Goal: Contribute content: Contribute content

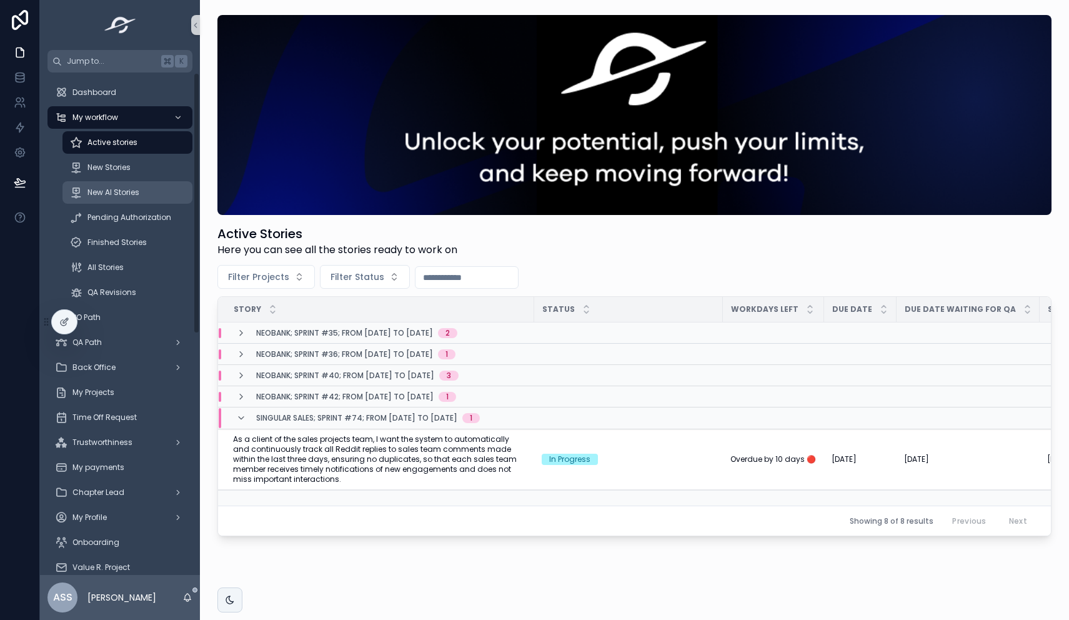
click at [107, 197] on span "New AI Stories" at bounding box center [113, 192] width 52 height 10
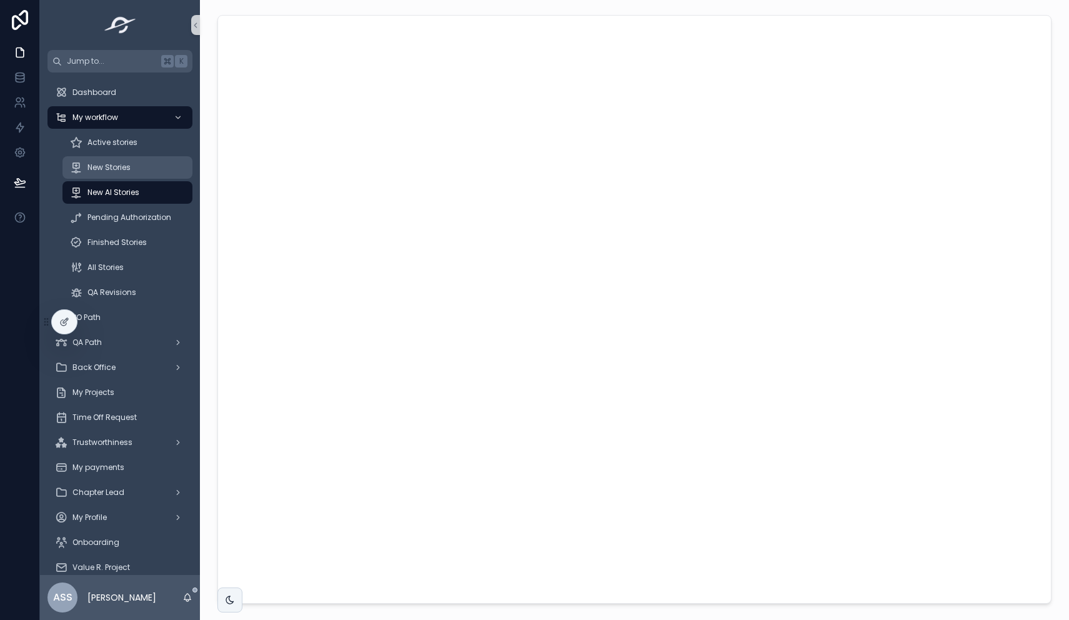
click at [112, 177] on link "New Stories" at bounding box center [127, 167] width 130 height 22
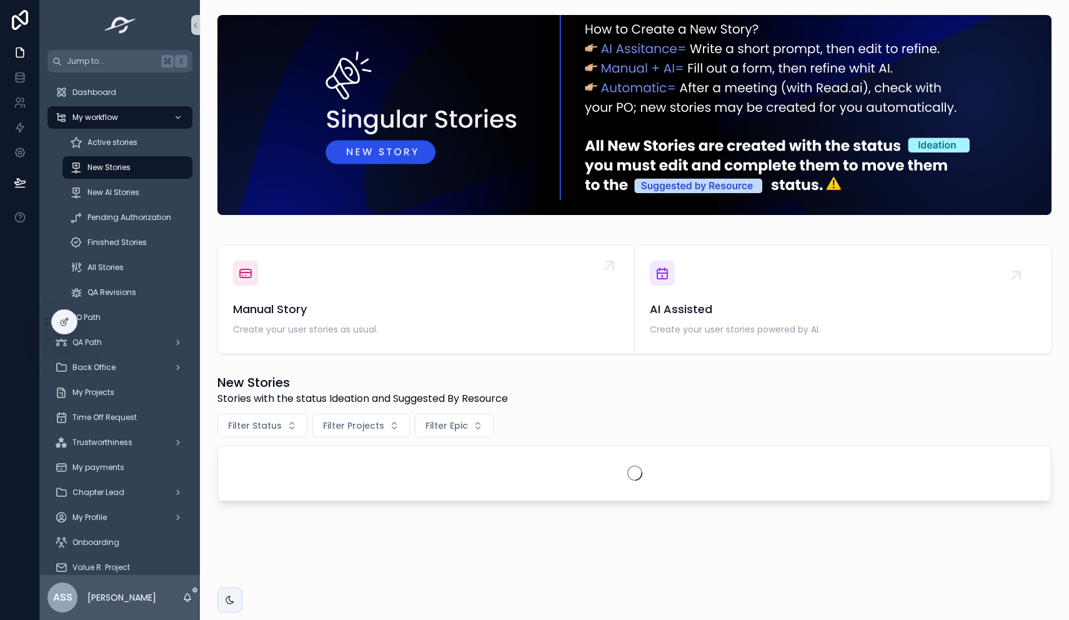
click at [426, 322] on div "Manual Story Create your user stories as usual." at bounding box center [426, 318] width 386 height 37
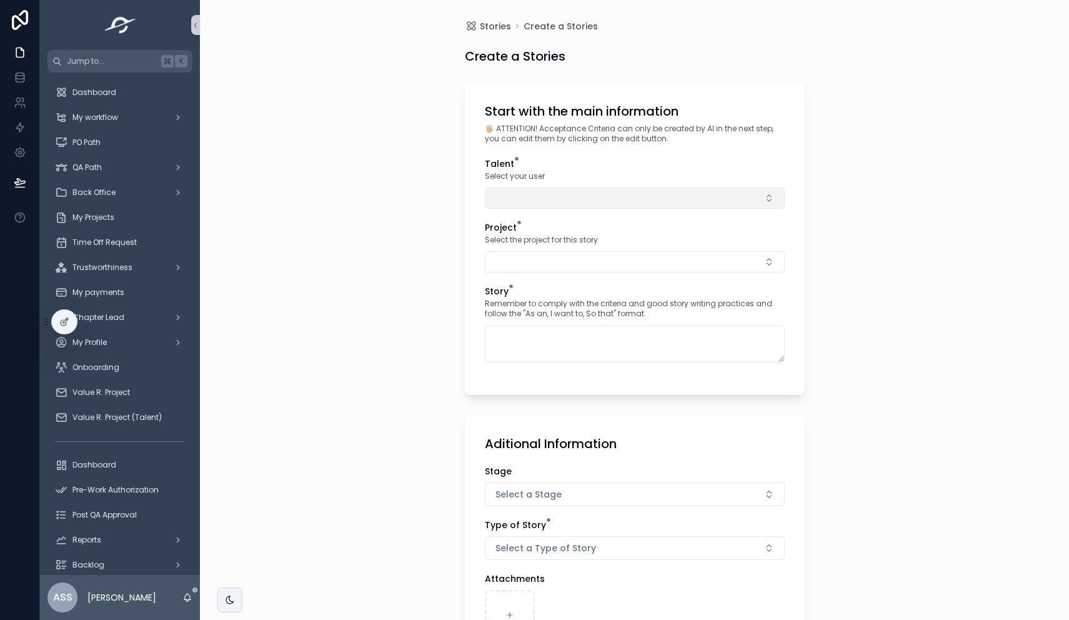
click at [519, 191] on button "Select Button" at bounding box center [635, 197] width 300 height 21
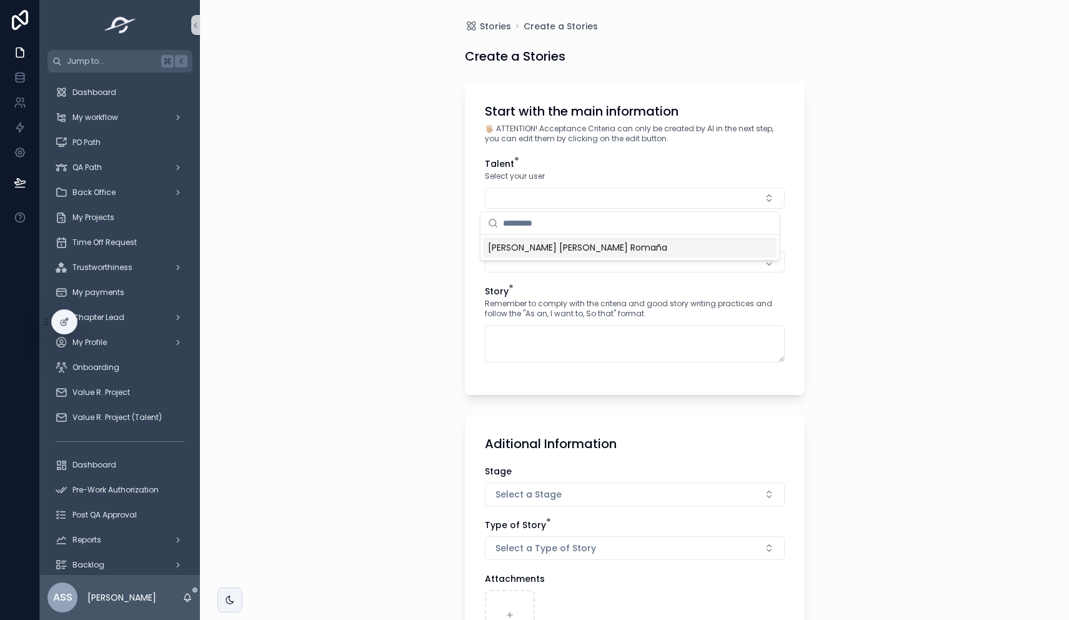
click at [533, 242] on span "[PERSON_NAME] [PERSON_NAME] Romaña" at bounding box center [577, 247] width 179 height 12
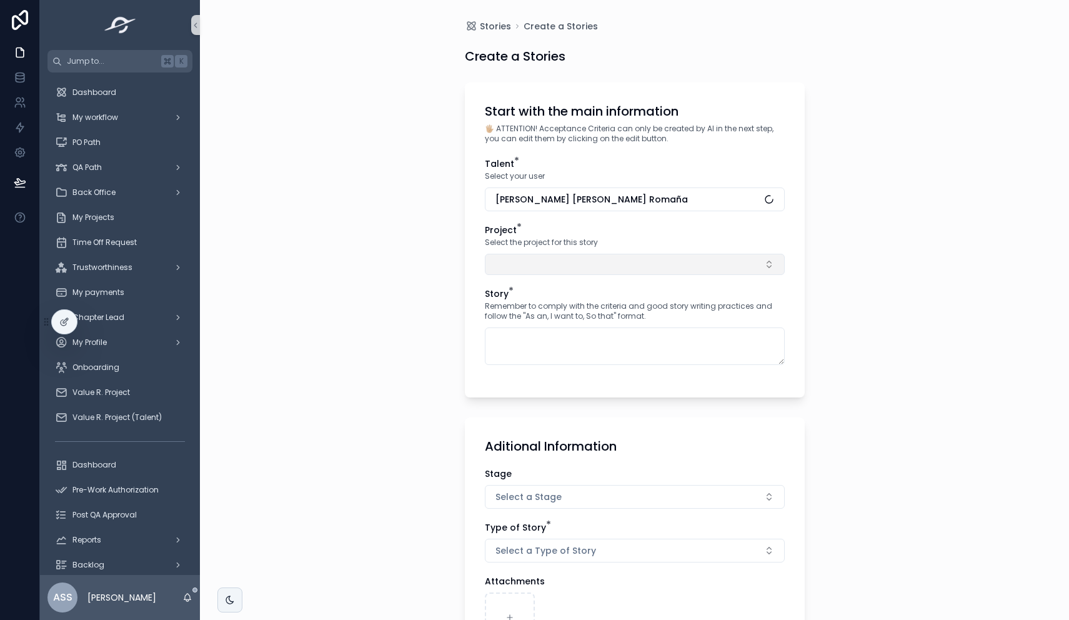
click at [526, 256] on button "Select Button" at bounding box center [635, 264] width 300 height 21
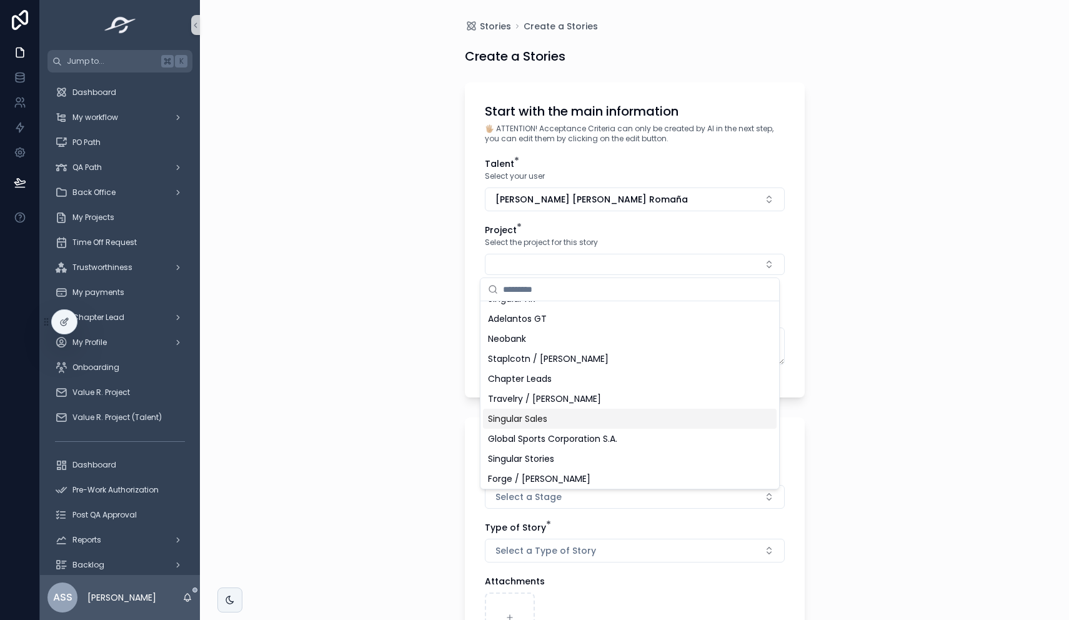
scroll to position [137, 0]
click at [557, 457] on div "Singular Stories" at bounding box center [630, 456] width 294 height 20
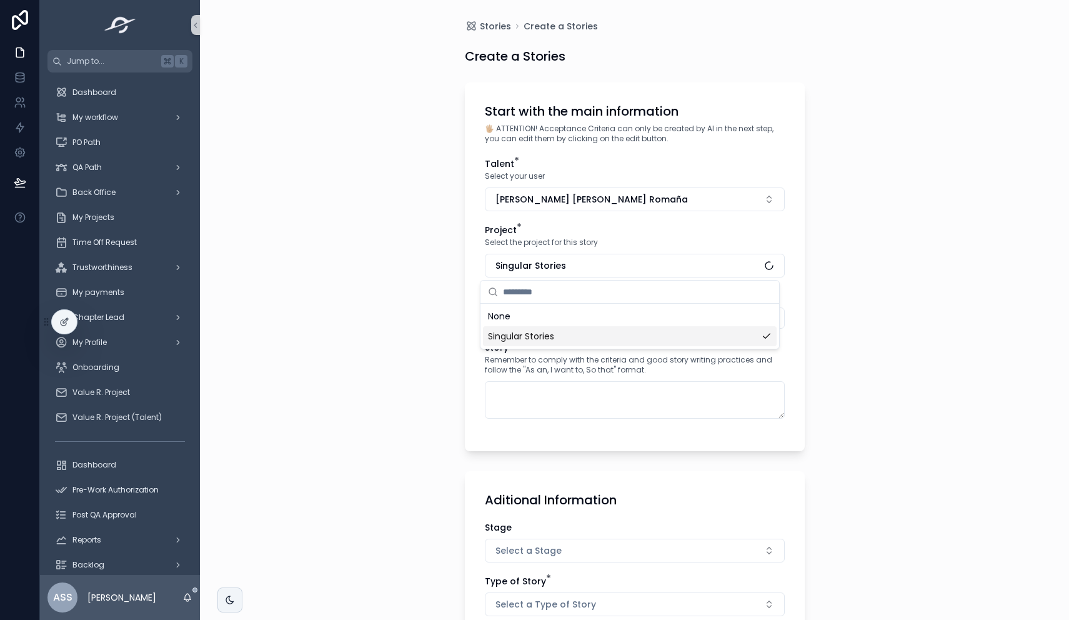
scroll to position [0, 0]
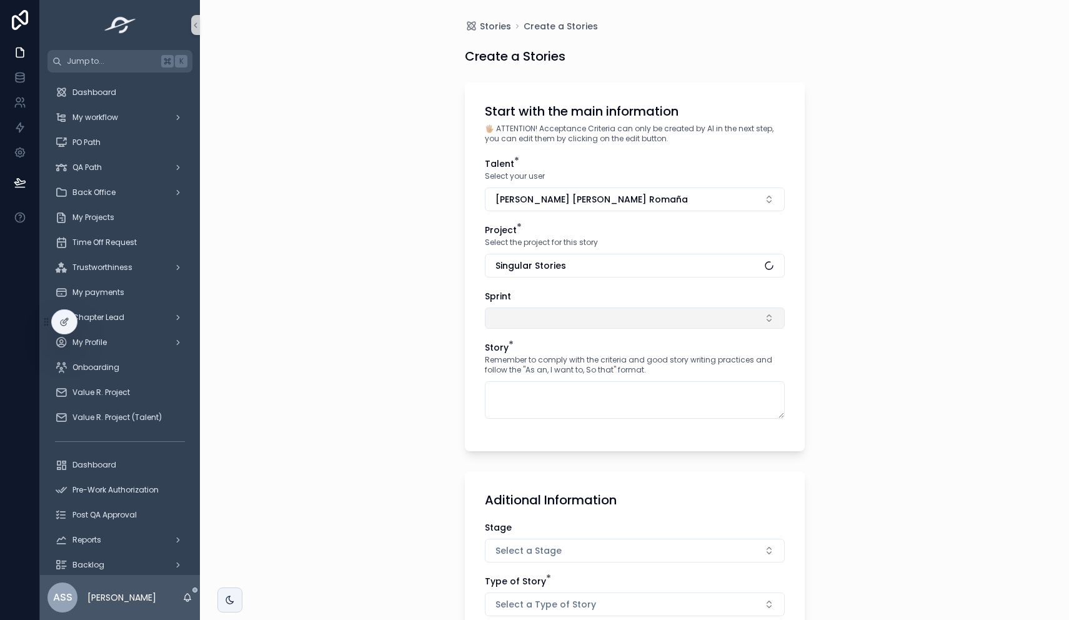
click at [511, 319] on button "Select Button" at bounding box center [635, 317] width 300 height 21
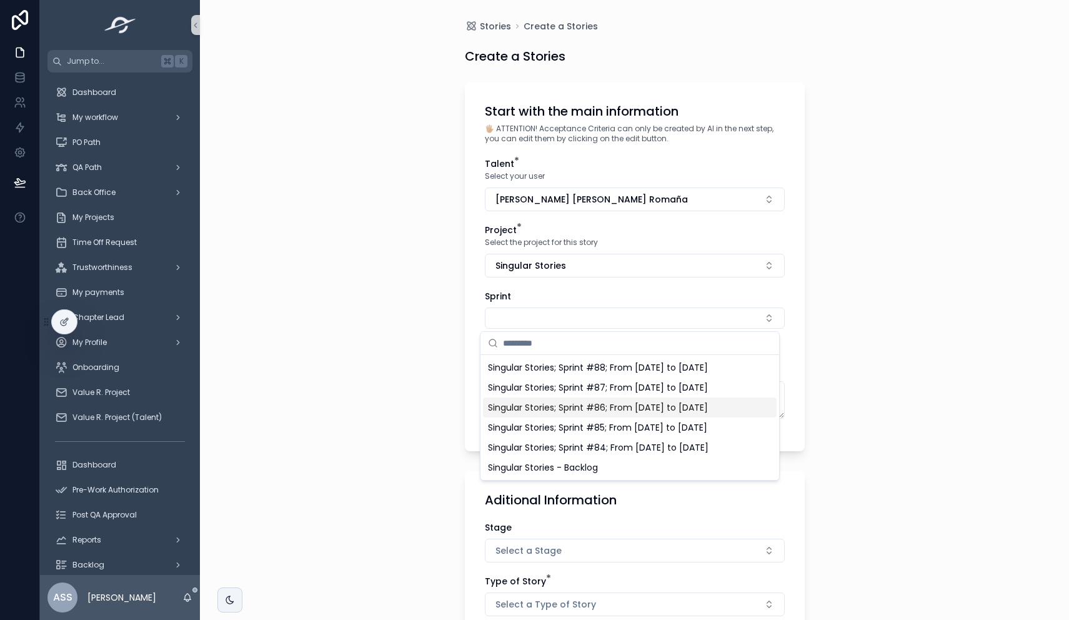
click at [585, 413] on span "Singular Stories; Sprint #86; From [DATE] to [DATE]" at bounding box center [598, 407] width 220 height 12
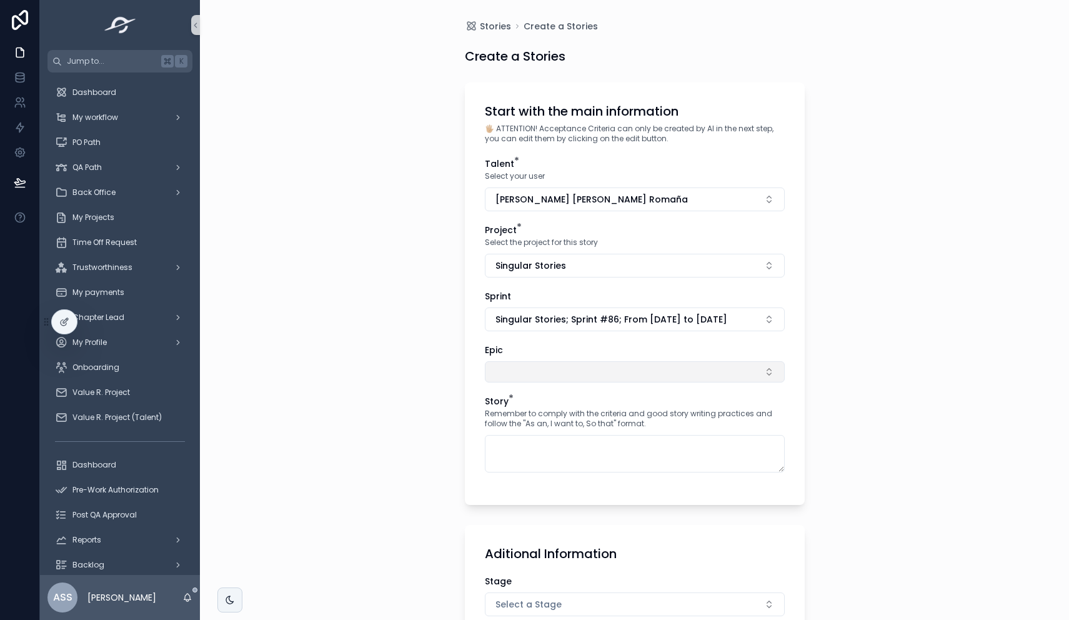
click at [525, 380] on button "Select Button" at bounding box center [635, 371] width 300 height 21
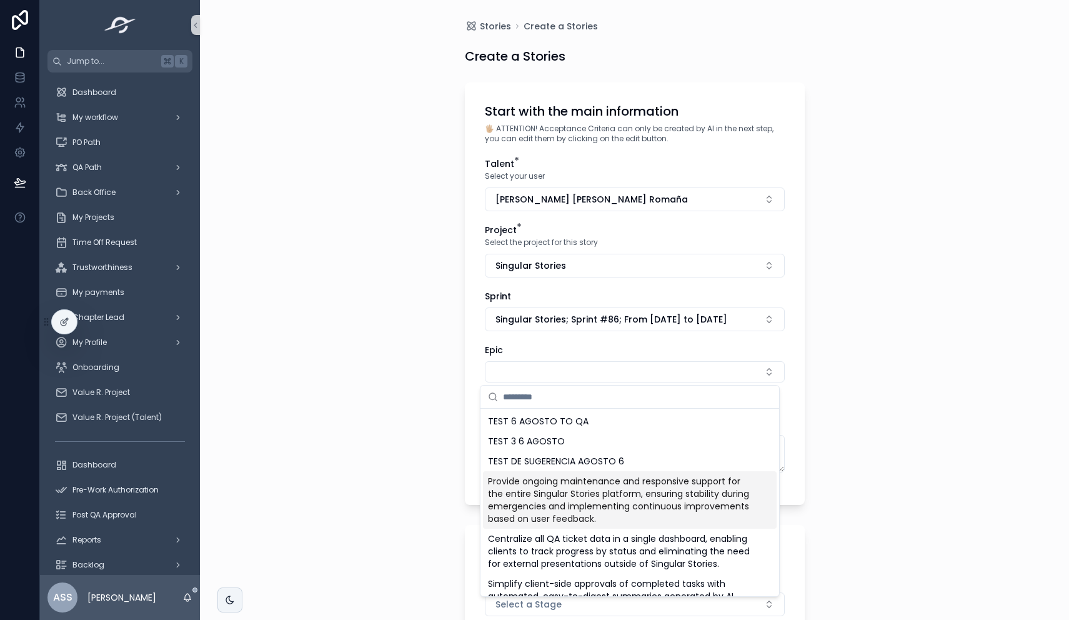
click at [584, 497] on span "Provide ongoing maintenance and responsive support for the entire Singular Stor…" at bounding box center [622, 500] width 269 height 50
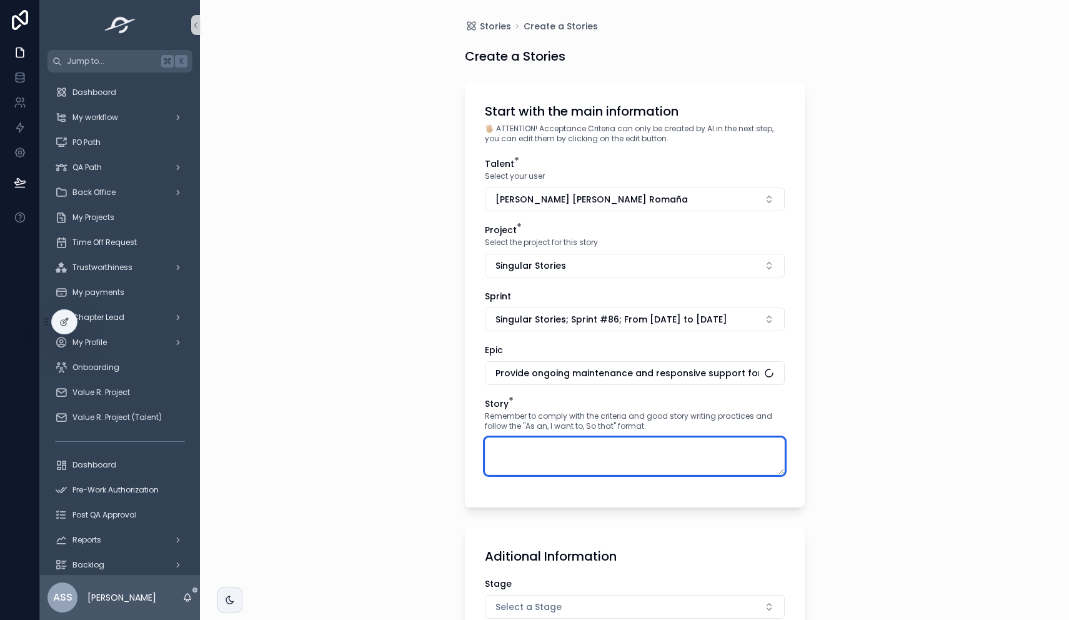
click at [524, 450] on textarea "scrollable content" at bounding box center [635, 455] width 300 height 37
paste textarea "**********"
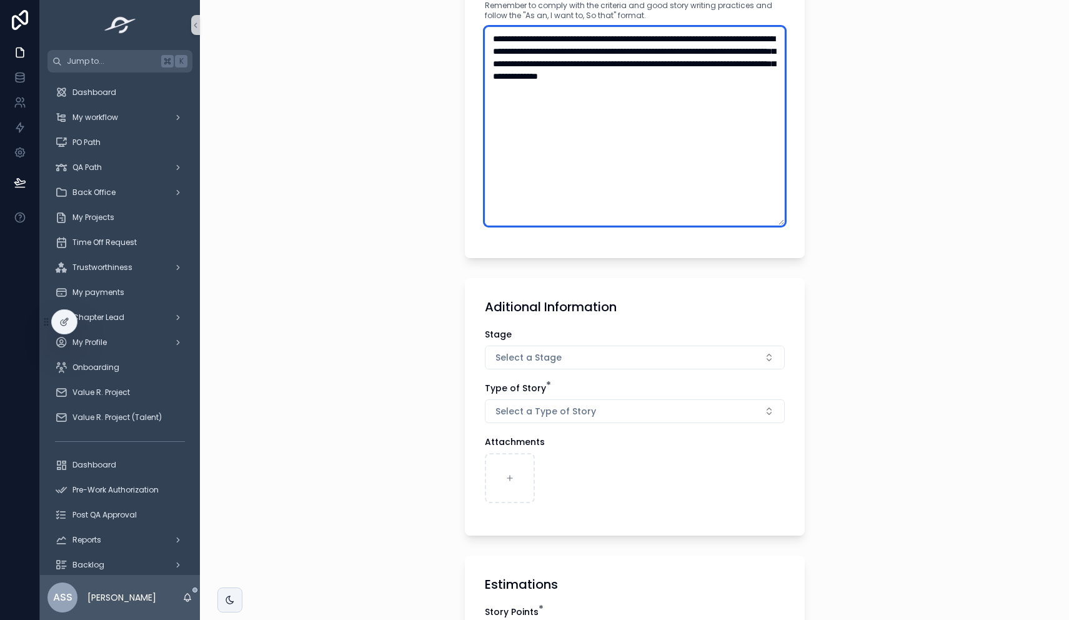
scroll to position [537, 0]
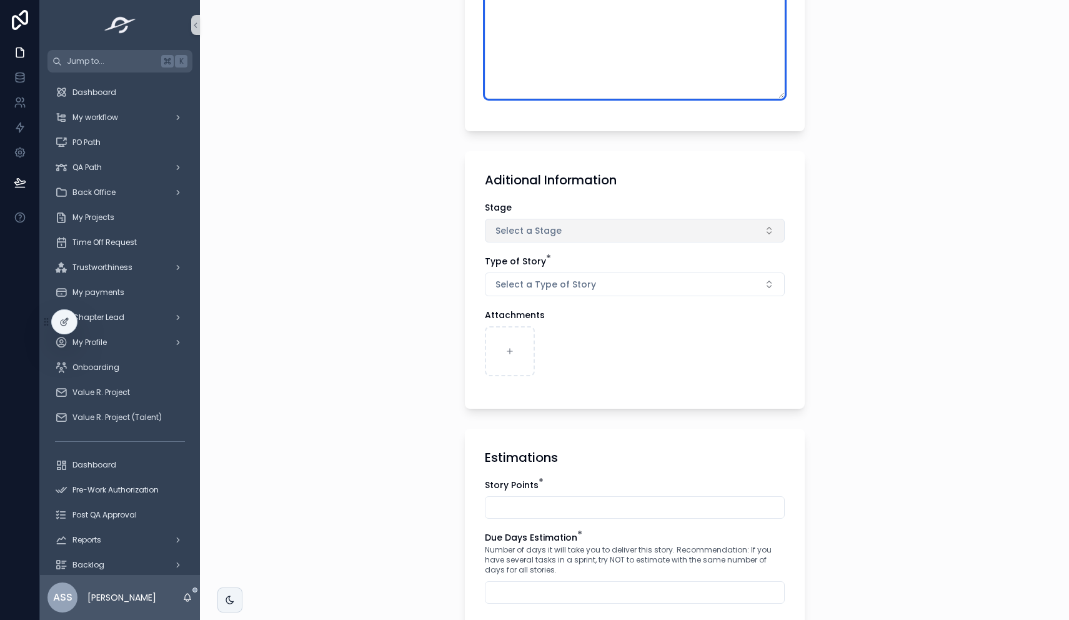
type textarea "**********"
click at [537, 231] on span "Select a Stage" at bounding box center [528, 230] width 66 height 12
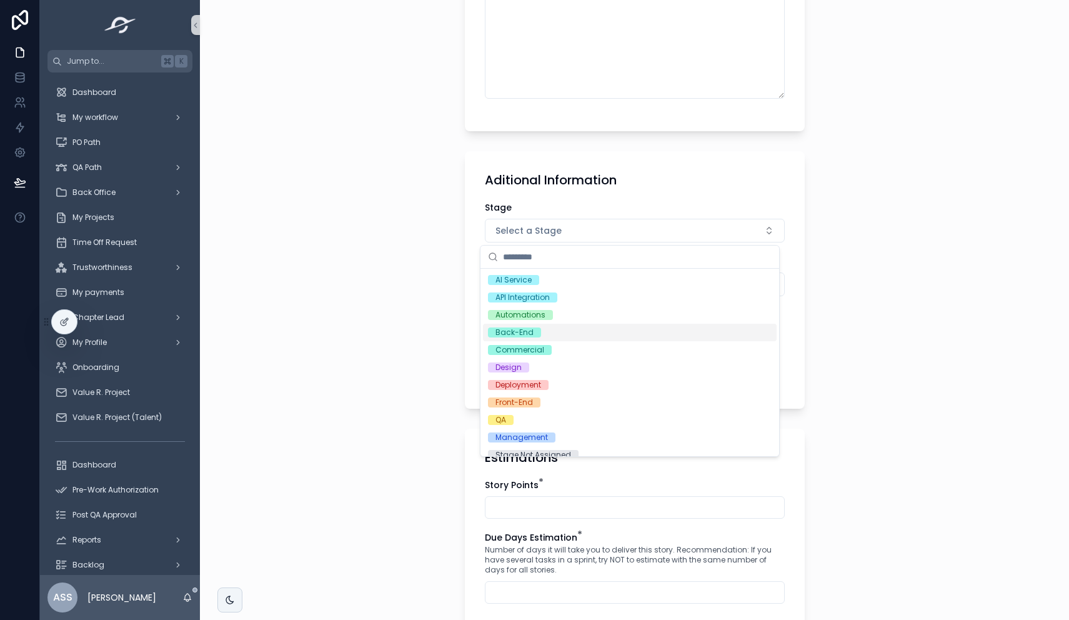
click at [555, 325] on div "Back-End" at bounding box center [630, 332] width 294 height 17
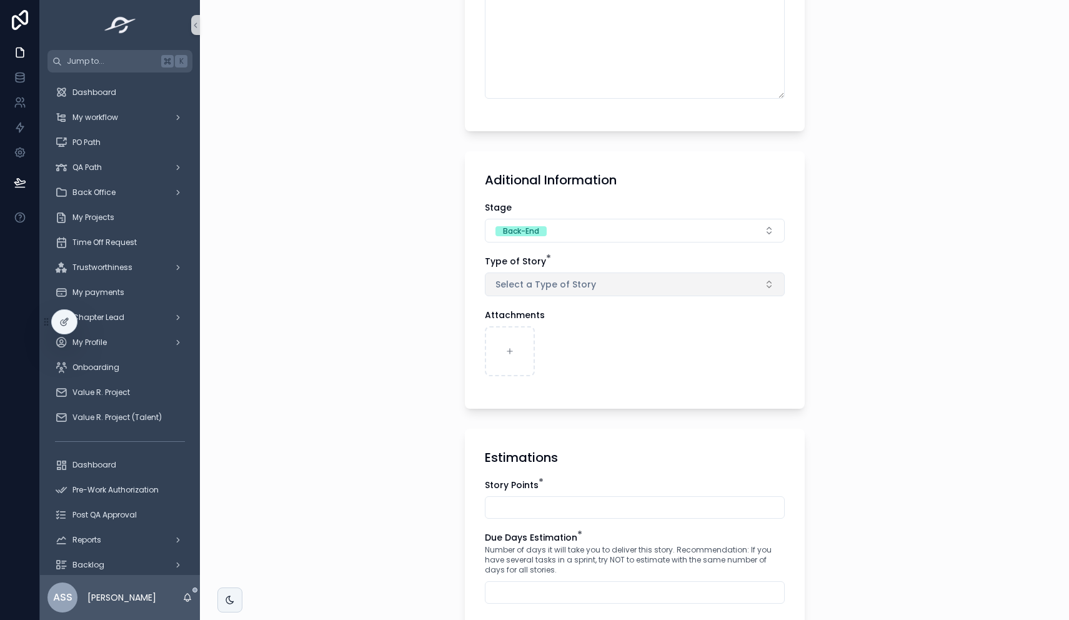
click at [543, 286] on span "Select a Type of Story" at bounding box center [545, 284] width 101 height 12
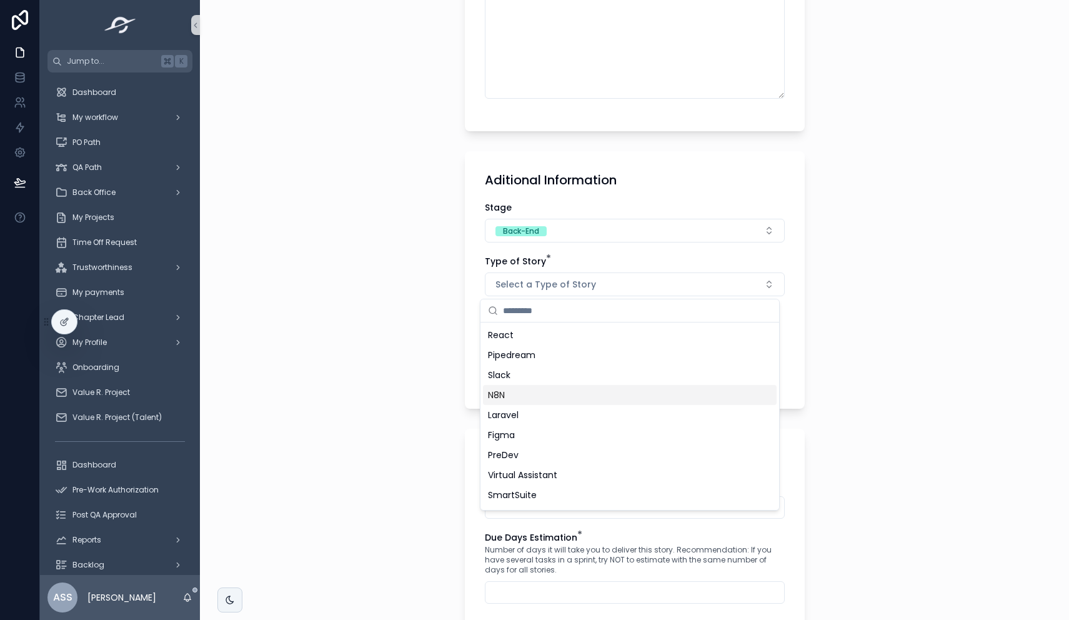
click at [527, 390] on div "N8N" at bounding box center [630, 395] width 294 height 20
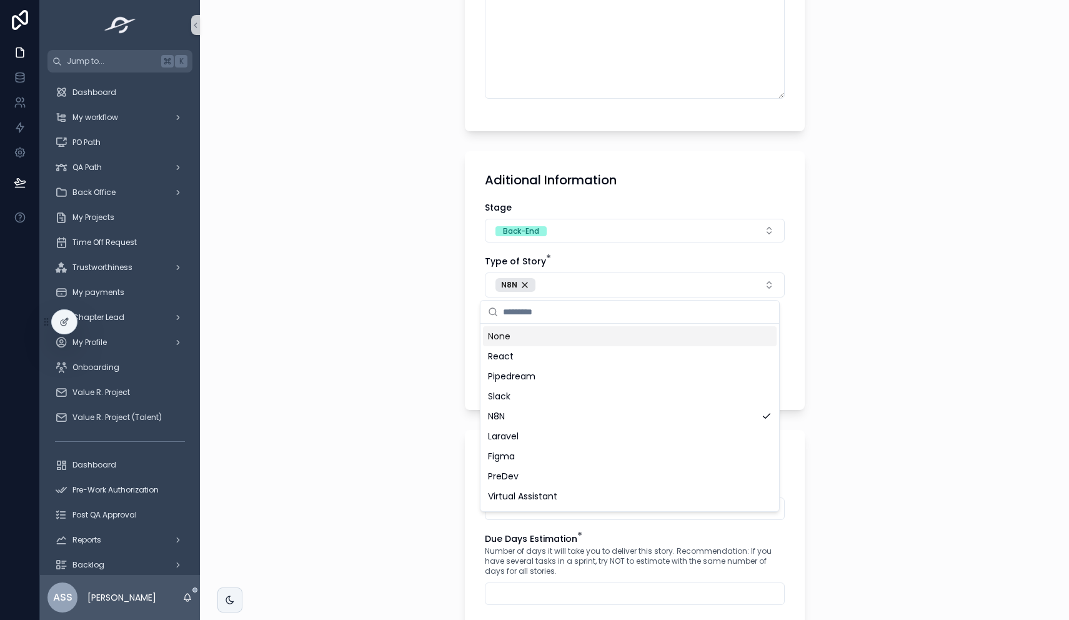
click at [552, 313] on input "scrollable content" at bounding box center [637, 311] width 269 height 22
click at [517, 334] on span "Airtable" at bounding box center [504, 336] width 33 height 12
drag, startPoint x: 581, startPoint y: 317, endPoint x: 383, endPoint y: 305, distance: 198.9
click at [386, 307] on div "Jump to... K Dashboard My workflow PO Path QA Path Back Office My Projects Time…" at bounding box center [554, 310] width 1029 height 620
drag, startPoint x: 532, startPoint y: 310, endPoint x: 489, endPoint y: 310, distance: 43.1
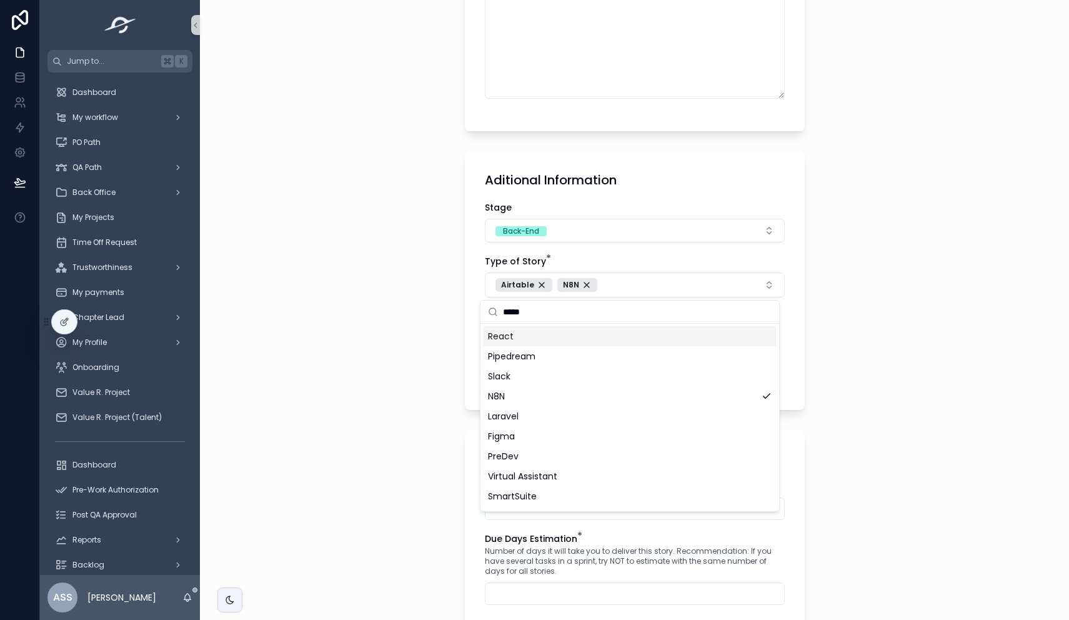
click at [489, 310] on div "*****" at bounding box center [629, 311] width 299 height 23
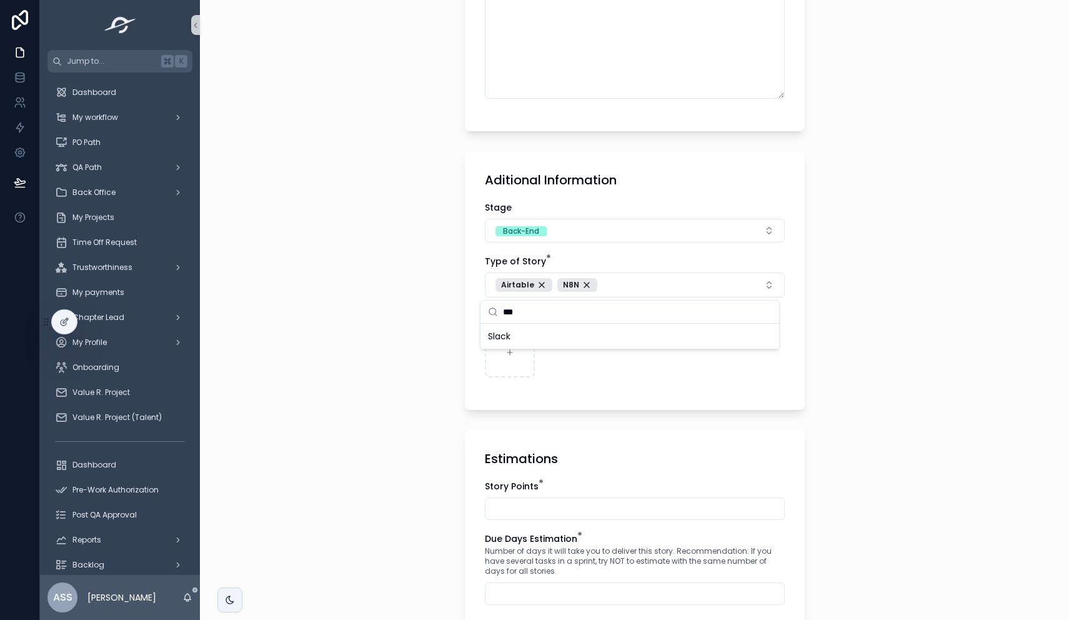
type input "***"
click at [524, 341] on div "Slack" at bounding box center [630, 336] width 294 height 20
click at [423, 453] on div "**********" at bounding box center [634, 310] width 869 height 620
click at [510, 511] on input "scrollable content" at bounding box center [634, 508] width 299 height 17
type input "**"
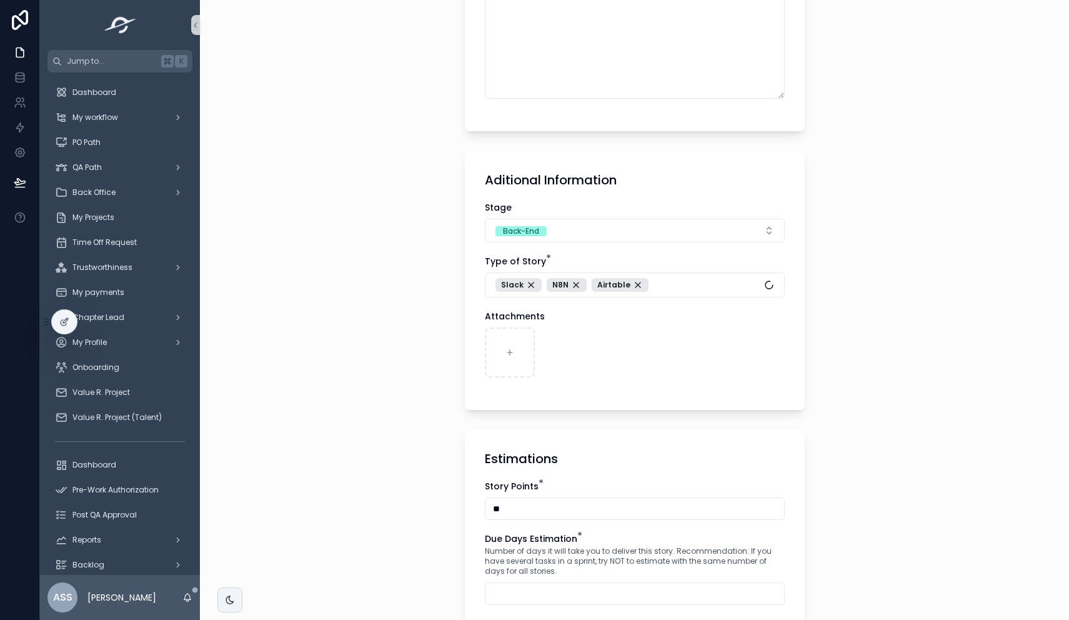
click at [444, 484] on div "**********" at bounding box center [634, 310] width 869 height 620
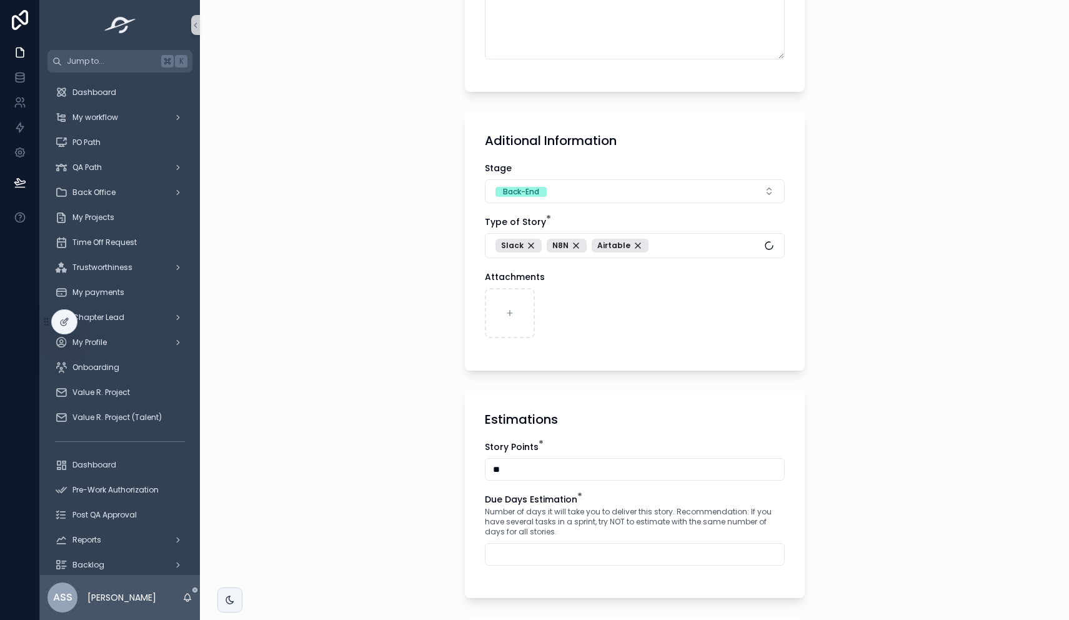
scroll to position [892, 0]
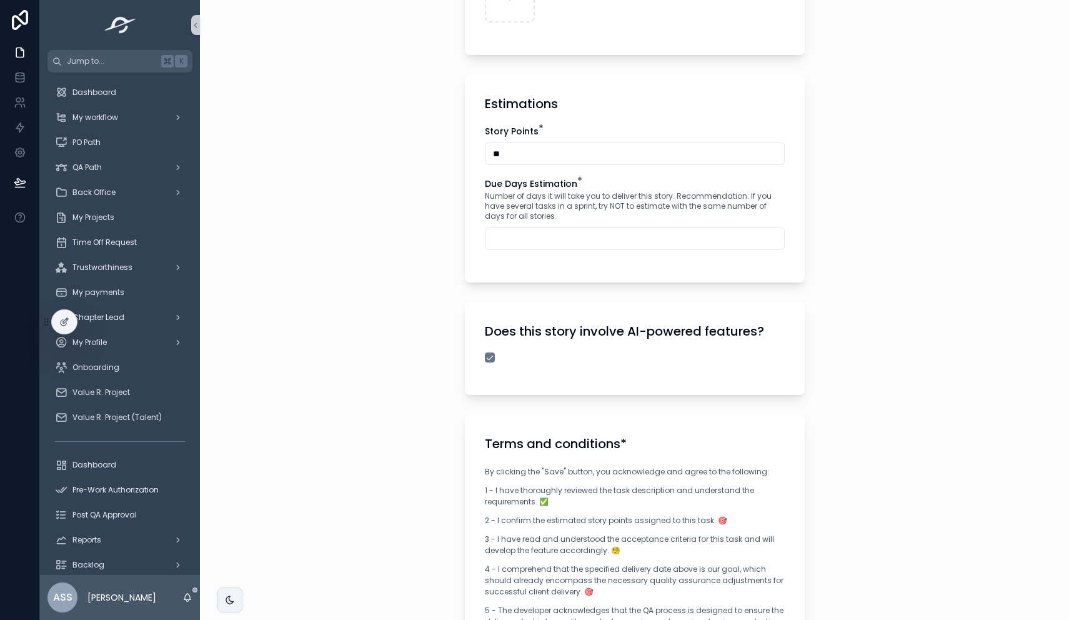
click at [520, 237] on input "scrollable content" at bounding box center [634, 238] width 299 height 17
type input "*"
click at [379, 386] on div "**********" at bounding box center [634, 310] width 869 height 620
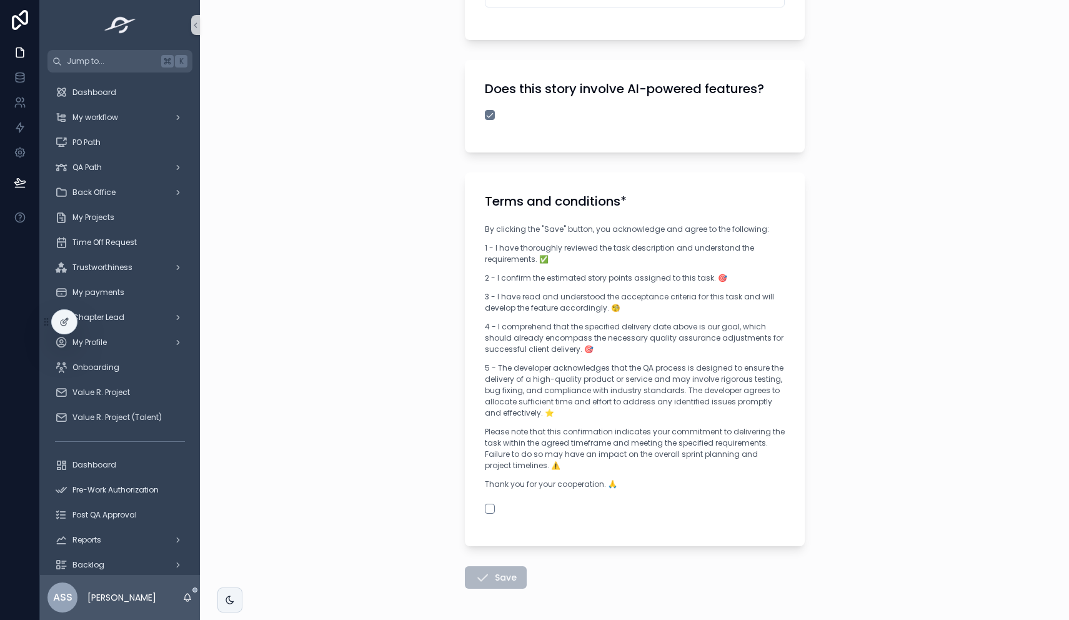
scroll to position [1105, 0]
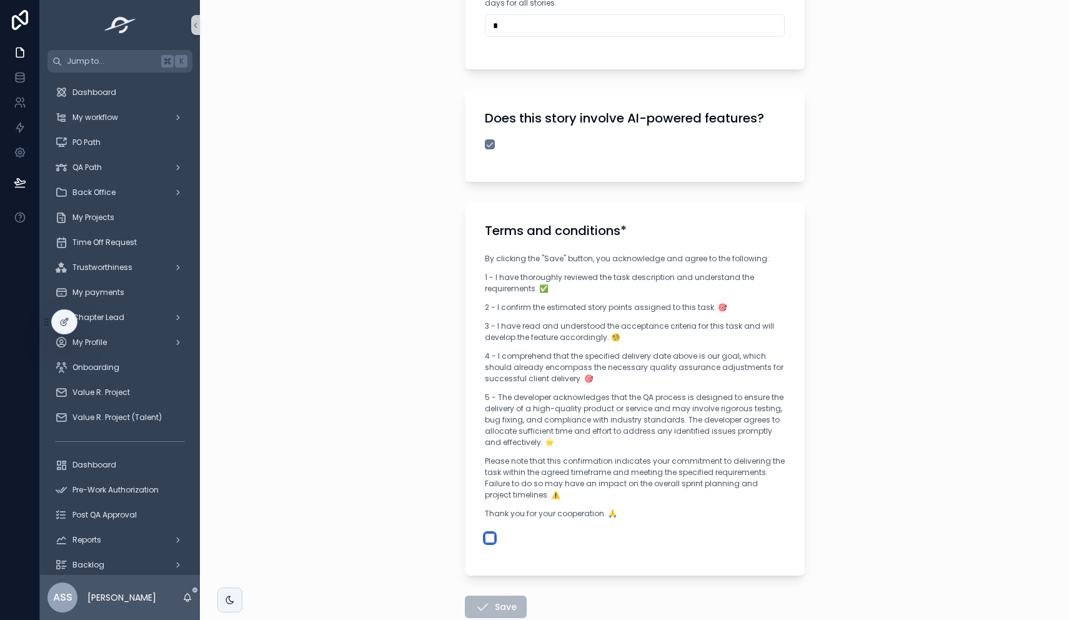
drag, startPoint x: 488, startPoint y: 539, endPoint x: 482, endPoint y: 545, distance: 8.4
click at [488, 538] on button "scrollable content" at bounding box center [490, 538] width 10 height 10
drag, startPoint x: 499, startPoint y: 606, endPoint x: 512, endPoint y: 588, distance: 21.5
click at [499, 606] on button "Save" at bounding box center [496, 606] width 62 height 22
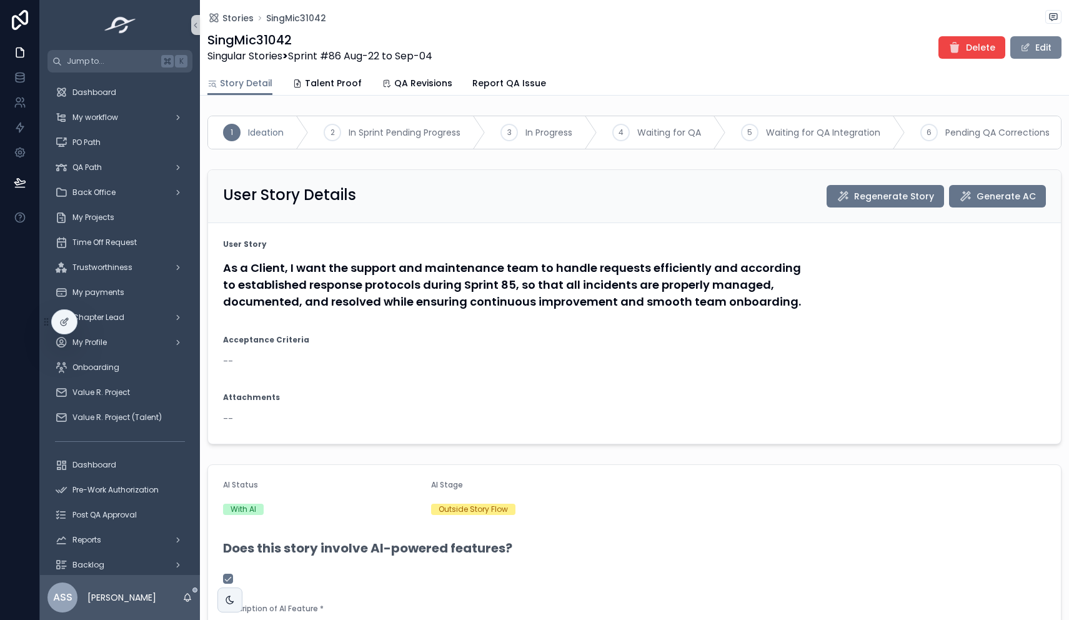
click at [1030, 53] on button "Edit" at bounding box center [1035, 47] width 51 height 22
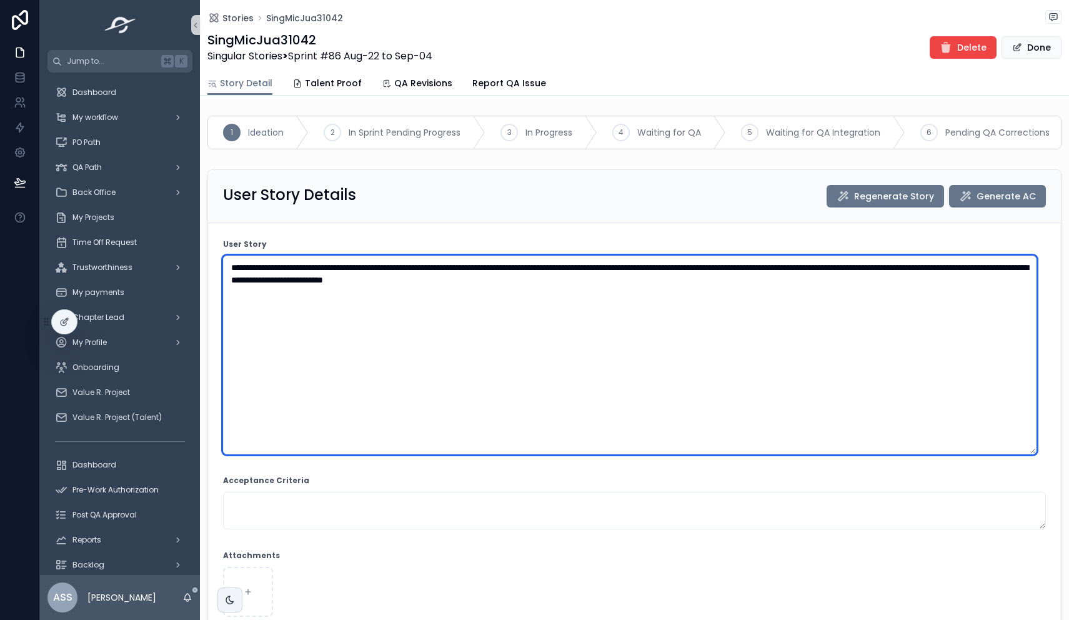
click at [882, 274] on textarea "**********" at bounding box center [629, 354] width 813 height 199
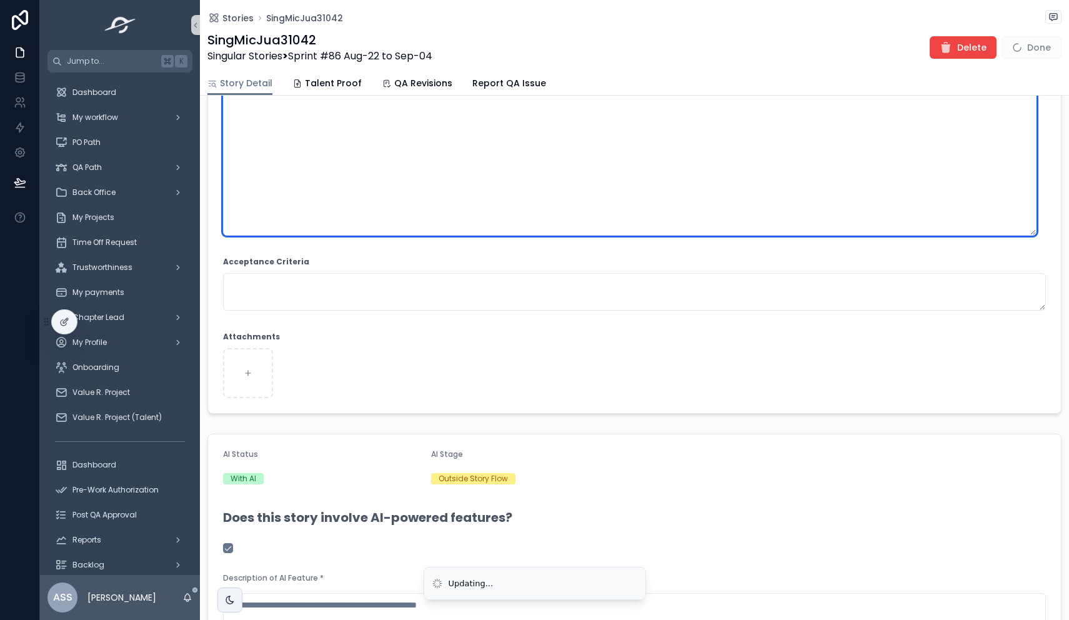
scroll to position [221, 0]
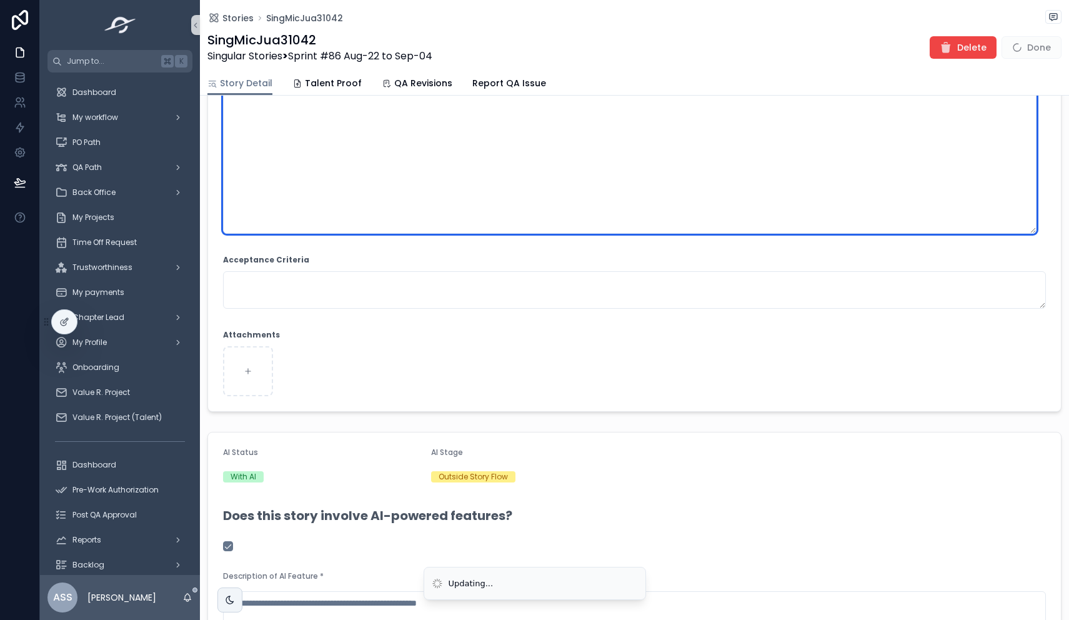
type textarea "**********"
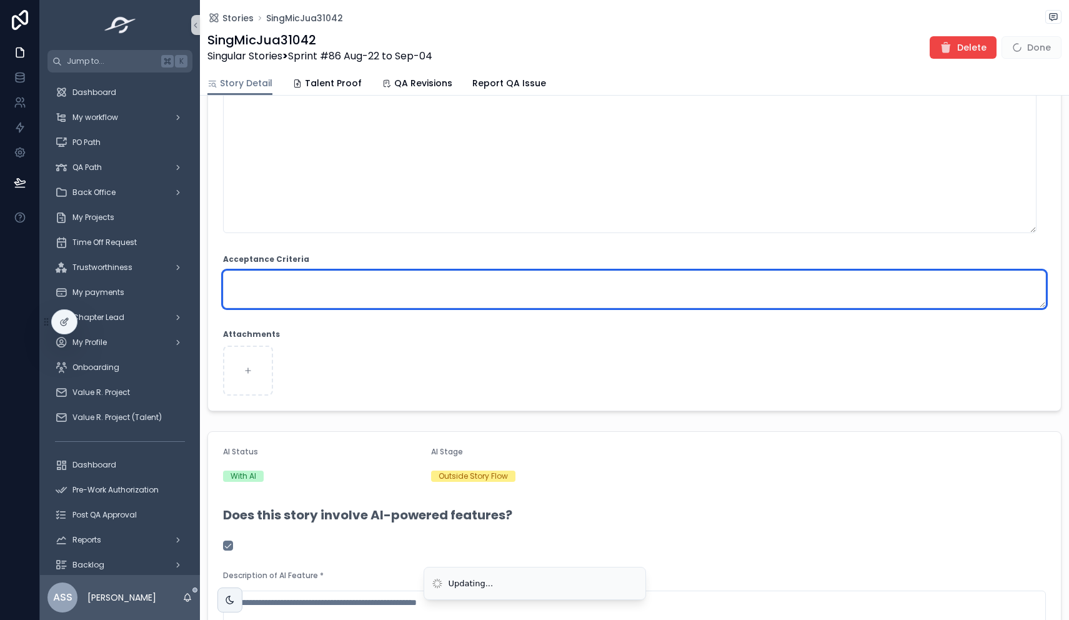
click at [587, 294] on textarea "scrollable content" at bounding box center [634, 288] width 823 height 37
paste textarea "**********"
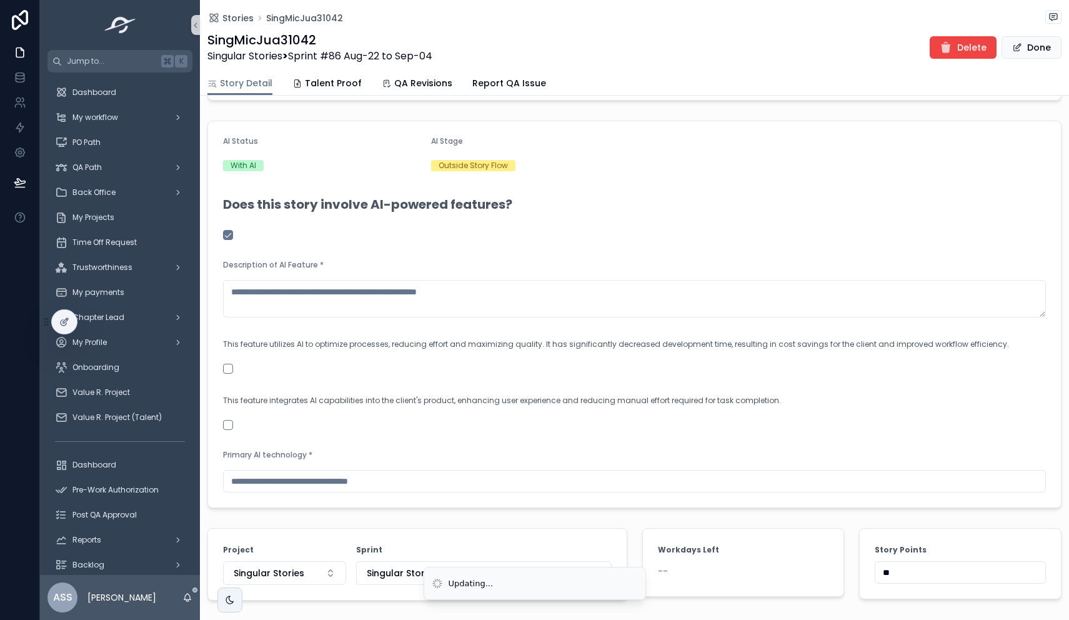
scroll to position [884, 0]
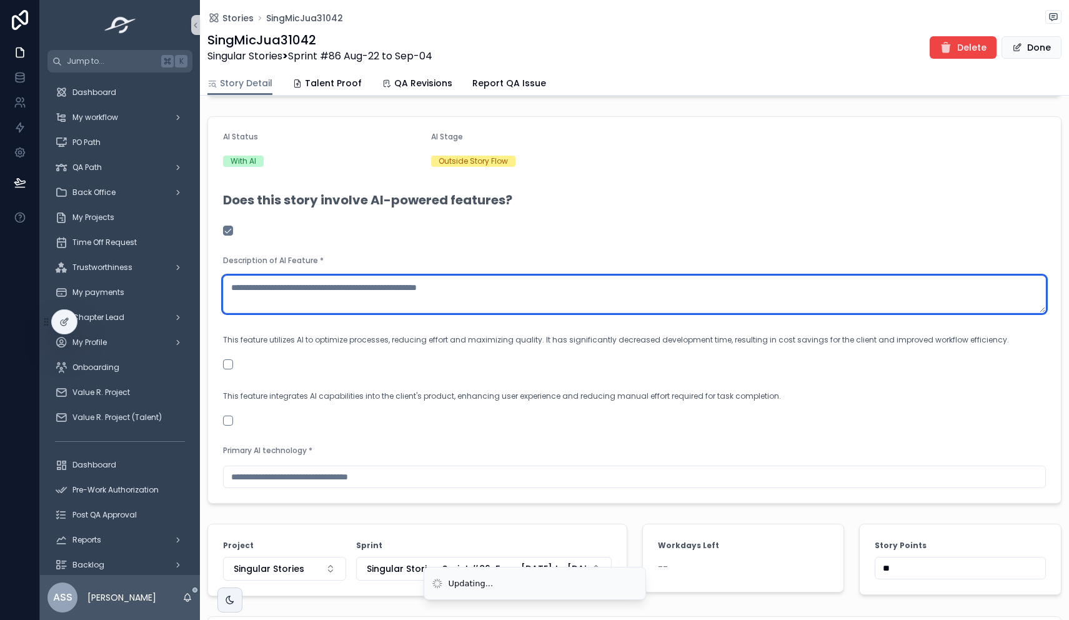
click at [347, 297] on textarea "scrollable content" at bounding box center [634, 293] width 823 height 37
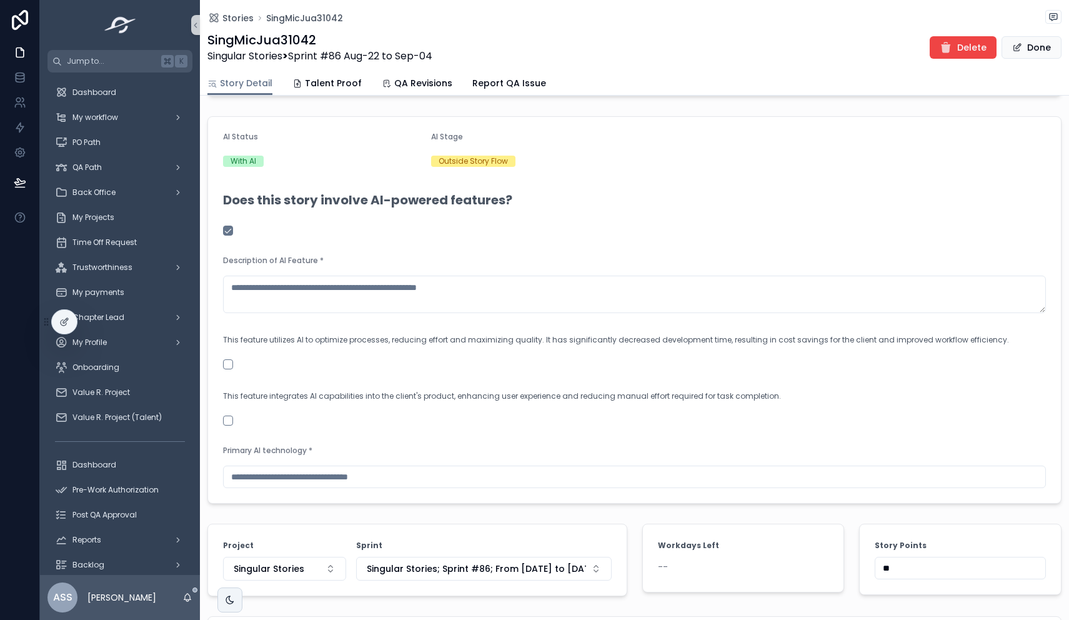
type textarea "**********"
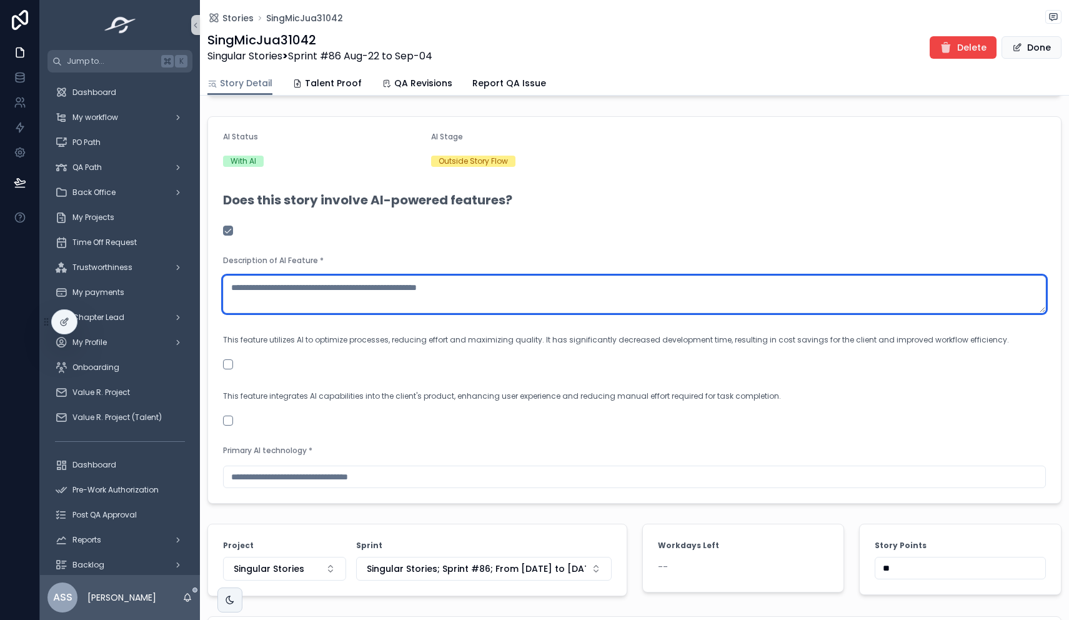
type textarea "**********"
click at [315, 305] on textarea "scrollable content" at bounding box center [634, 293] width 823 height 37
paste textarea "**********"
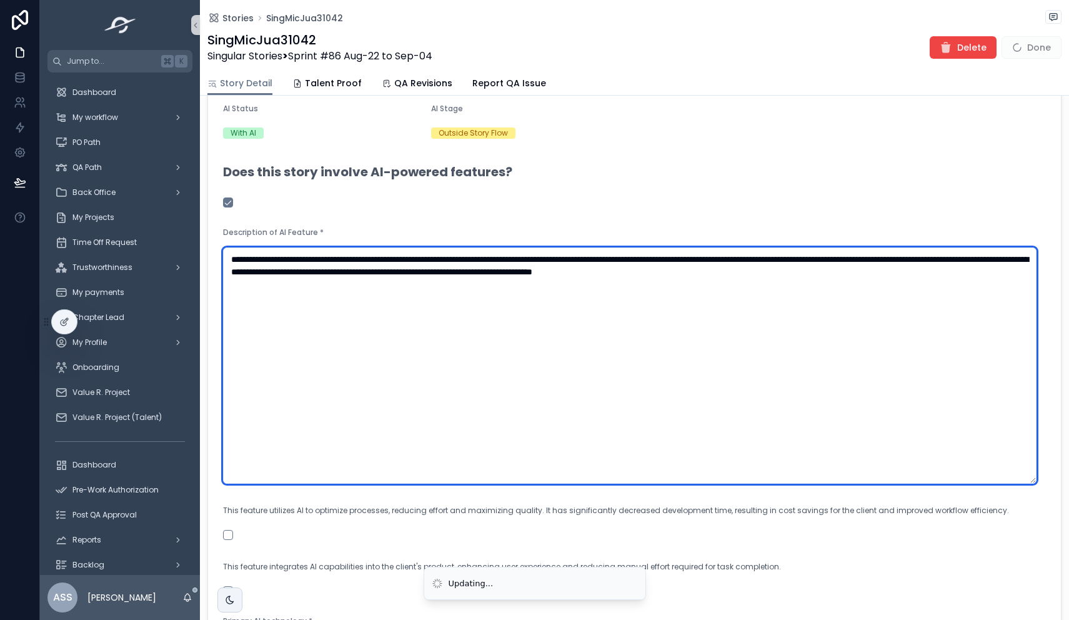
scroll to position [1355, 0]
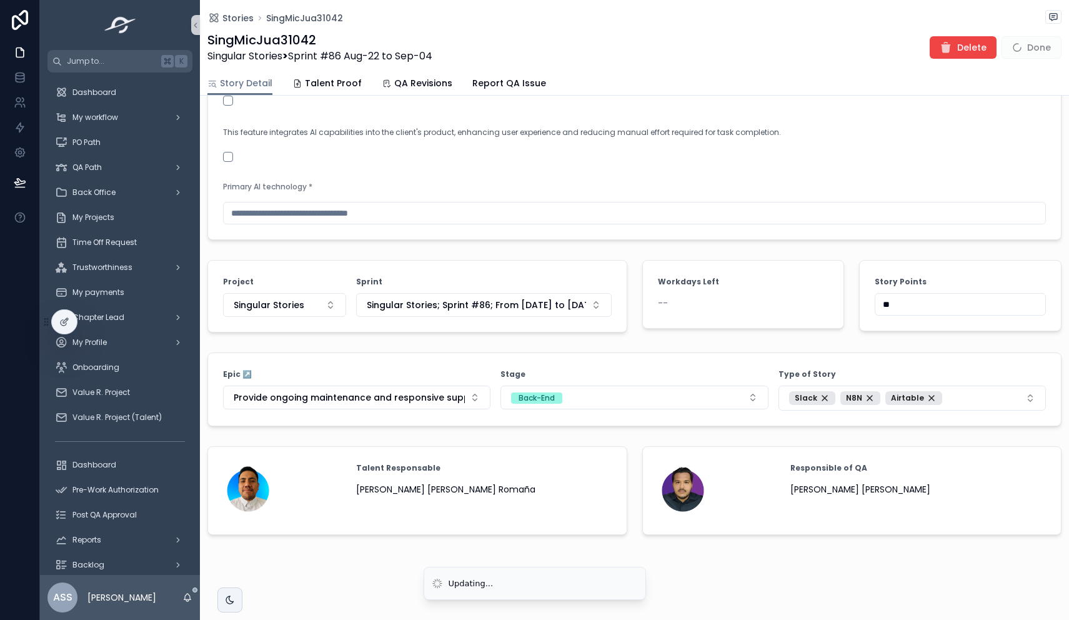
type textarea "**********"
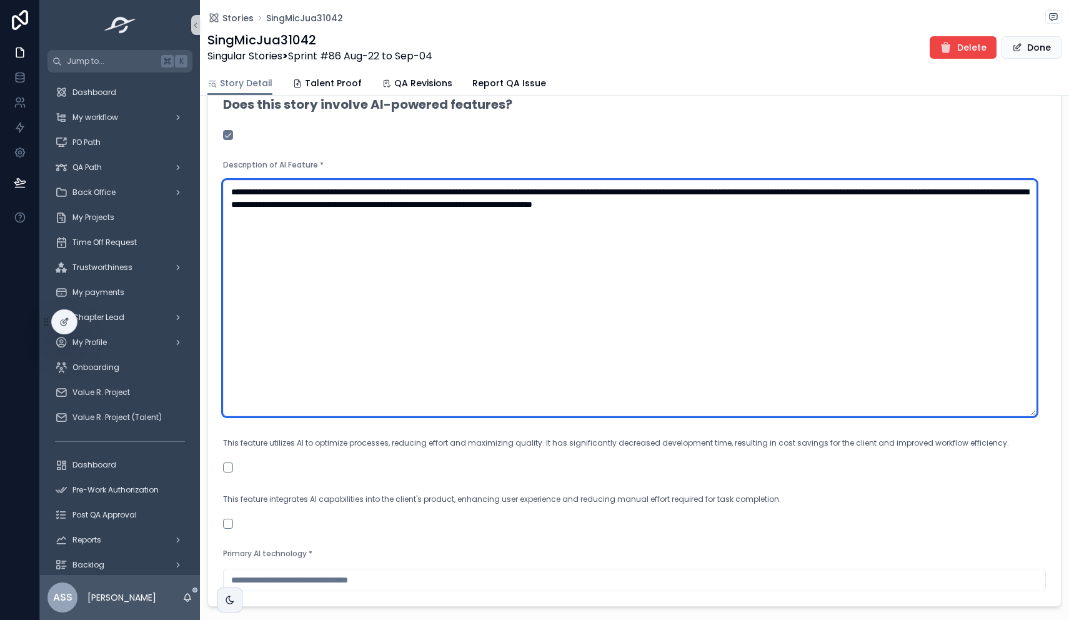
type textarea "**********"
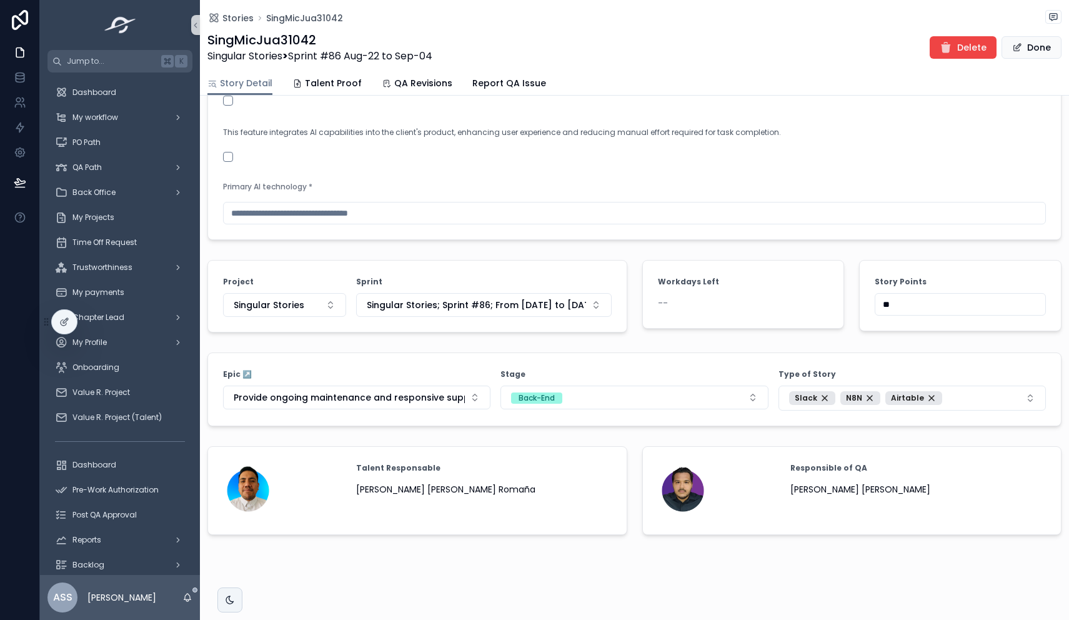
click at [280, 219] on input "scrollable content" at bounding box center [634, 212] width 821 height 17
type input "**********"
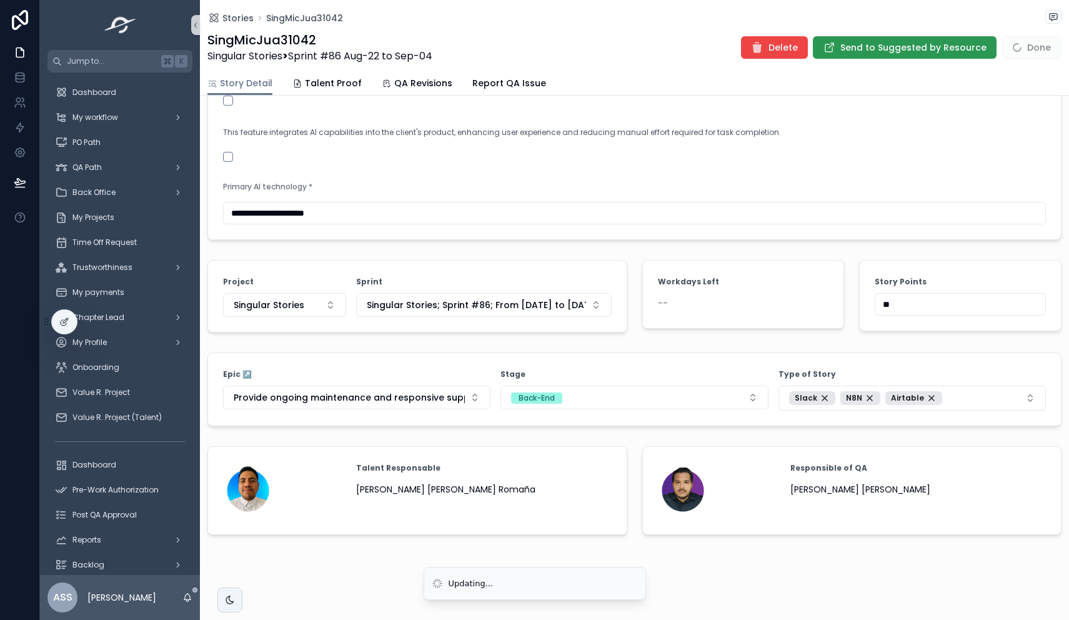
click at [915, 36] on button "Send to Suggested by Resource" at bounding box center [905, 47] width 184 height 22
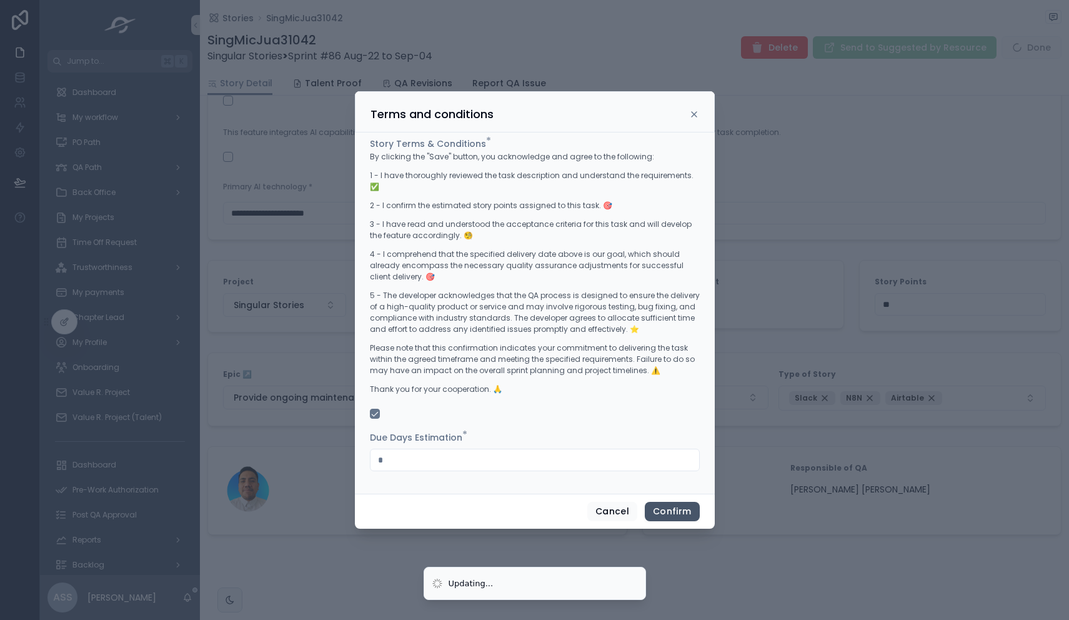
click at [667, 504] on button "Confirm" at bounding box center [672, 512] width 54 height 20
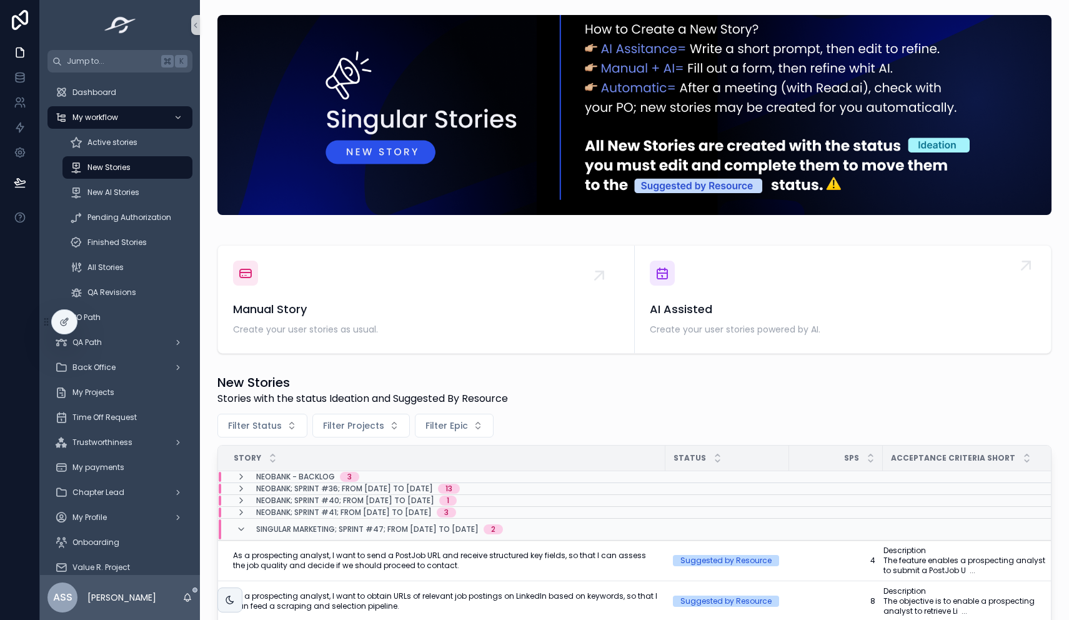
click at [696, 284] on div "AI Assisted Create your user stories powered by AI." at bounding box center [843, 298] width 387 height 77
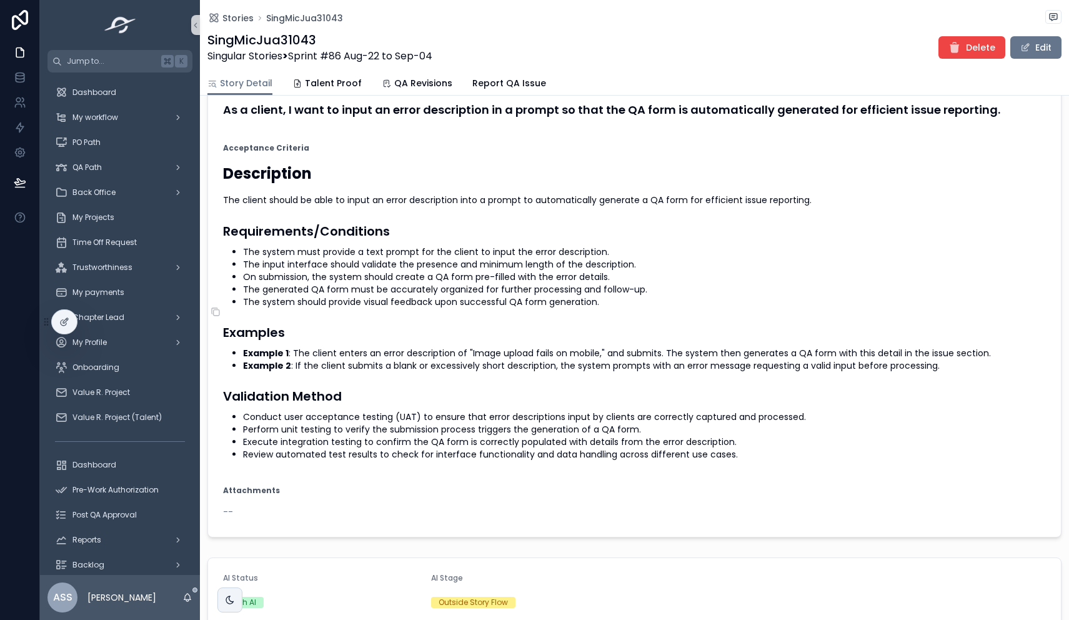
scroll to position [77, 0]
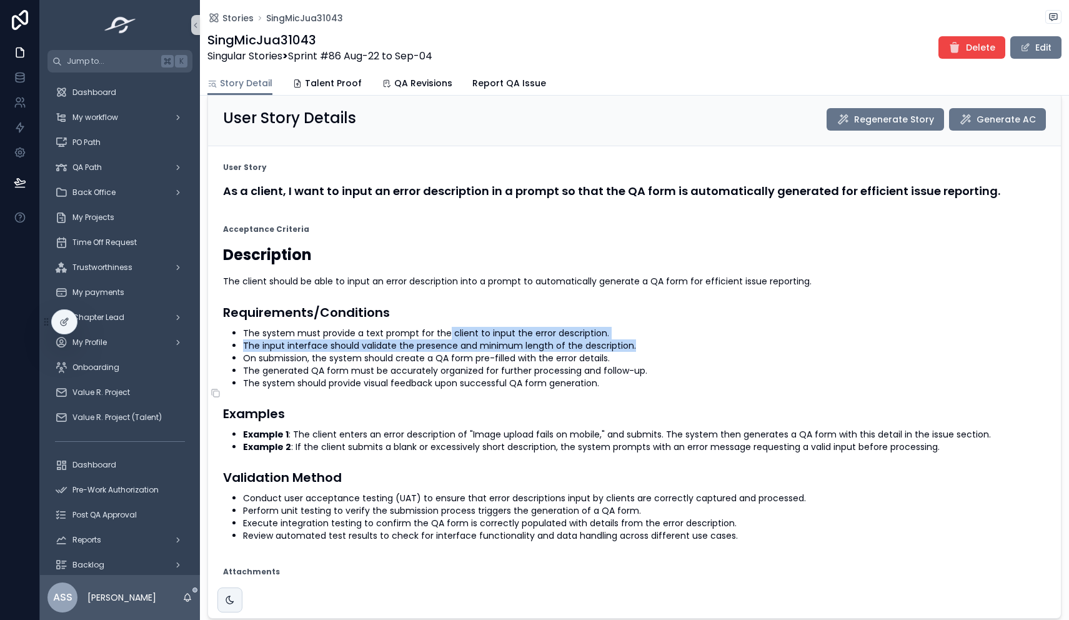
drag, startPoint x: 448, startPoint y: 341, endPoint x: 640, endPoint y: 357, distance: 192.4
click at [640, 357] on ul "The system must provide a text prompt for the client to input the error descrip…" at bounding box center [634, 358] width 823 height 62
click at [640, 352] on li "The input interface should validate the presence and minimum length of the desc…" at bounding box center [644, 345] width 803 height 12
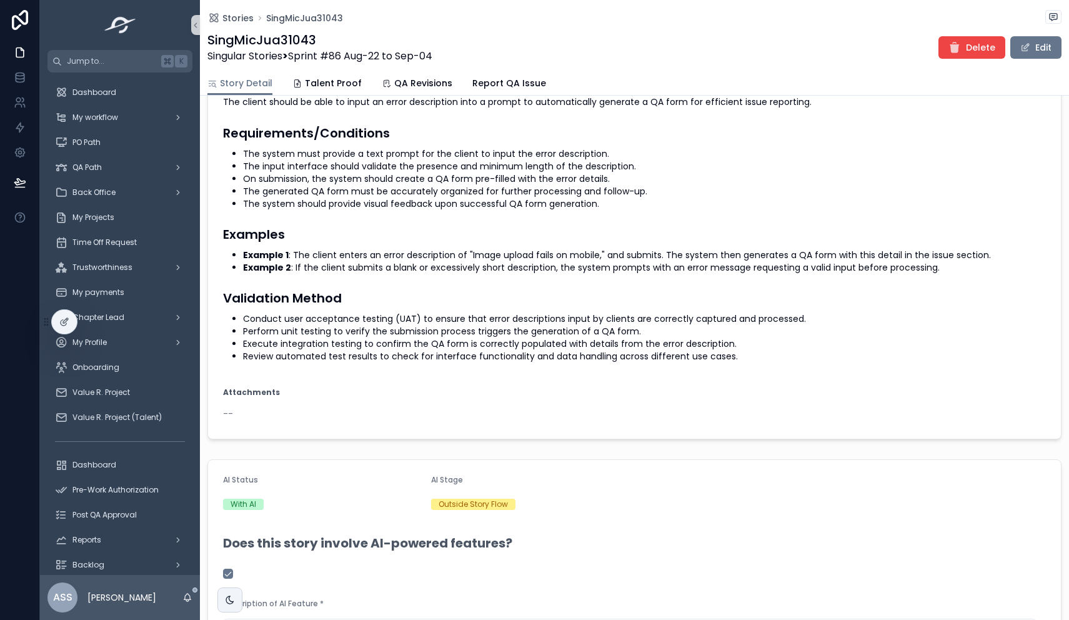
scroll to position [0, 0]
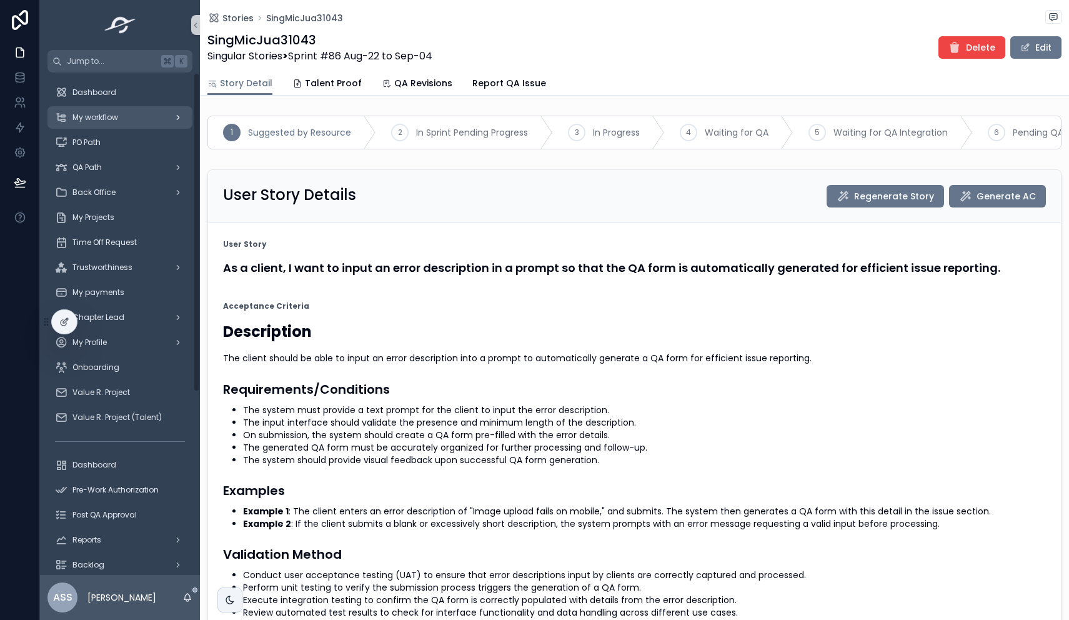
click at [136, 121] on div "My workflow" at bounding box center [120, 117] width 130 height 20
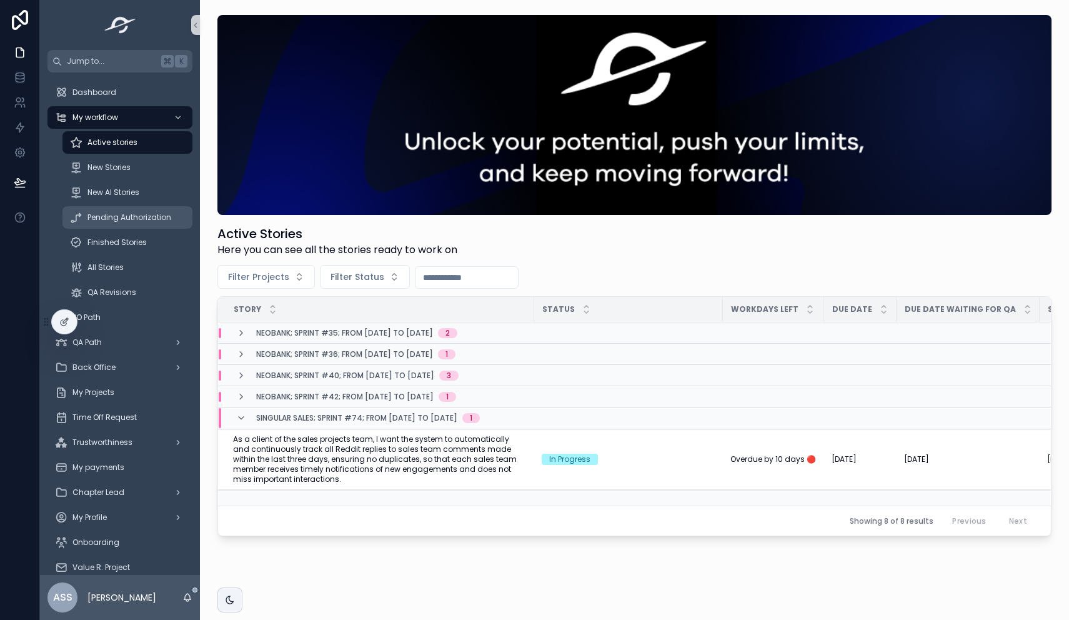
click at [126, 216] on span "Pending Authorization" at bounding box center [129, 217] width 84 height 10
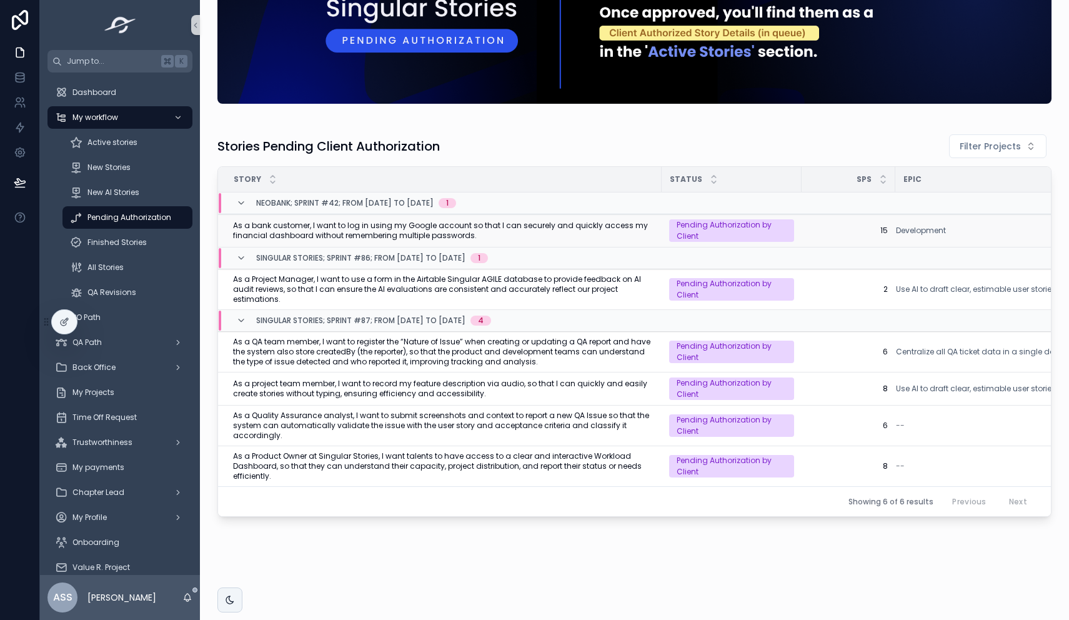
scroll to position [122, 0]
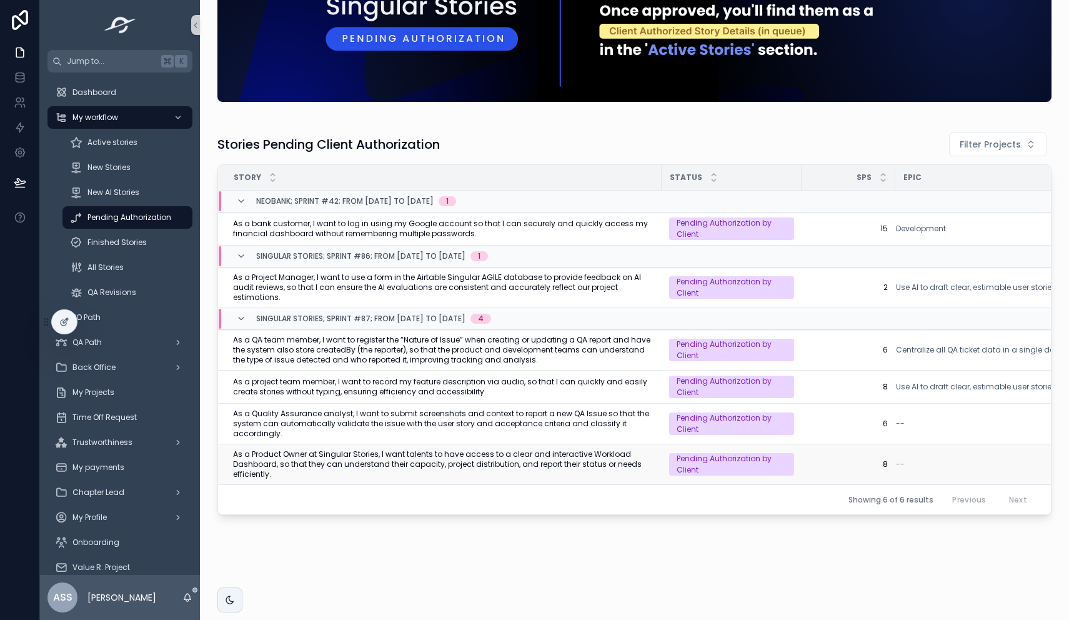
click at [532, 451] on span "As a Product Owner at Singular Stories, I want talents to have access to a clea…" at bounding box center [443, 464] width 421 height 30
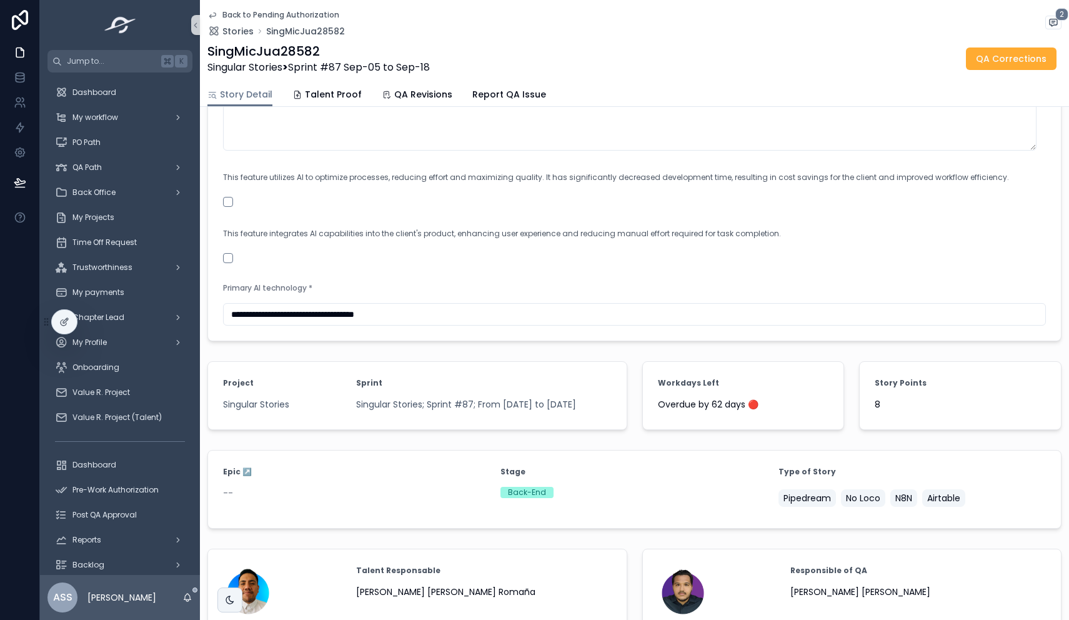
scroll to position [1245, 0]
click at [212, 16] on icon "scrollable content" at bounding box center [212, 15] width 10 height 10
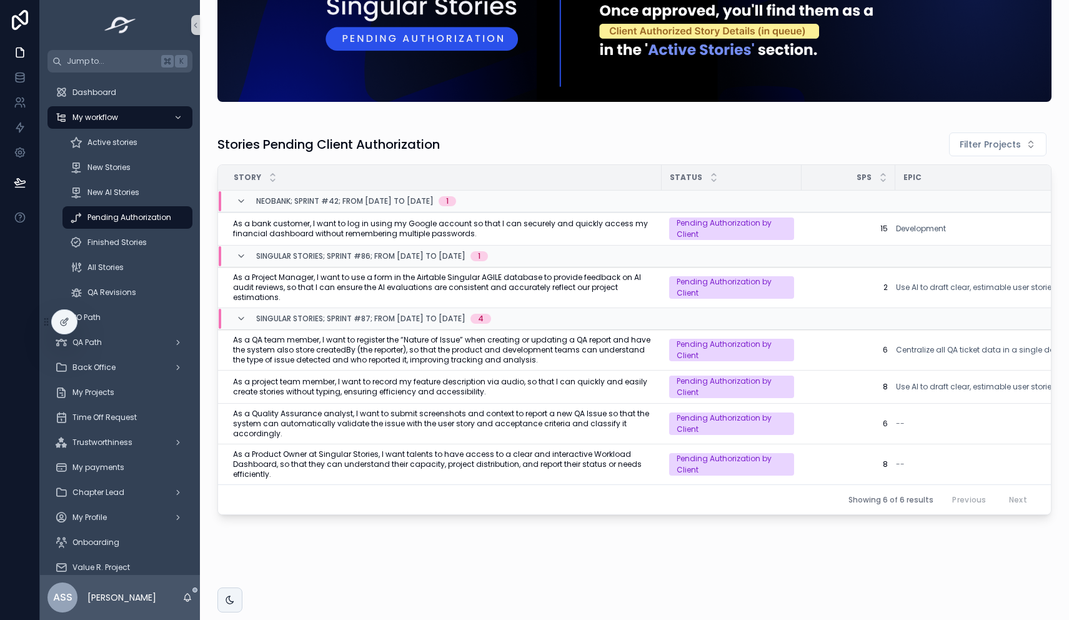
scroll to position [122, 0]
click at [113, 181] on div "New AI Stories" at bounding box center [127, 192] width 145 height 25
click at [113, 182] on div "New AI Stories" at bounding box center [127, 192] width 115 height 20
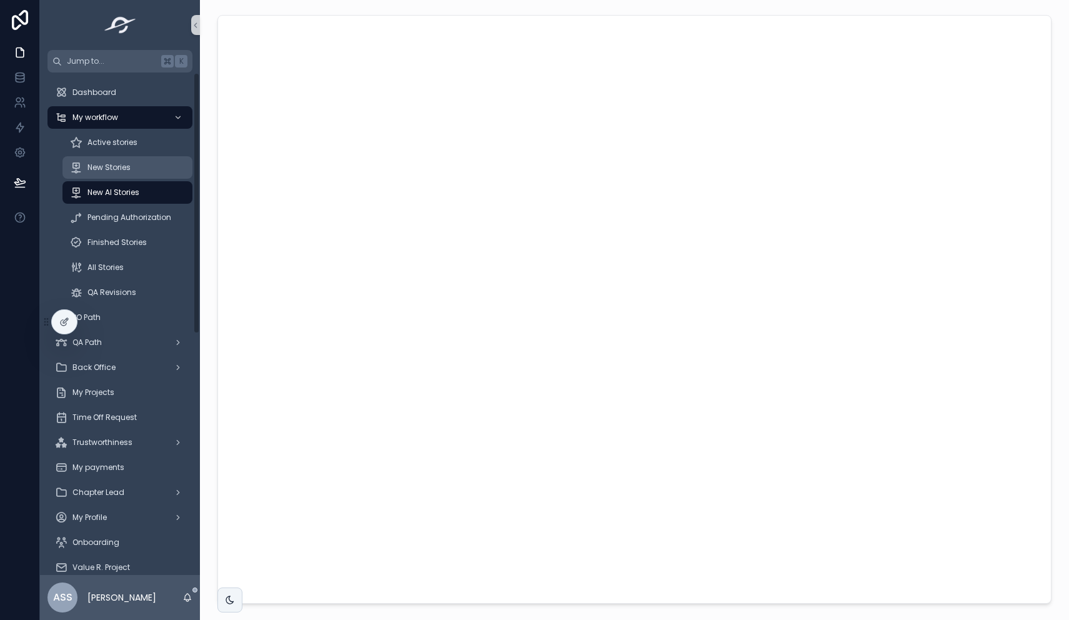
click at [134, 172] on div "New Stories" at bounding box center [127, 167] width 115 height 20
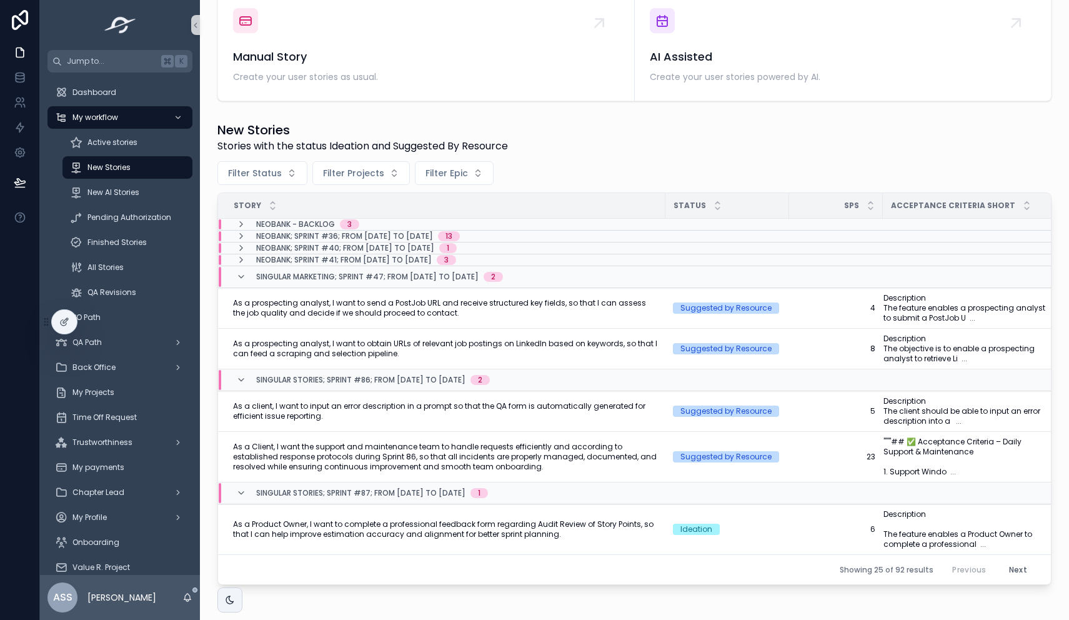
scroll to position [332, 0]
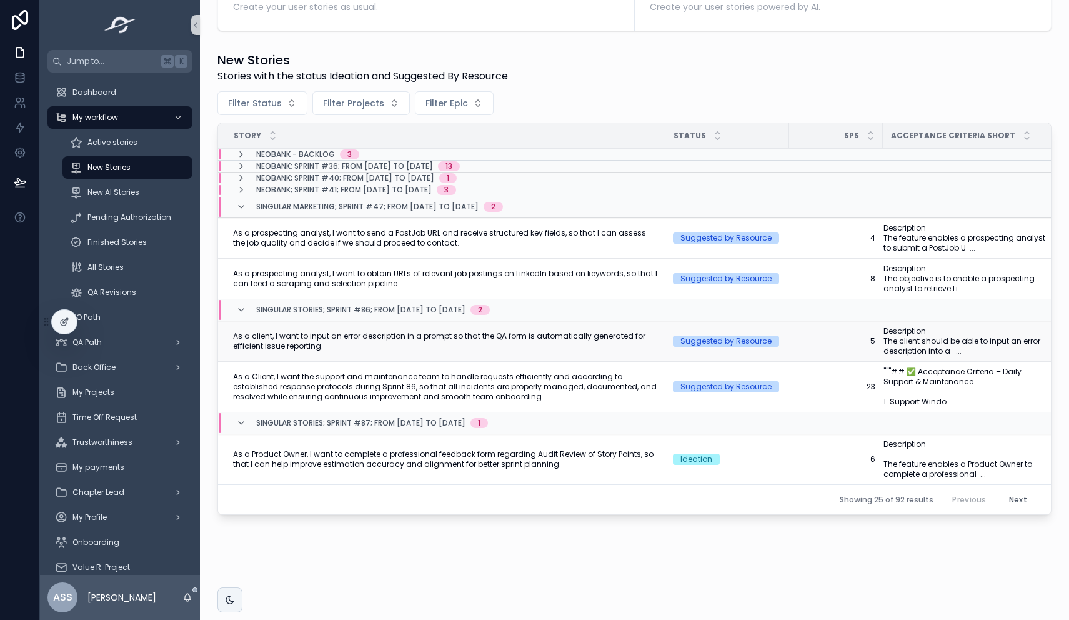
click at [504, 331] on span "As a client, I want to input an error description in a prompt so that the QA fo…" at bounding box center [445, 341] width 425 height 20
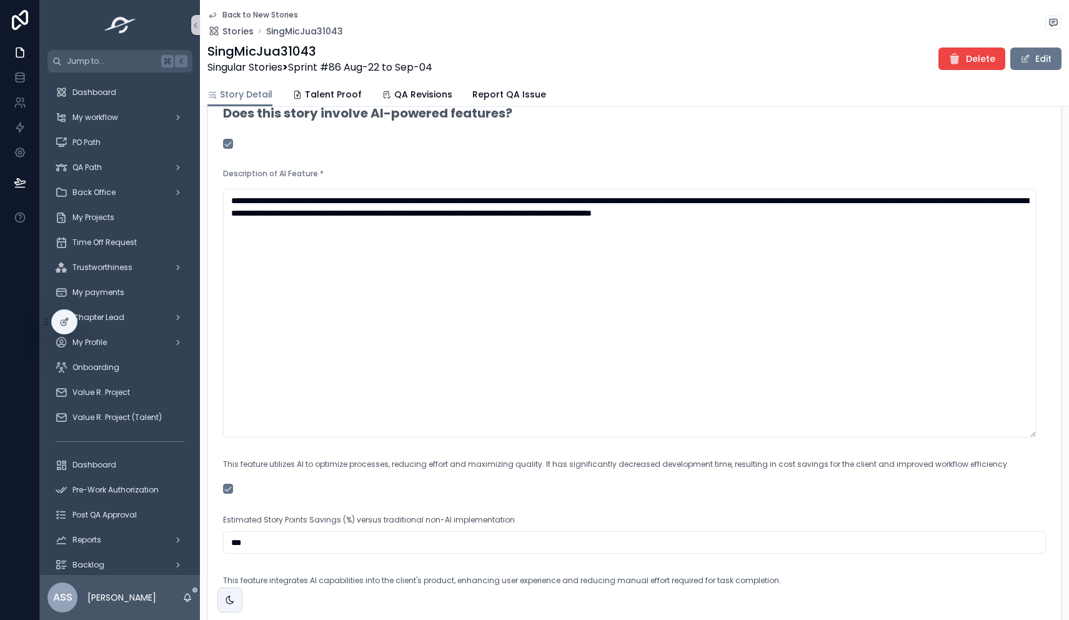
scroll to position [343, 0]
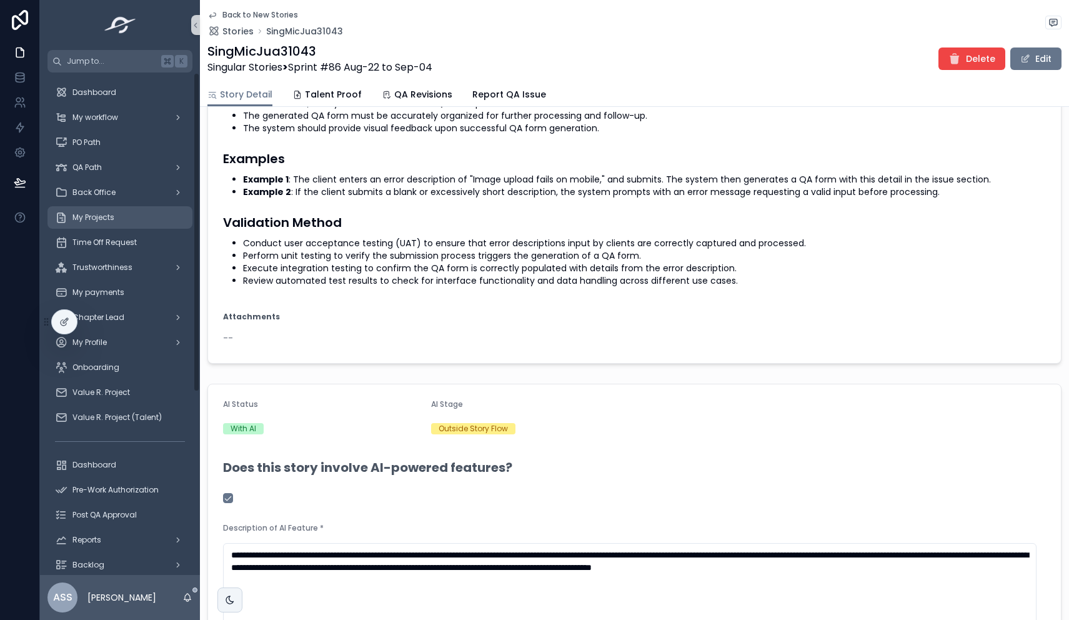
click at [104, 220] on span "My Projects" at bounding box center [93, 217] width 42 height 10
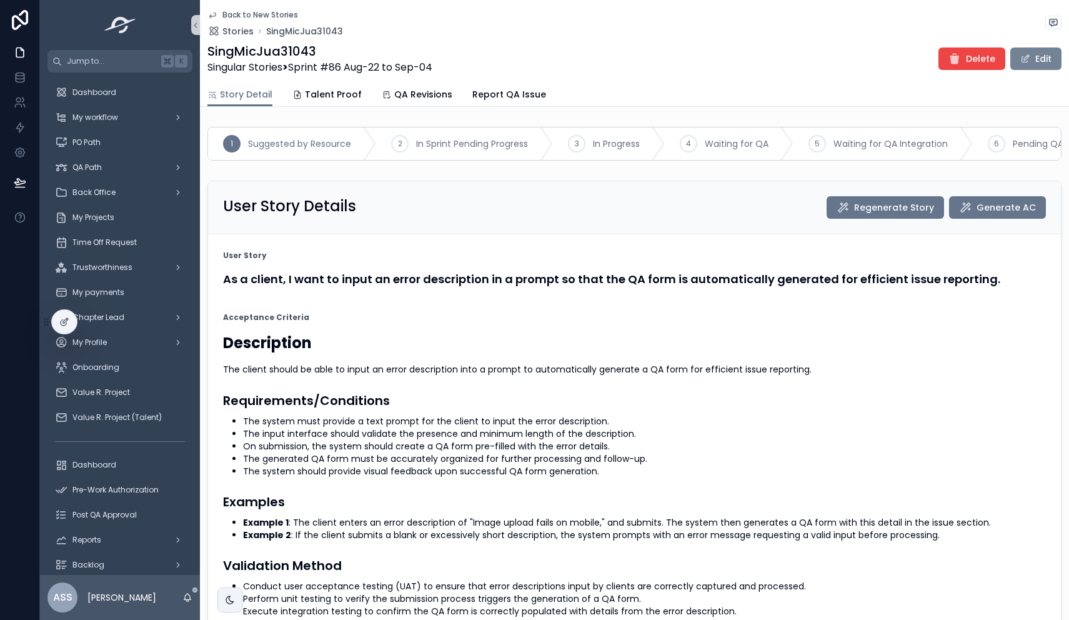
click at [1035, 60] on button "Edit" at bounding box center [1035, 58] width 51 height 22
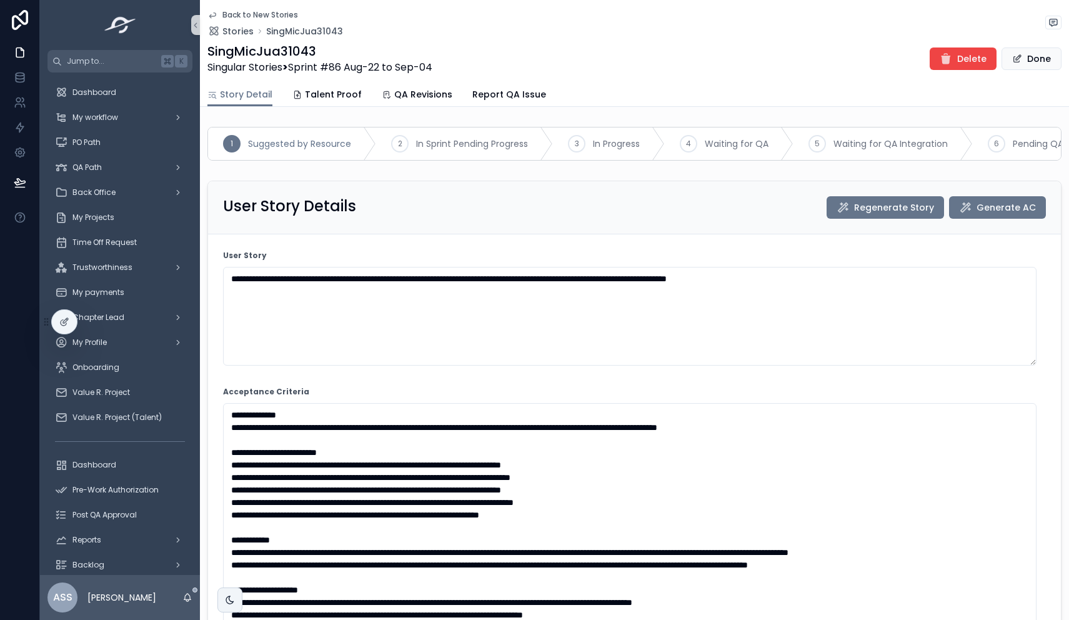
click at [116, 129] on div "My workflow" at bounding box center [120, 117] width 160 height 25
click at [139, 112] on div "My workflow" at bounding box center [120, 117] width 130 height 20
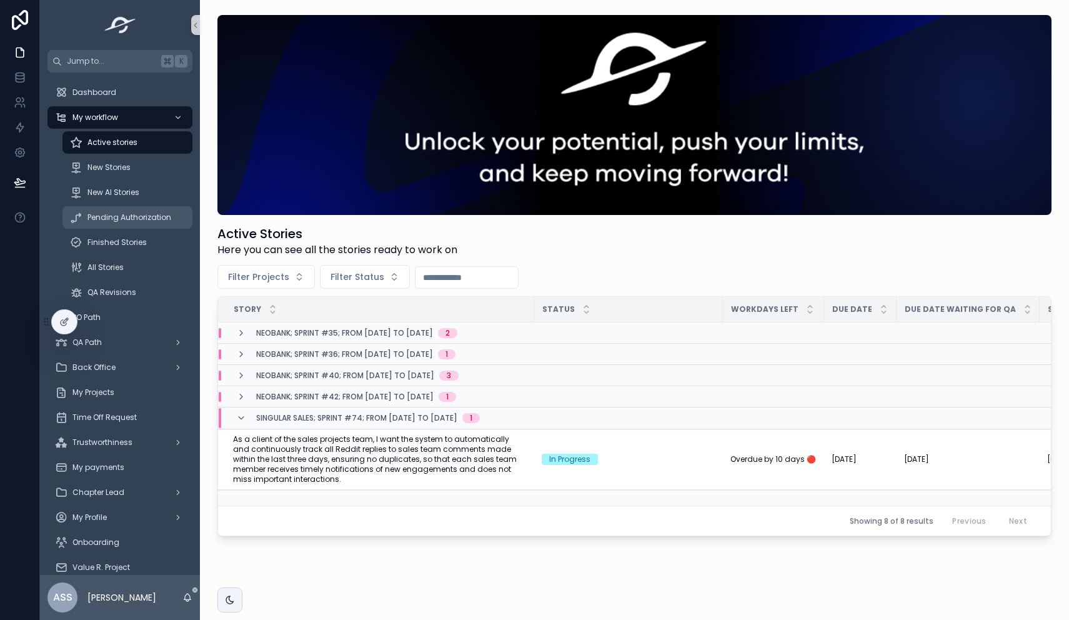
click at [137, 222] on div "Pending Authorization" at bounding box center [127, 217] width 115 height 20
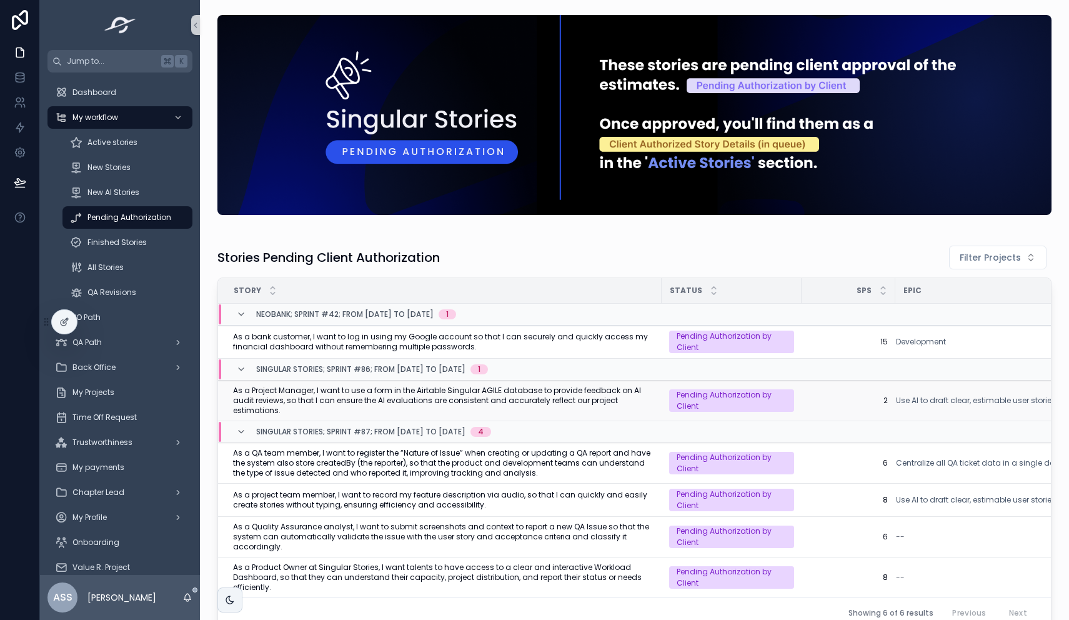
scroll to position [122, 0]
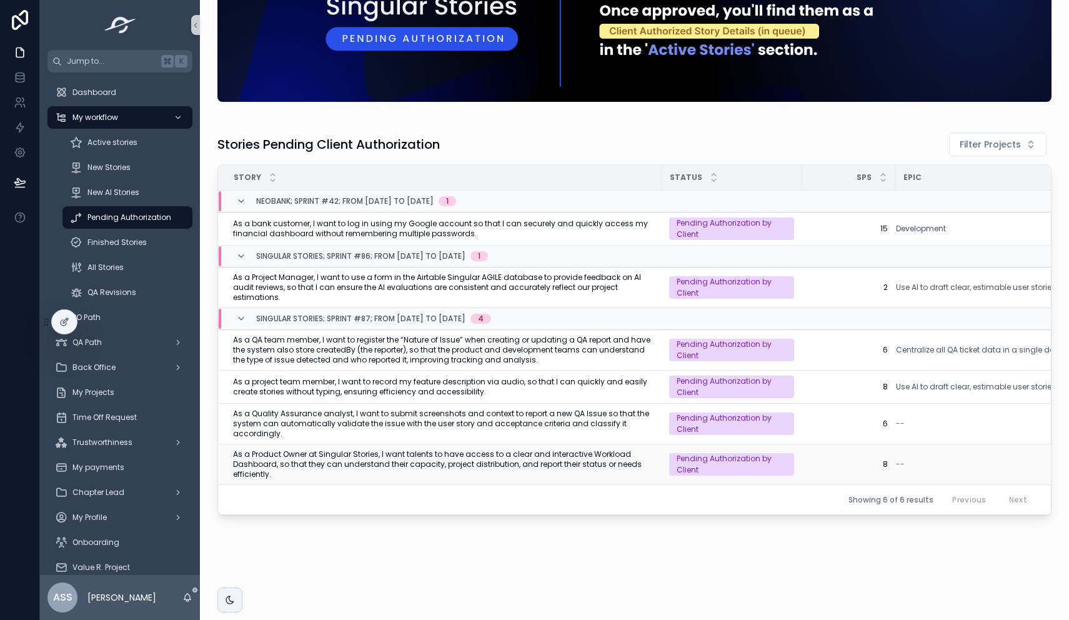
click at [409, 453] on span "As a Product Owner at Singular Stories, I want talents to have access to a clea…" at bounding box center [443, 464] width 421 height 30
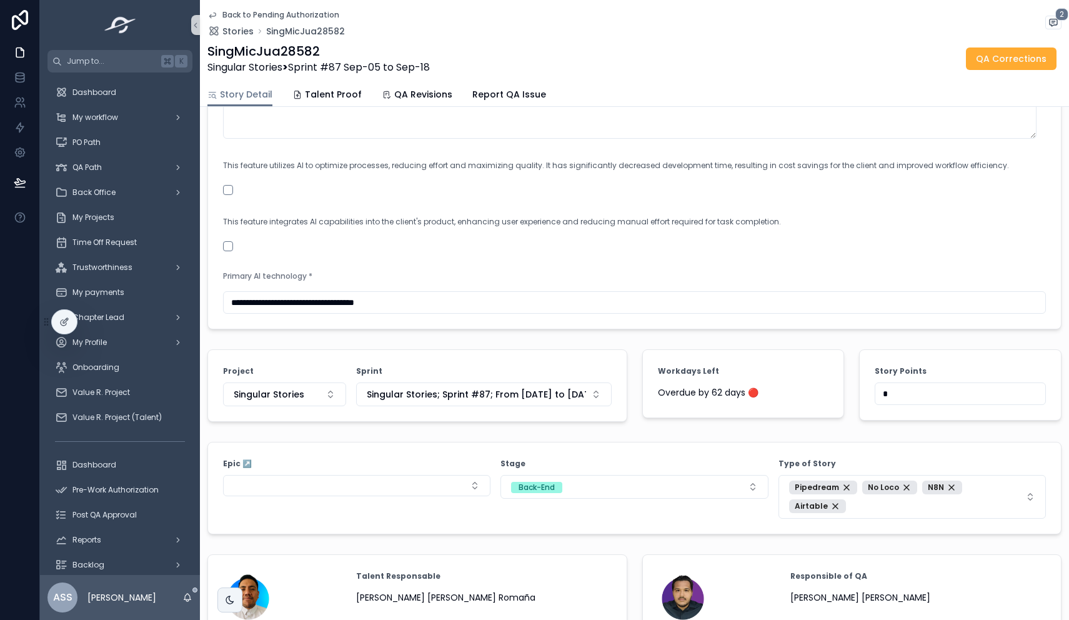
scroll to position [1352, 0]
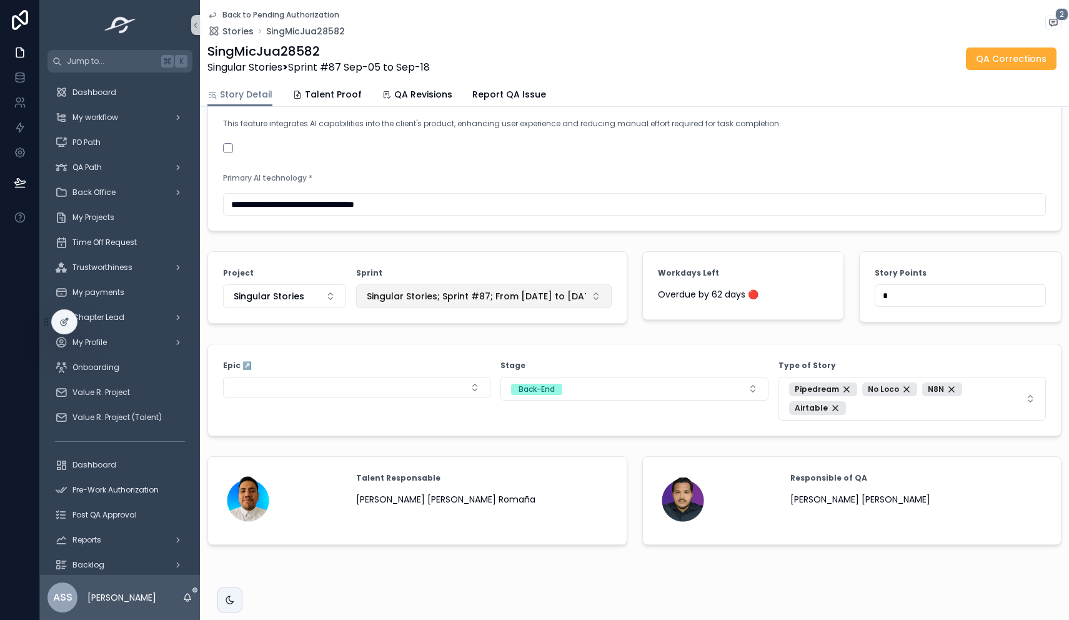
click at [547, 302] on span "Singular Stories; Sprint #87; From [DATE] to [DATE]" at bounding box center [476, 296] width 219 height 12
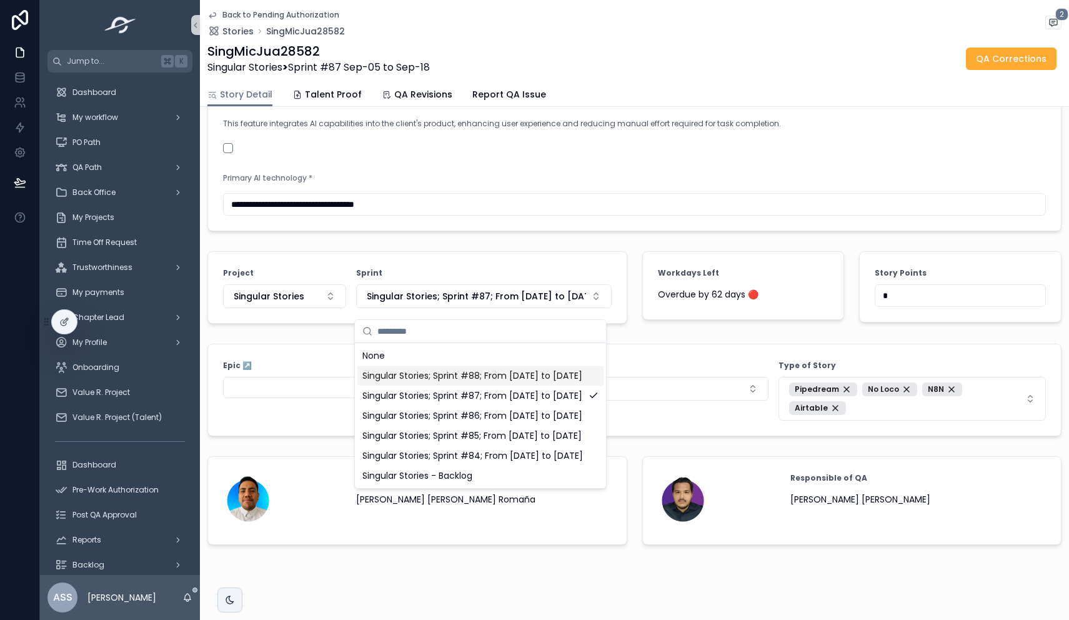
click at [509, 376] on span "Singular Stories; Sprint #88; From [DATE] to [DATE]" at bounding box center [472, 375] width 220 height 12
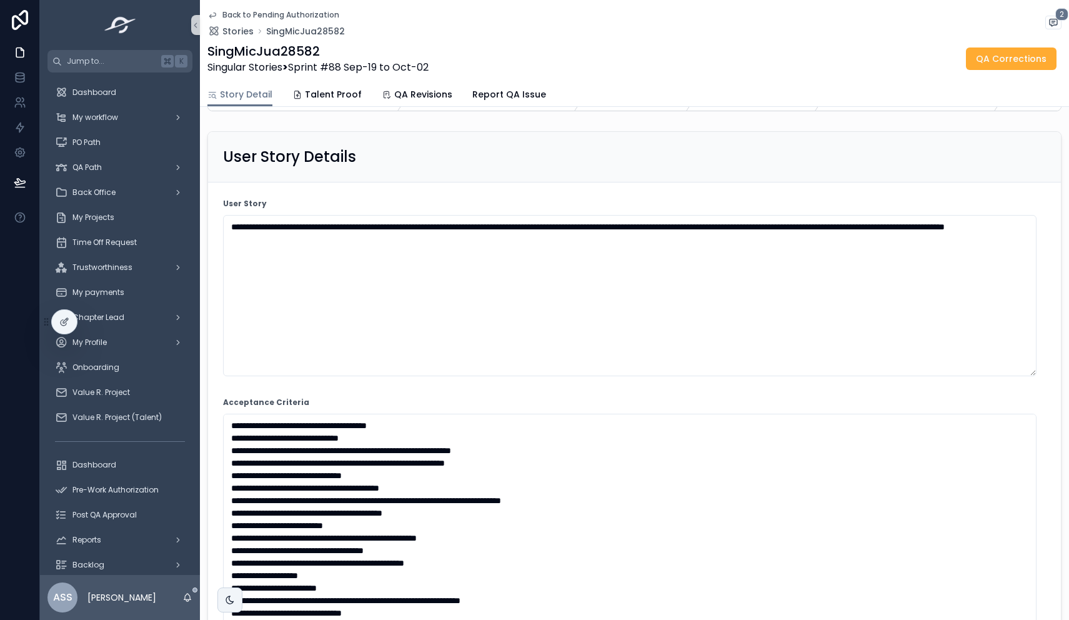
scroll to position [0, 0]
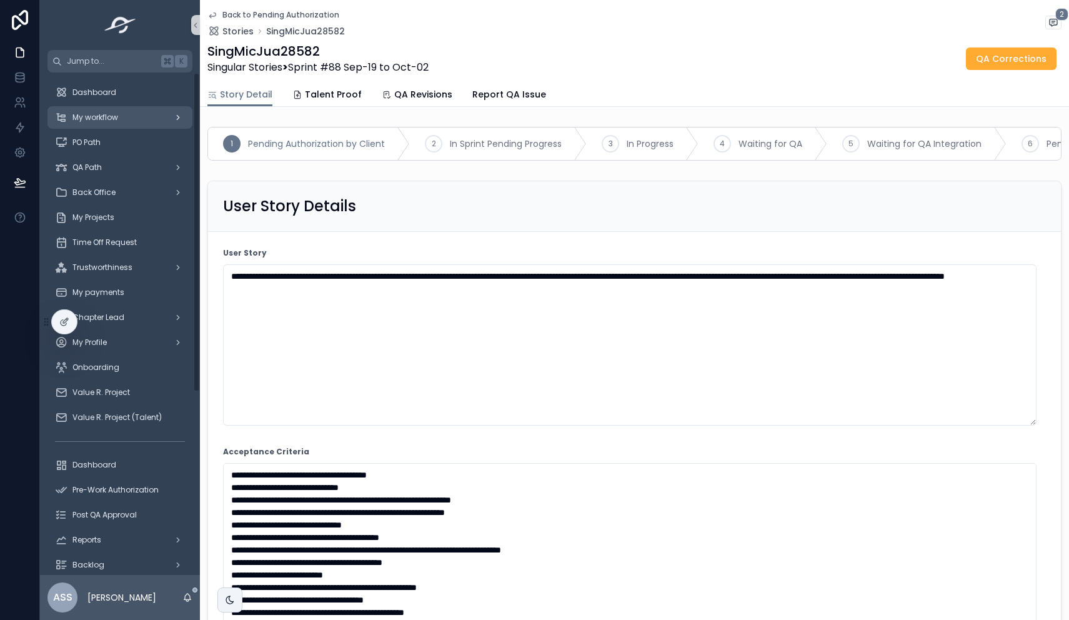
click at [106, 122] on div "My workflow" at bounding box center [120, 117] width 130 height 20
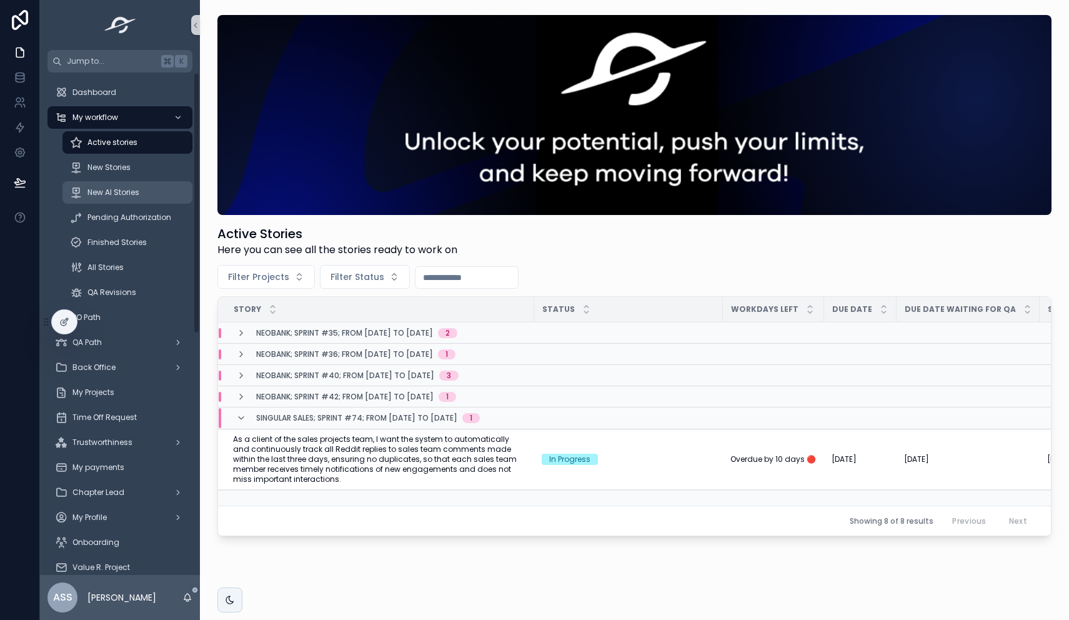
click at [129, 186] on div "New AI Stories" at bounding box center [127, 192] width 115 height 20
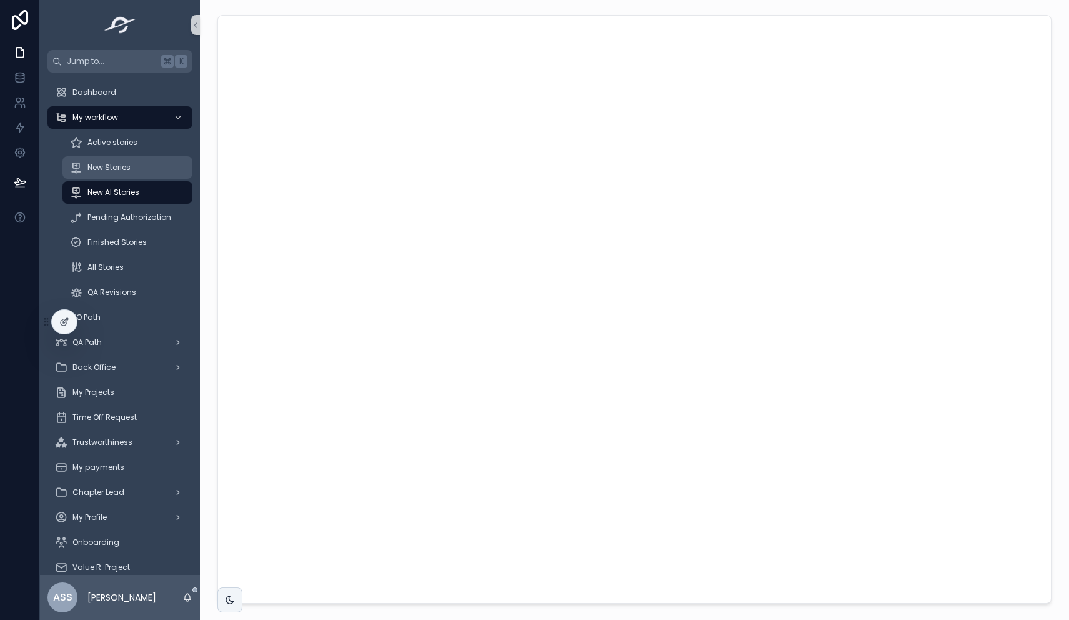
click at [129, 167] on span "New Stories" at bounding box center [108, 167] width 43 height 10
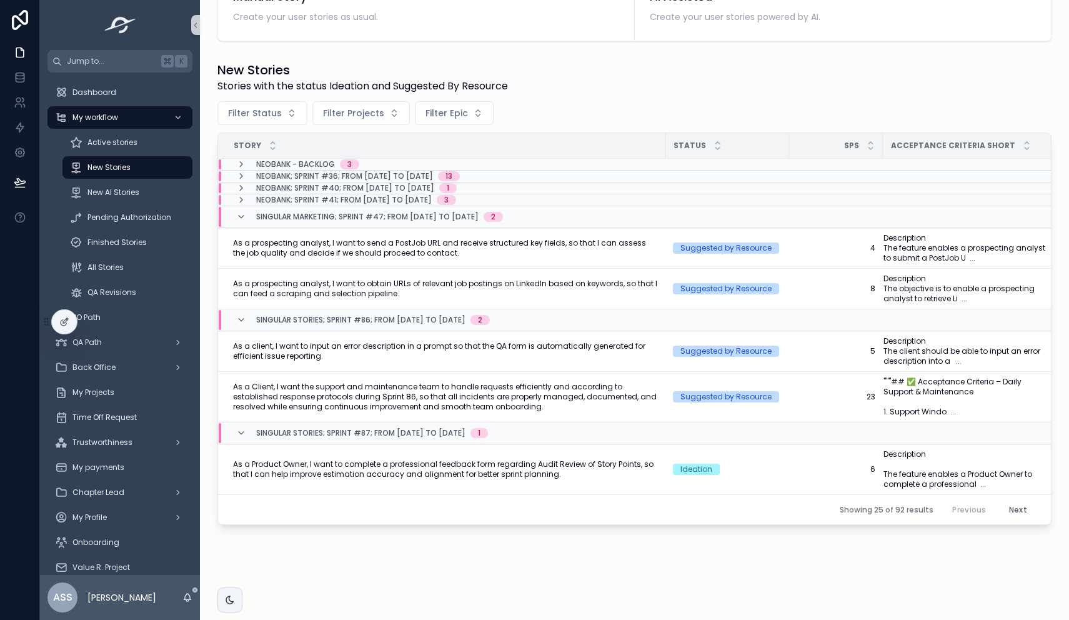
scroll to position [332, 0]
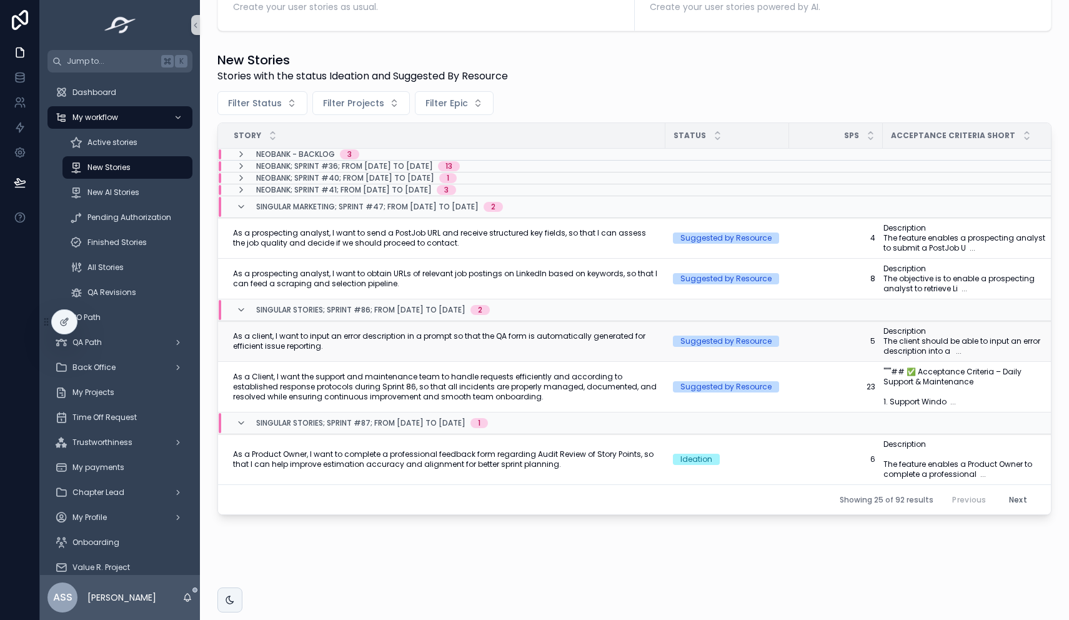
click at [388, 334] on span "As a client, I want to input an error description in a prompt so that the QA fo…" at bounding box center [445, 341] width 425 height 20
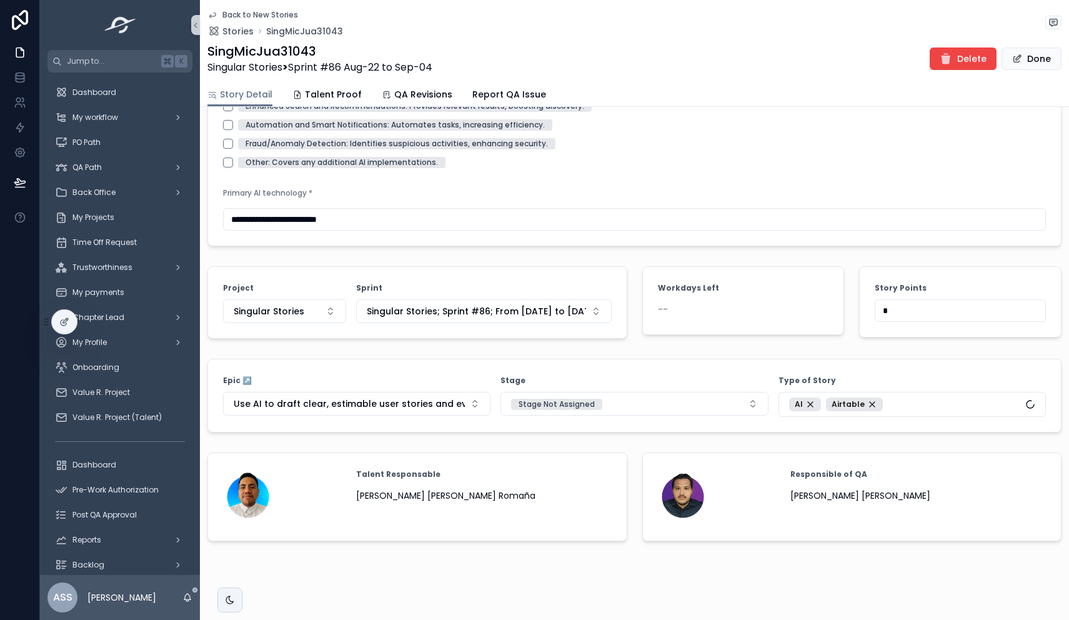
scroll to position [1546, 0]
drag, startPoint x: 884, startPoint y: 315, endPoint x: 825, endPoint y: 315, distance: 59.3
type input "*"
click at [1018, 61] on button "Done" at bounding box center [1031, 58] width 60 height 22
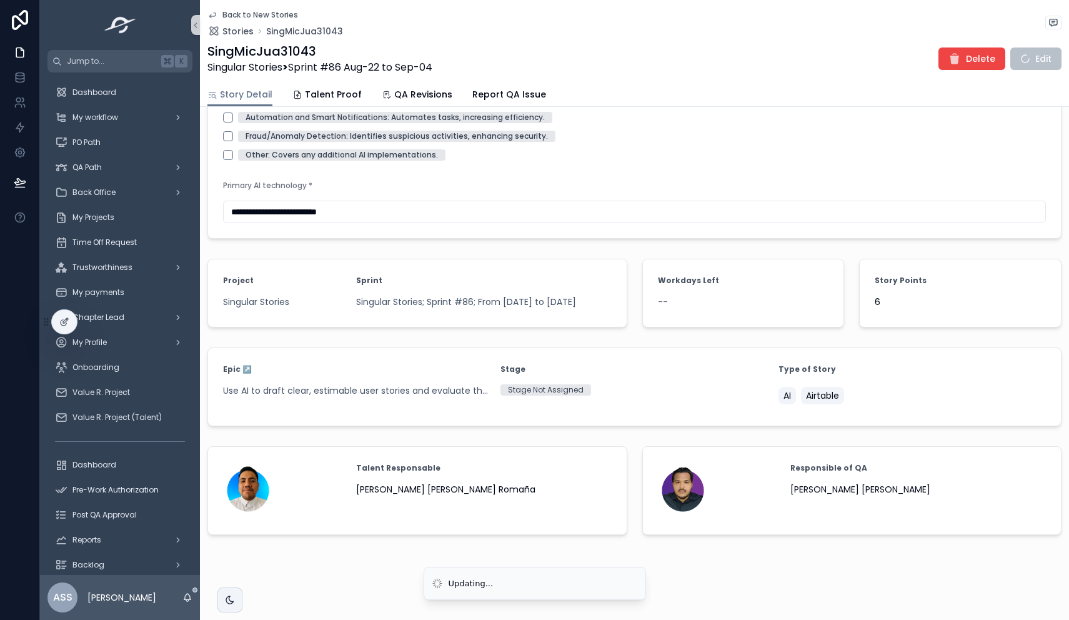
scroll to position [1360, 0]
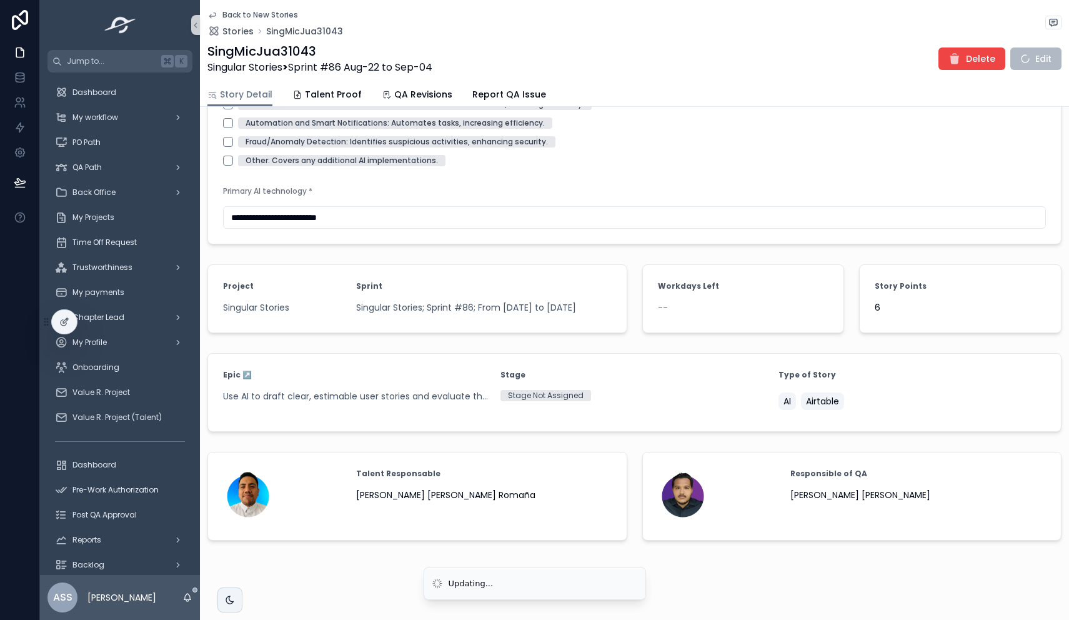
click at [209, 12] on icon "scrollable content" at bounding box center [212, 15] width 10 height 10
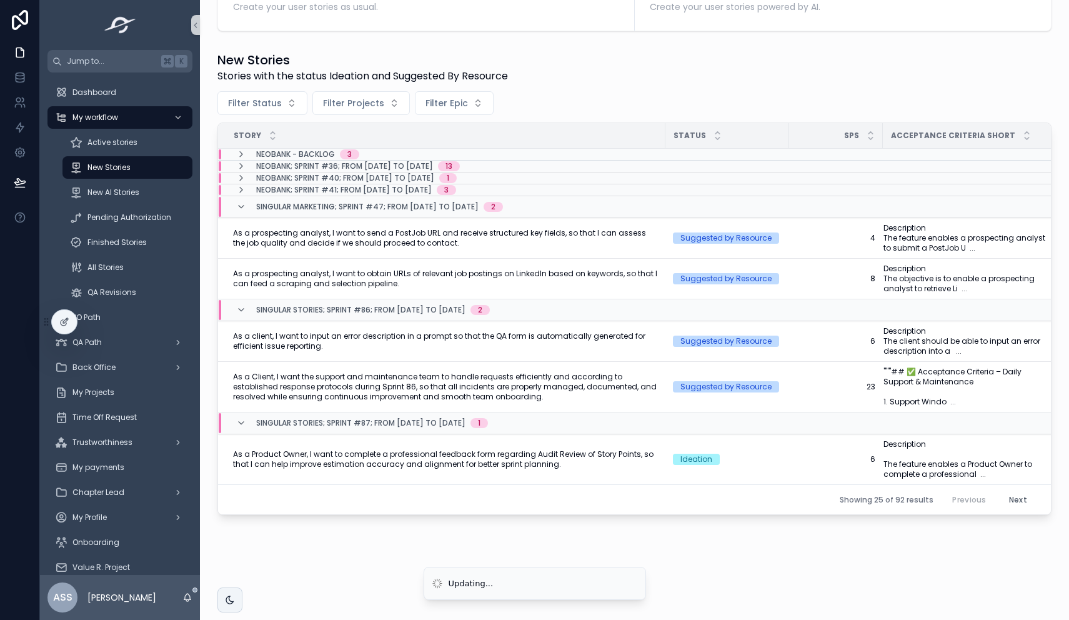
scroll to position [332, 0]
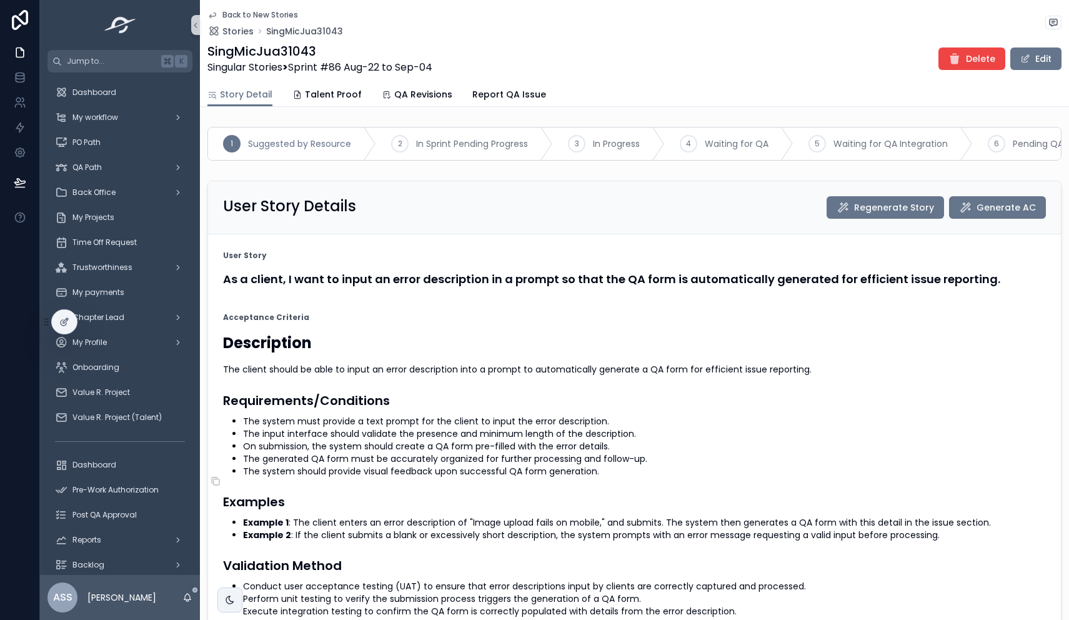
scroll to position [1, 0]
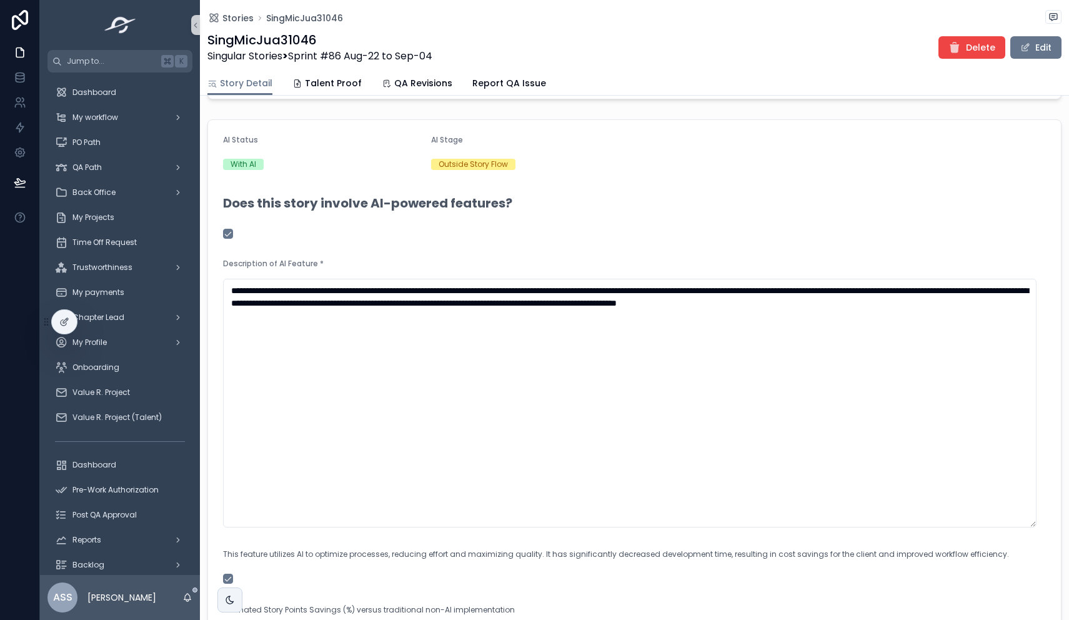
scroll to position [23, 0]
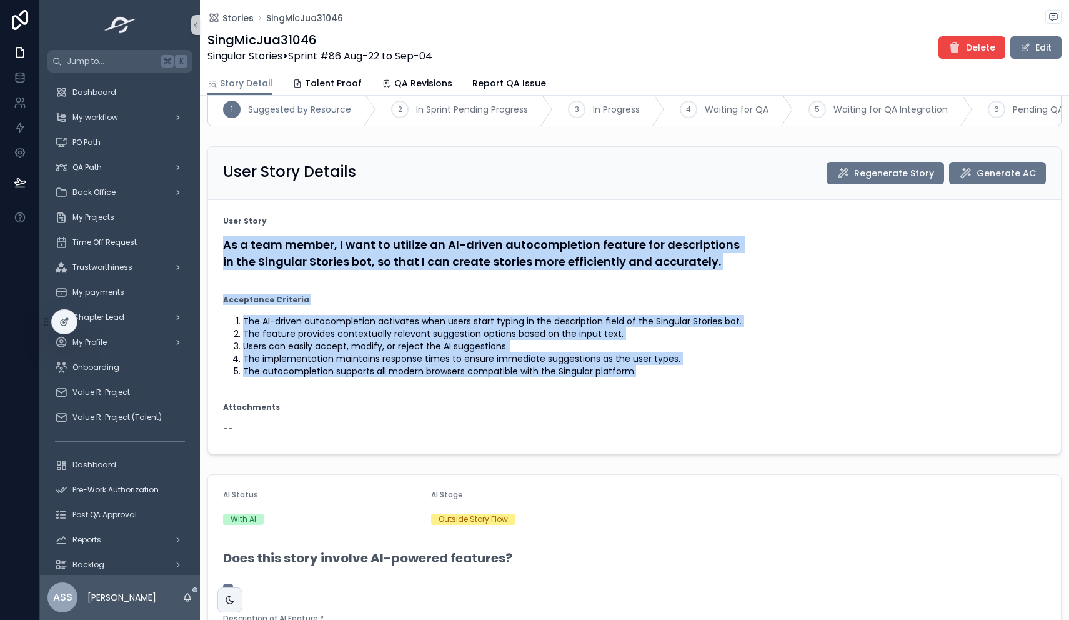
drag, startPoint x: 583, startPoint y: 382, endPoint x: 217, endPoint y: 254, distance: 388.0
click at [217, 254] on form "User Story As a team member, I want to utilize an AI-driven autocompletion feat…" at bounding box center [634, 327] width 853 height 254
copy form "As a team member, I want to utilize an AI-driven autocompletion feature for des…"
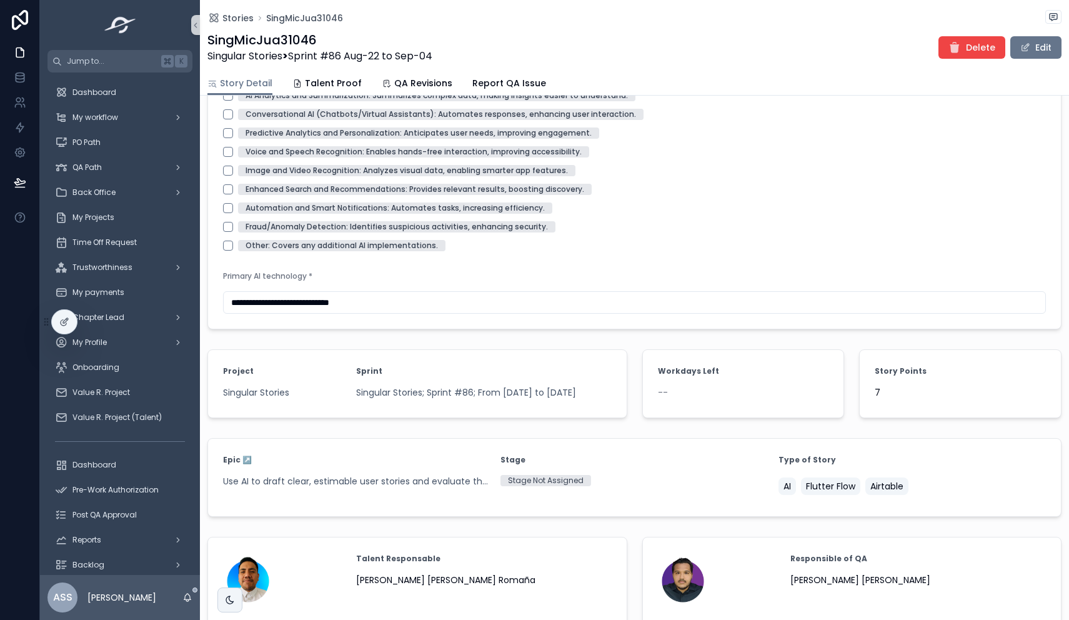
scroll to position [1146, 0]
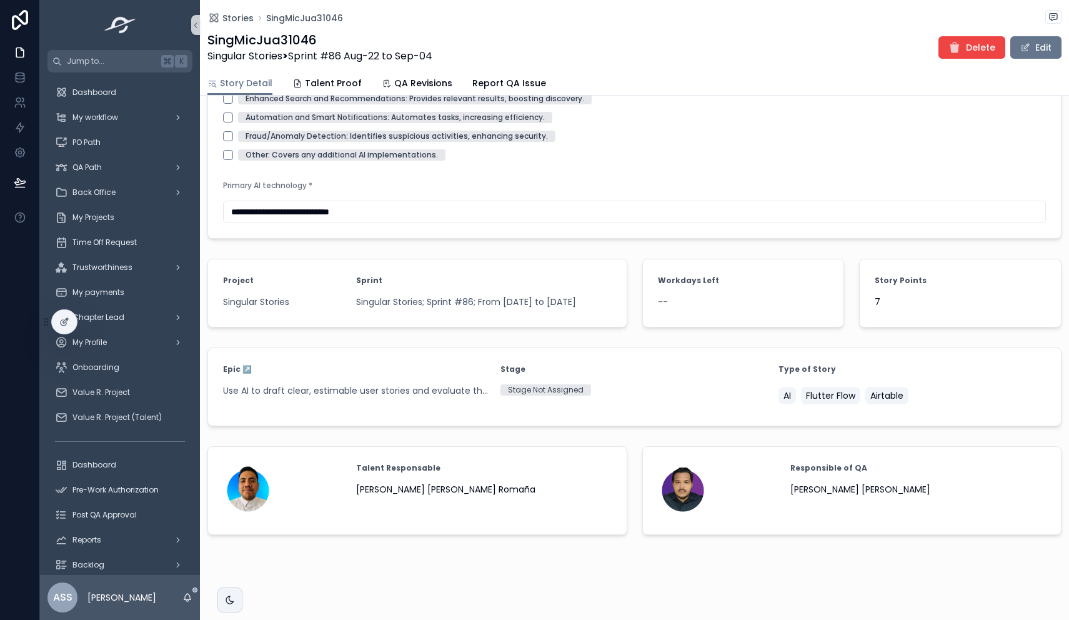
drag, startPoint x: 899, startPoint y: 305, endPoint x: 915, endPoint y: 266, distance: 42.6
click at [899, 306] on span "7" at bounding box center [959, 301] width 171 height 12
drag, startPoint x: 1027, startPoint y: 58, endPoint x: 1025, endPoint y: 52, distance: 6.5
click at [1027, 58] on div "Delete Edit" at bounding box center [994, 48] width 133 height 24
drag, startPoint x: 1025, startPoint y: 52, endPoint x: 911, endPoint y: 324, distance: 294.5
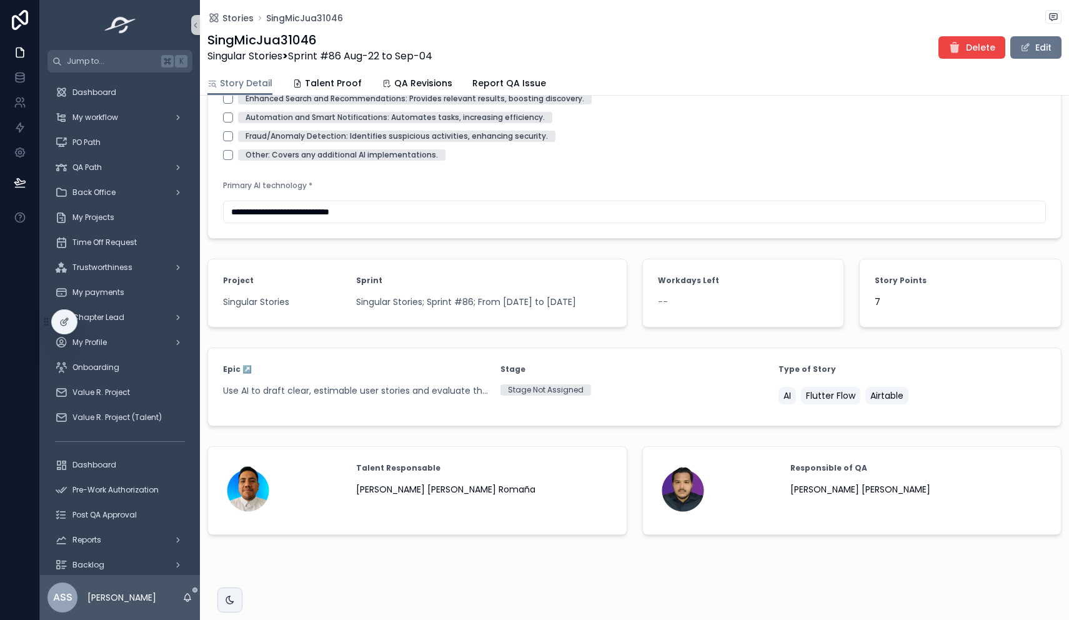
click at [1025, 51] on button "Edit" at bounding box center [1035, 47] width 51 height 22
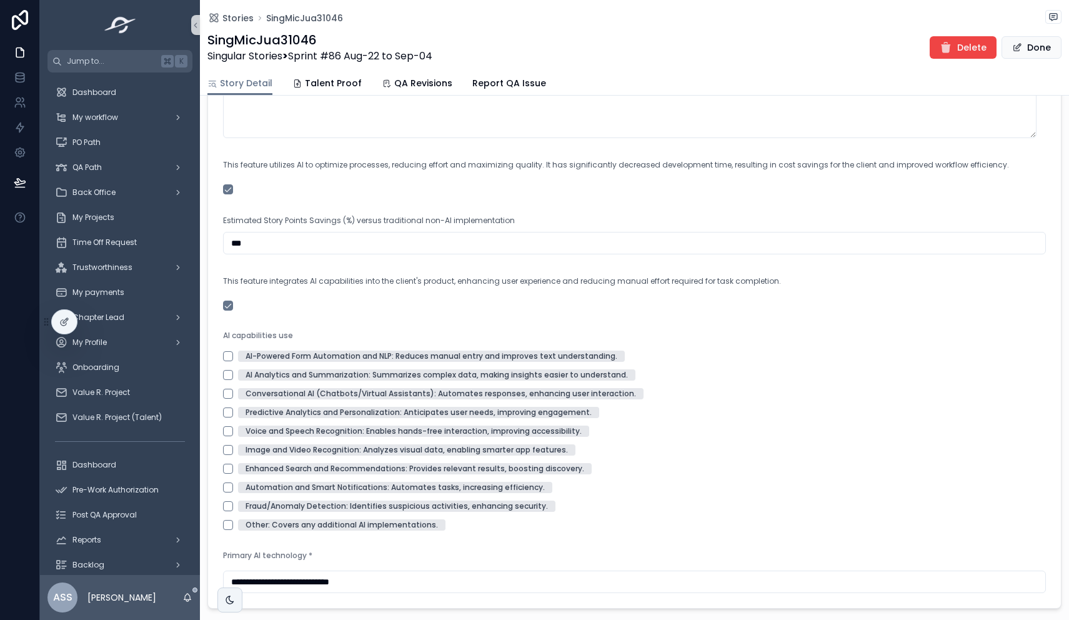
scroll to position [1523, 0]
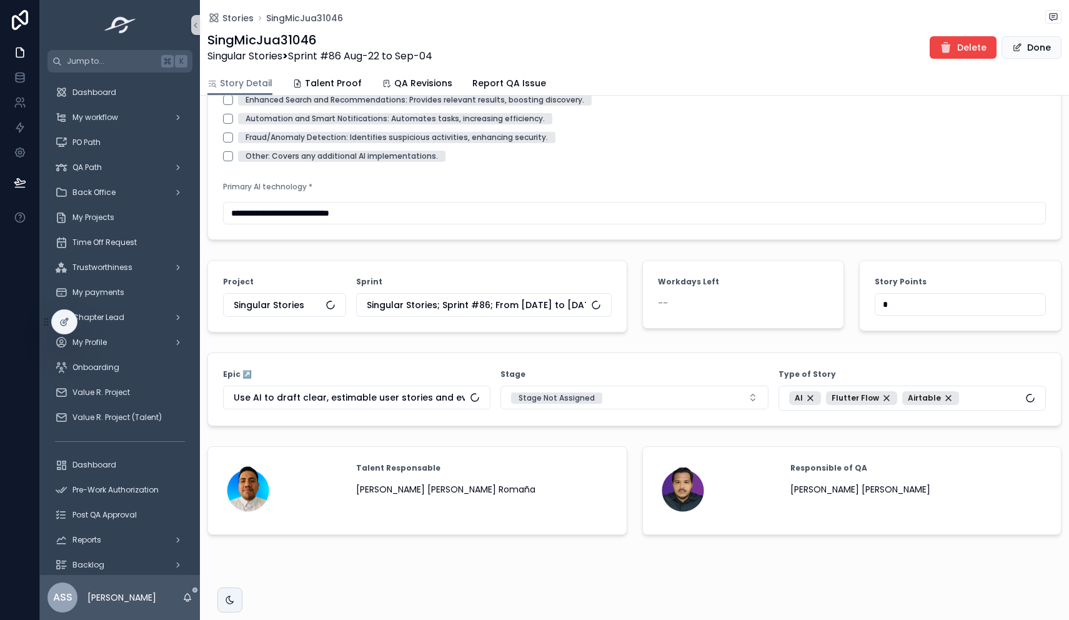
drag, startPoint x: 893, startPoint y: 304, endPoint x: 801, endPoint y: 310, distance: 92.0
drag, startPoint x: 871, startPoint y: 296, endPoint x: 841, endPoint y: 297, distance: 30.0
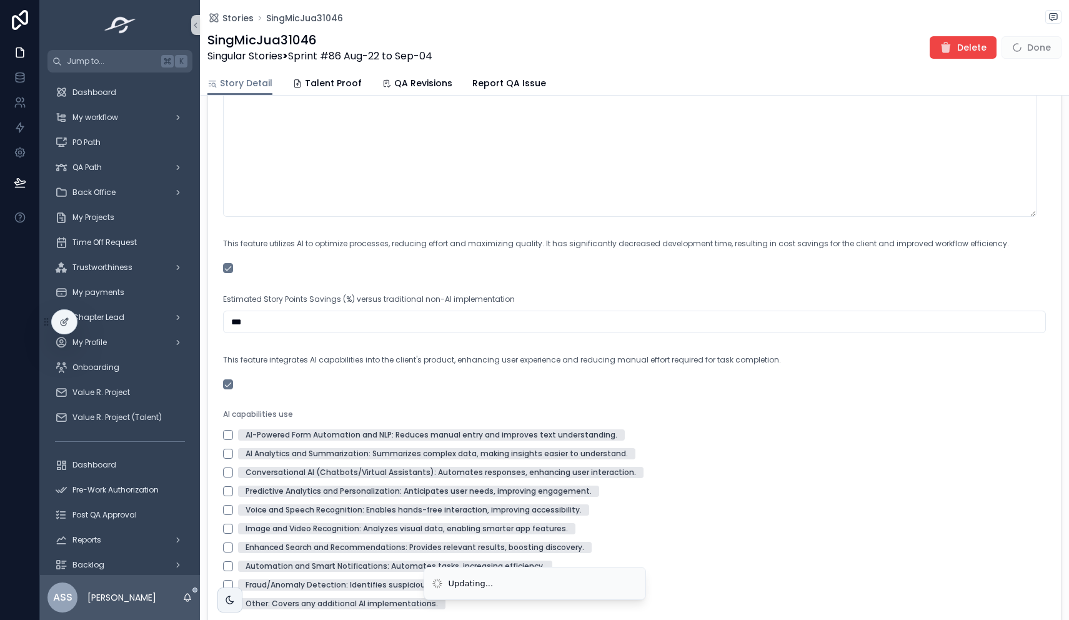
scroll to position [1470, 0]
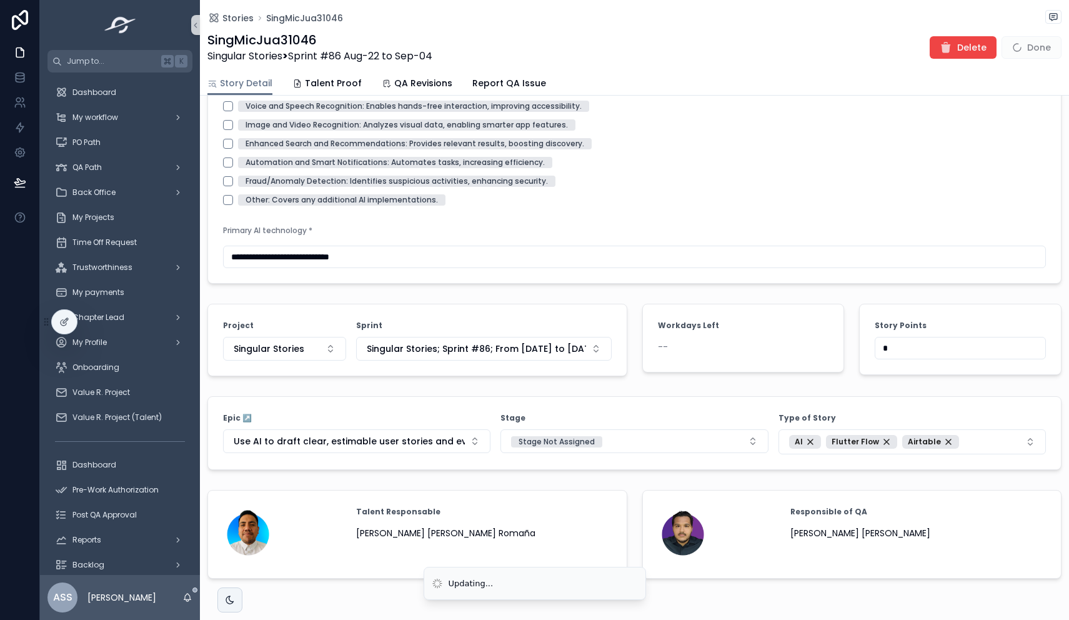
drag, startPoint x: 896, startPoint y: 353, endPoint x: 826, endPoint y: 273, distance: 105.8
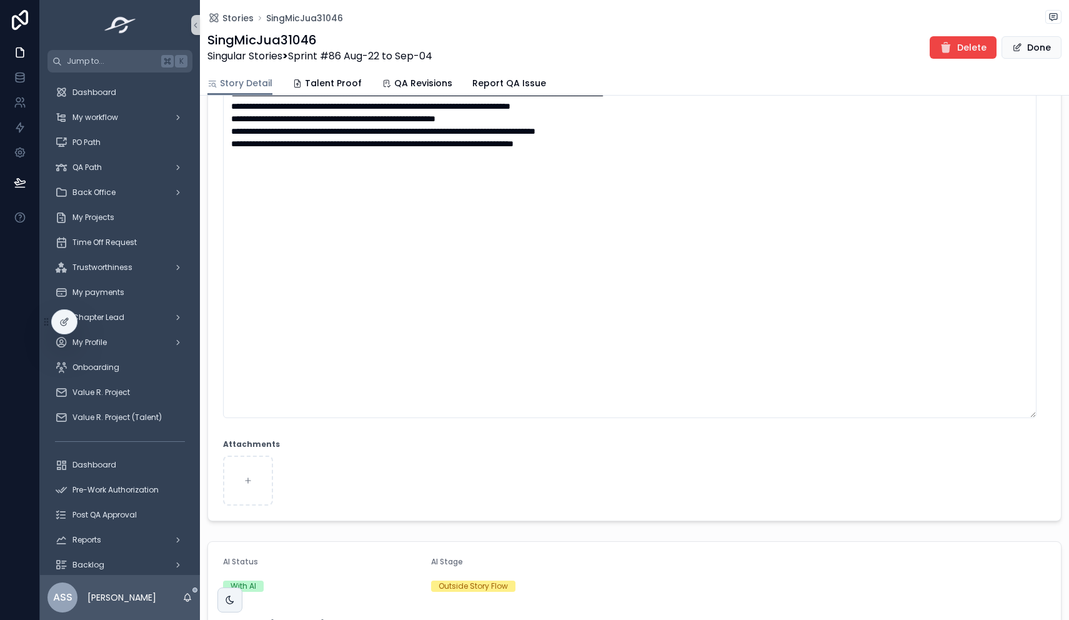
type input "*"
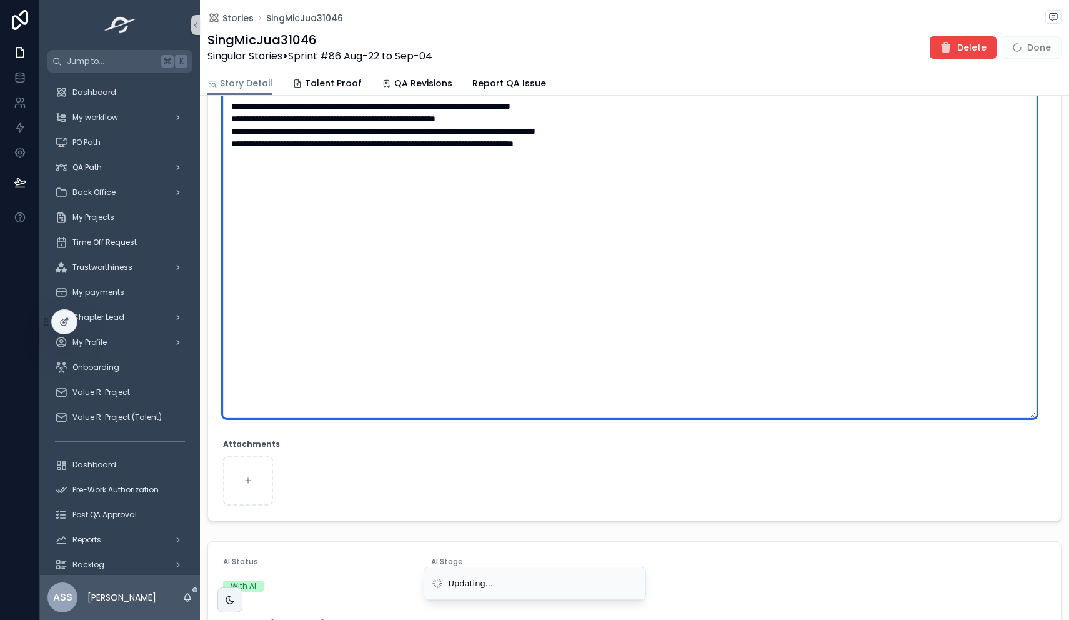
click at [615, 345] on textarea "**********" at bounding box center [629, 250] width 813 height 336
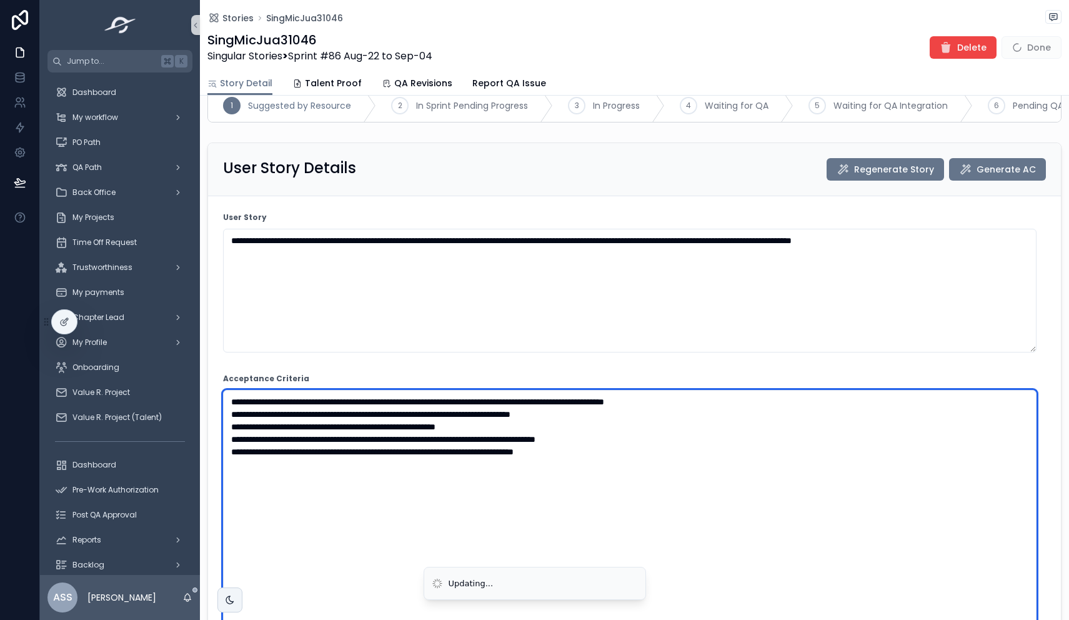
scroll to position [0, 0]
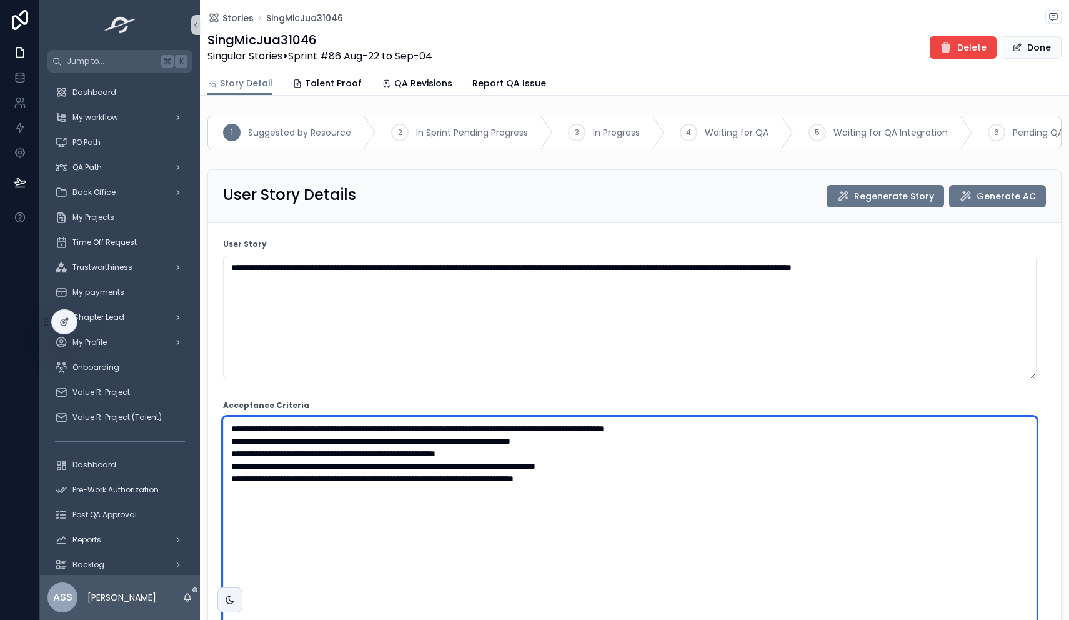
click at [381, 471] on textarea "**********" at bounding box center [629, 585] width 813 height 336
paste textarea "**********"
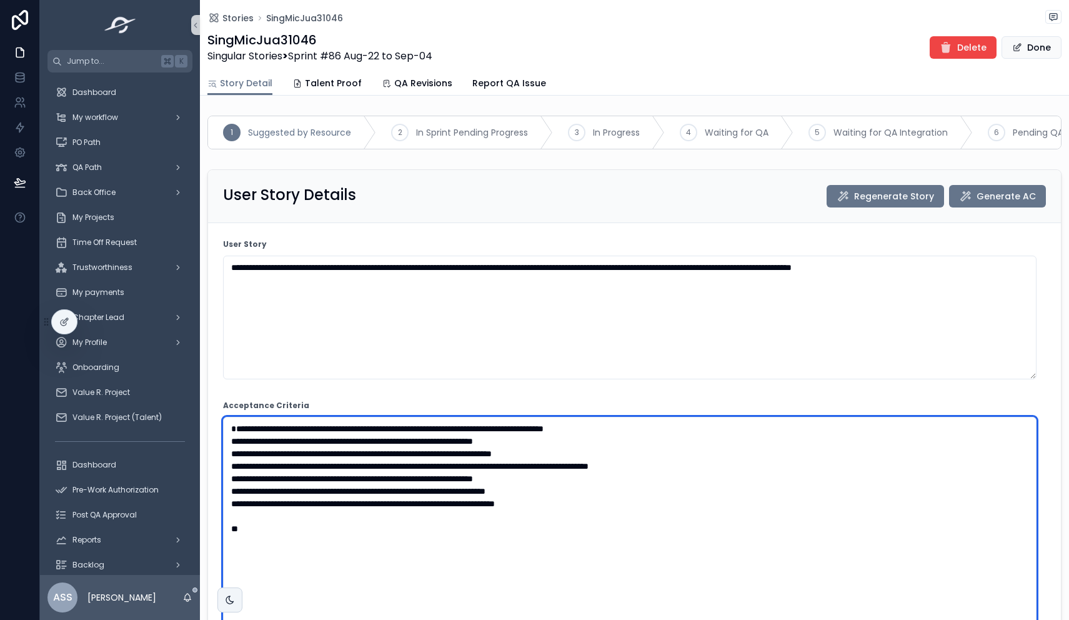
click at [316, 543] on textarea "**********" at bounding box center [629, 610] width 813 height 386
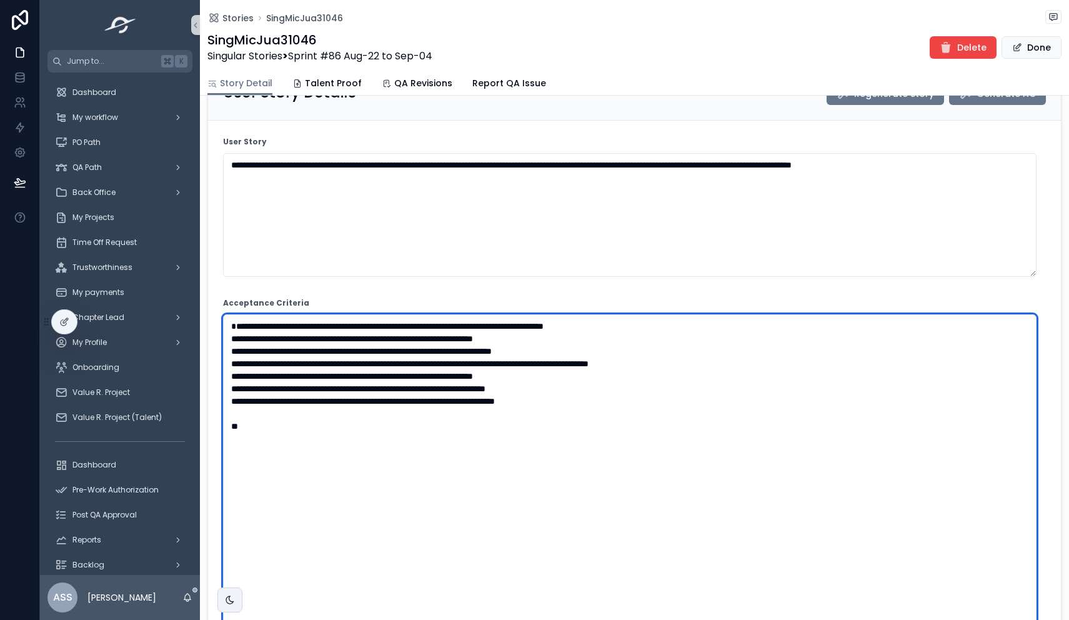
scroll to position [106, 0]
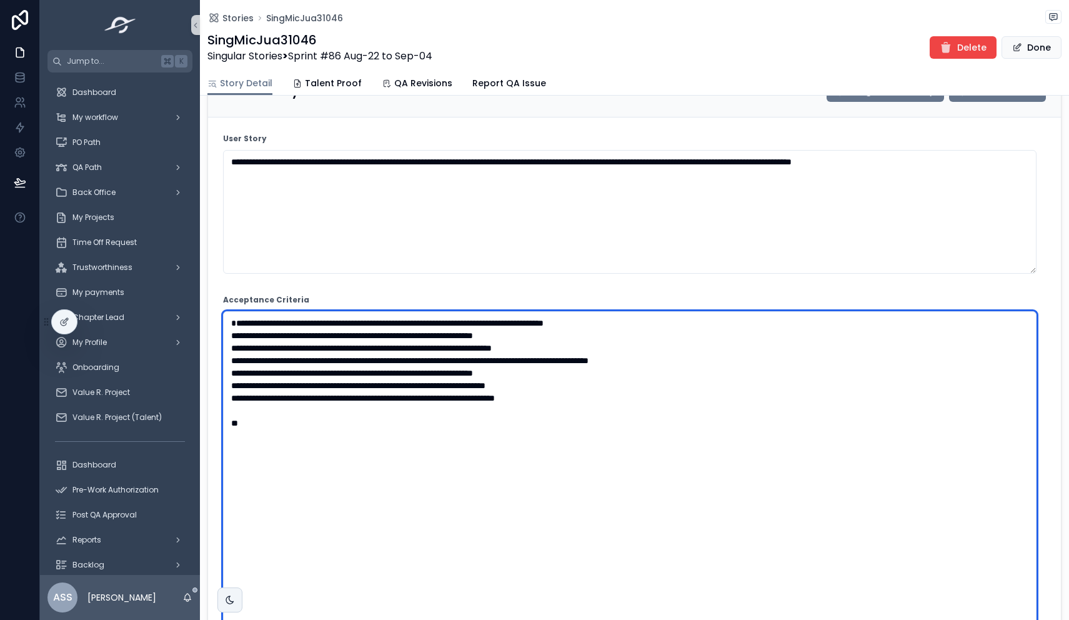
drag, startPoint x: 292, startPoint y: 442, endPoint x: 281, endPoint y: 438, distance: 11.5
click at [280, 438] on textarea "**********" at bounding box center [629, 504] width 813 height 386
drag, startPoint x: 282, startPoint y: 438, endPoint x: 176, endPoint y: 334, distance: 148.4
click at [176, 334] on div "**********" at bounding box center [554, 310] width 1029 height 620
paste textarea "**********"
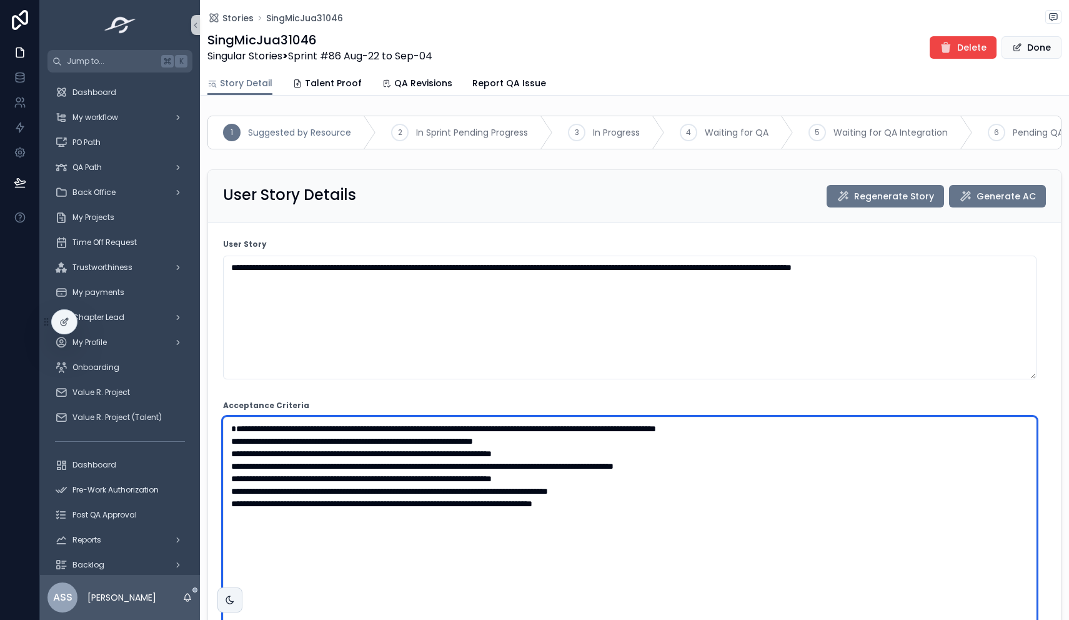
scroll to position [0, 0]
type textarea "**********"
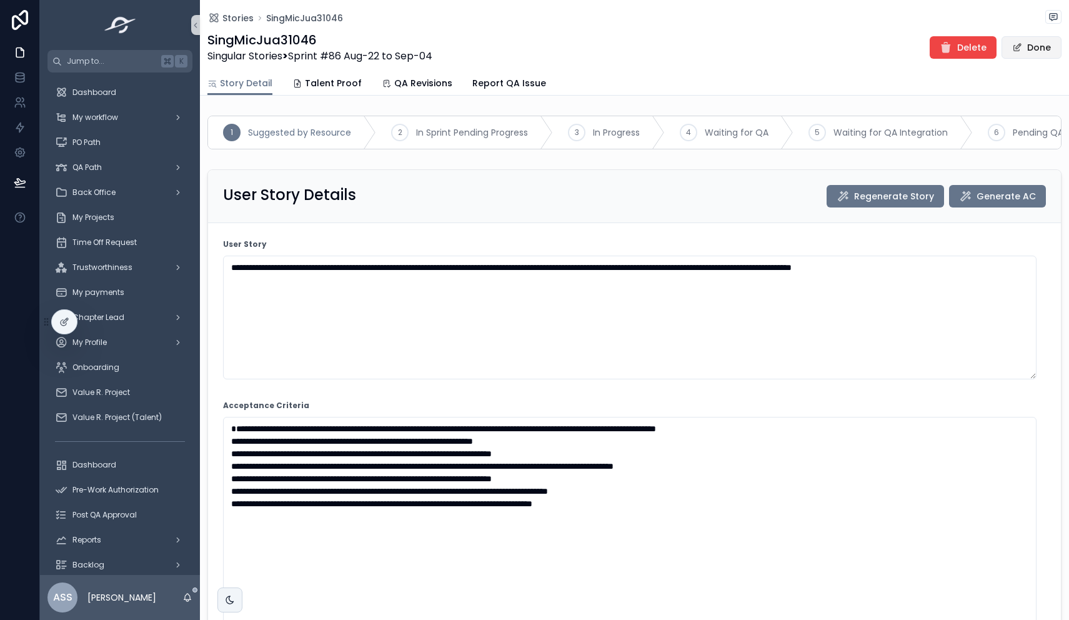
click at [1031, 50] on button "Done" at bounding box center [1031, 47] width 60 height 22
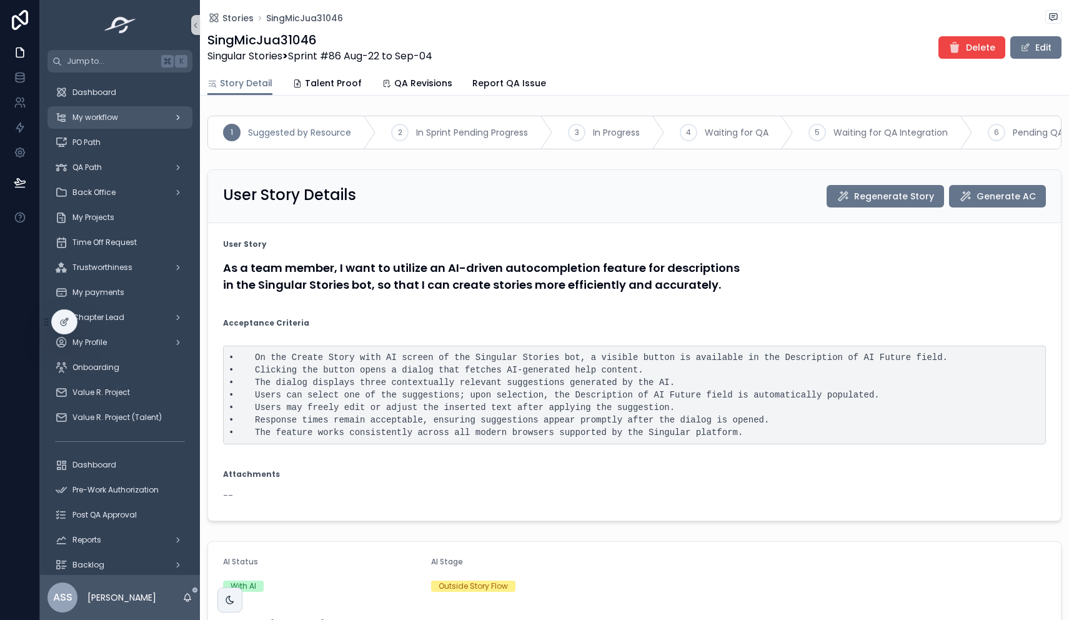
click at [121, 111] on div "My workflow" at bounding box center [120, 117] width 130 height 20
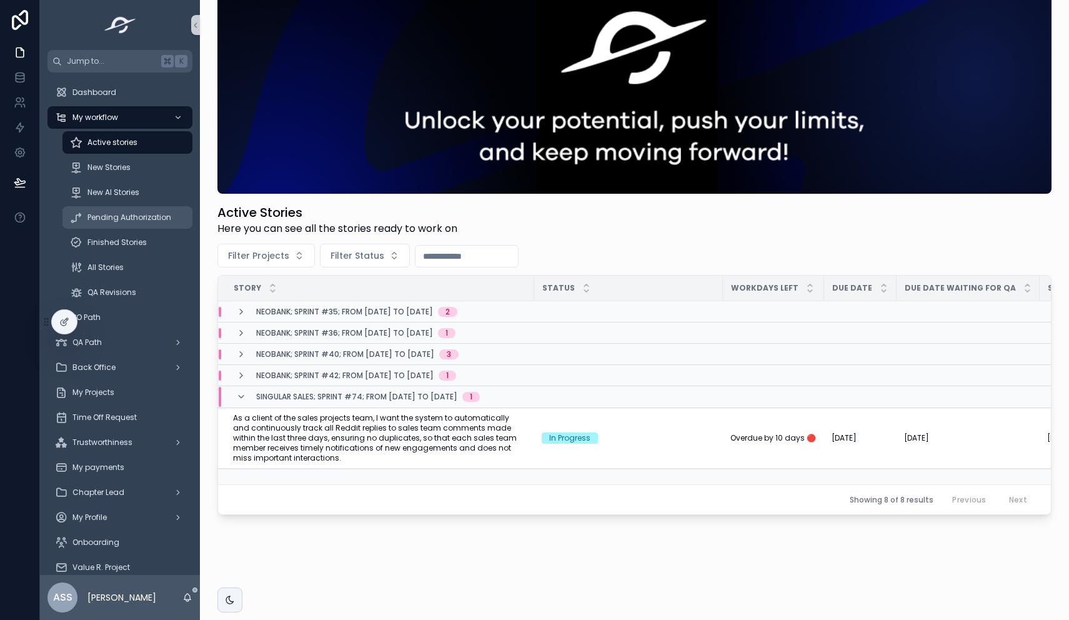
scroll to position [31, 0]
click at [139, 198] on div "New AI Stories" at bounding box center [127, 192] width 115 height 20
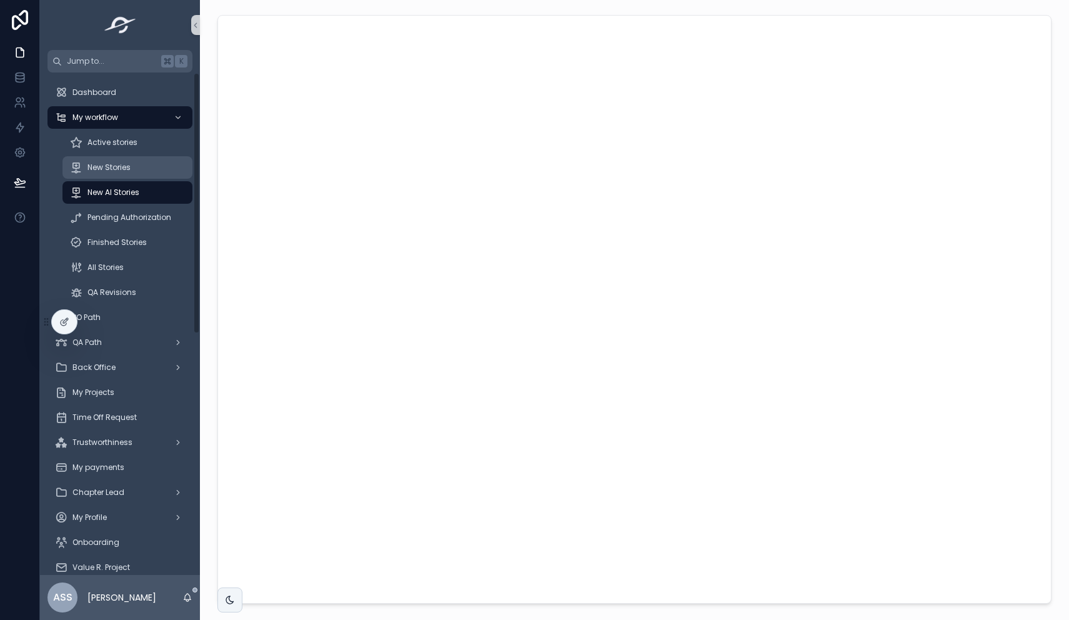
click at [115, 157] on div "New Stories" at bounding box center [127, 167] width 115 height 20
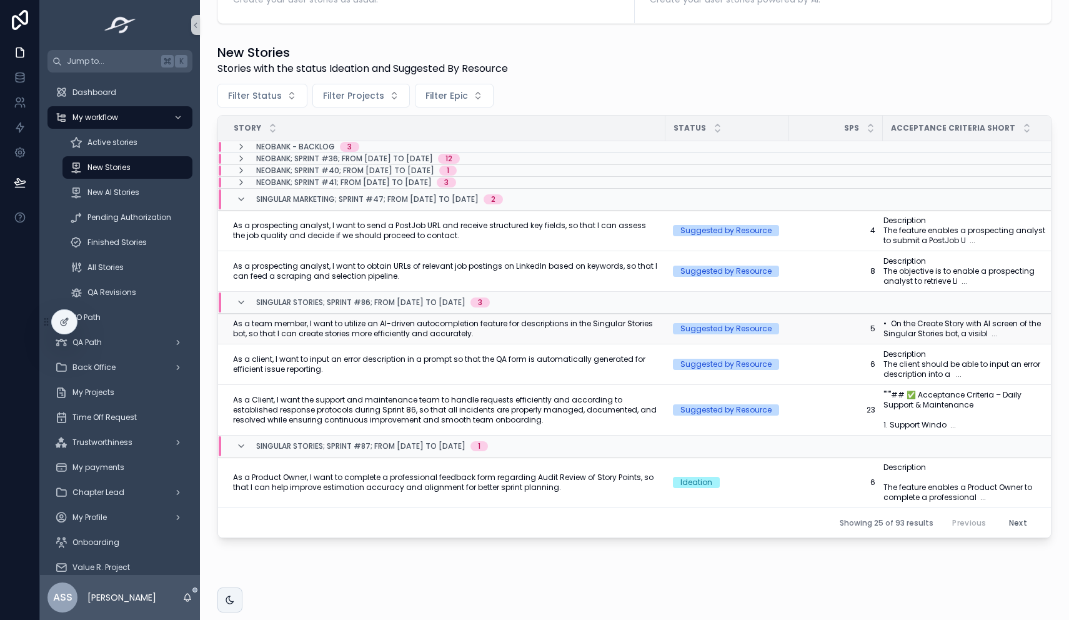
scroll to position [334, 0]
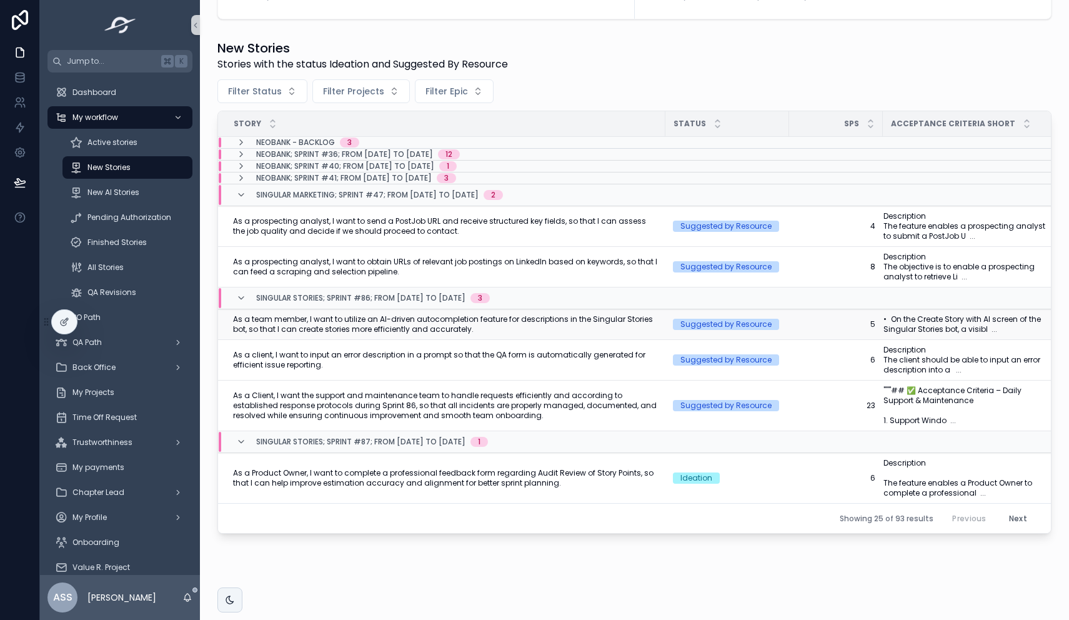
click at [502, 325] on span "As a team member, I want to utilize an AI-driven autocompletion feature for des…" at bounding box center [445, 324] width 425 height 20
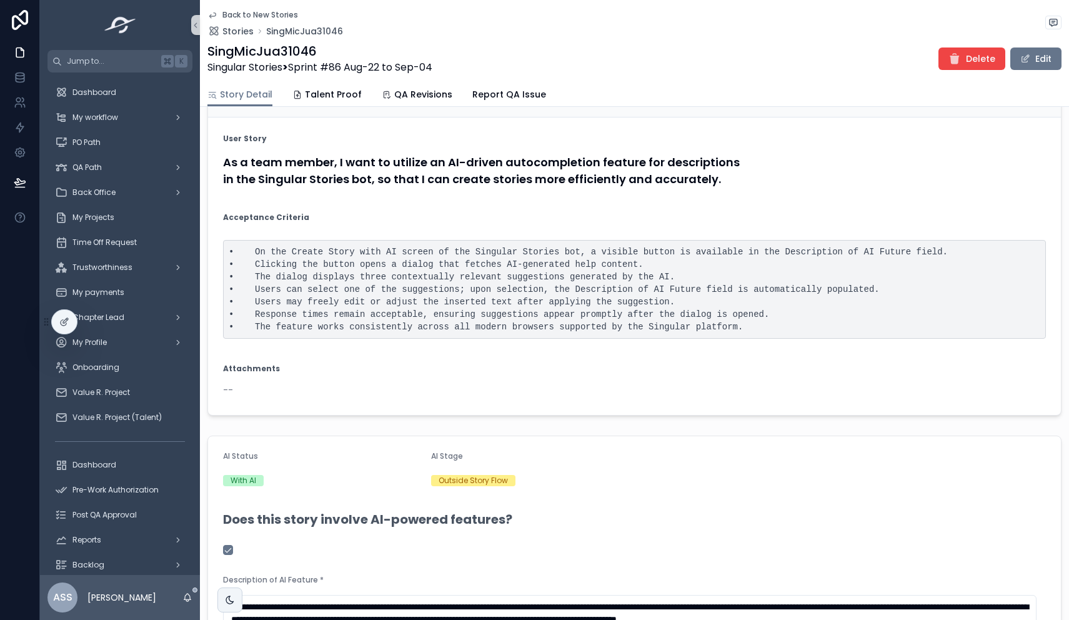
scroll to position [1200, 0]
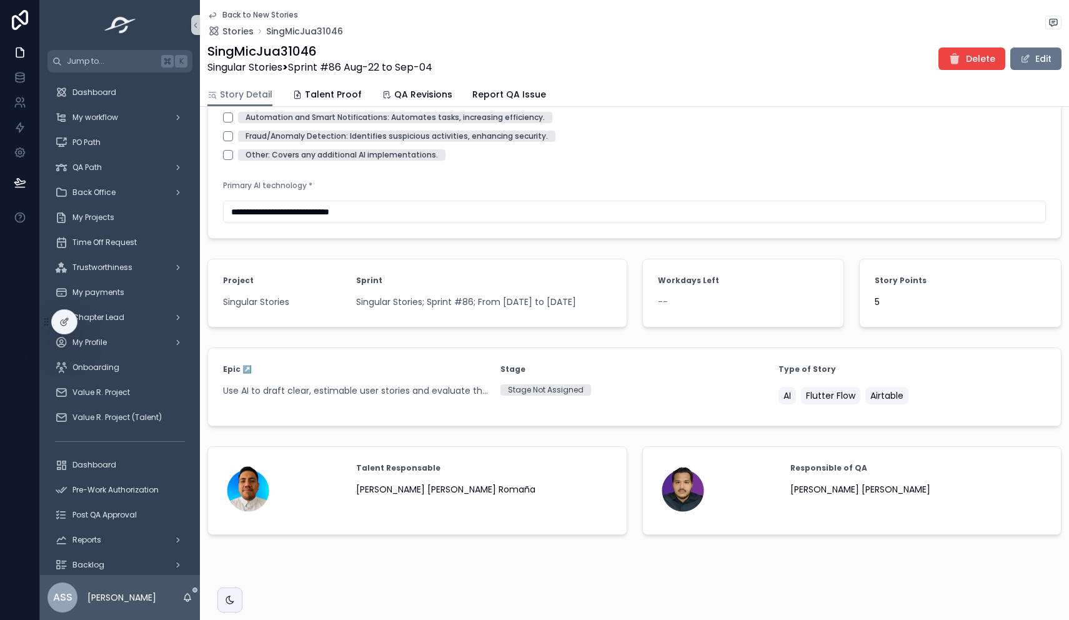
click at [902, 304] on span "5" at bounding box center [959, 301] width 171 height 12
click at [1031, 54] on button "Edit" at bounding box center [1035, 58] width 51 height 22
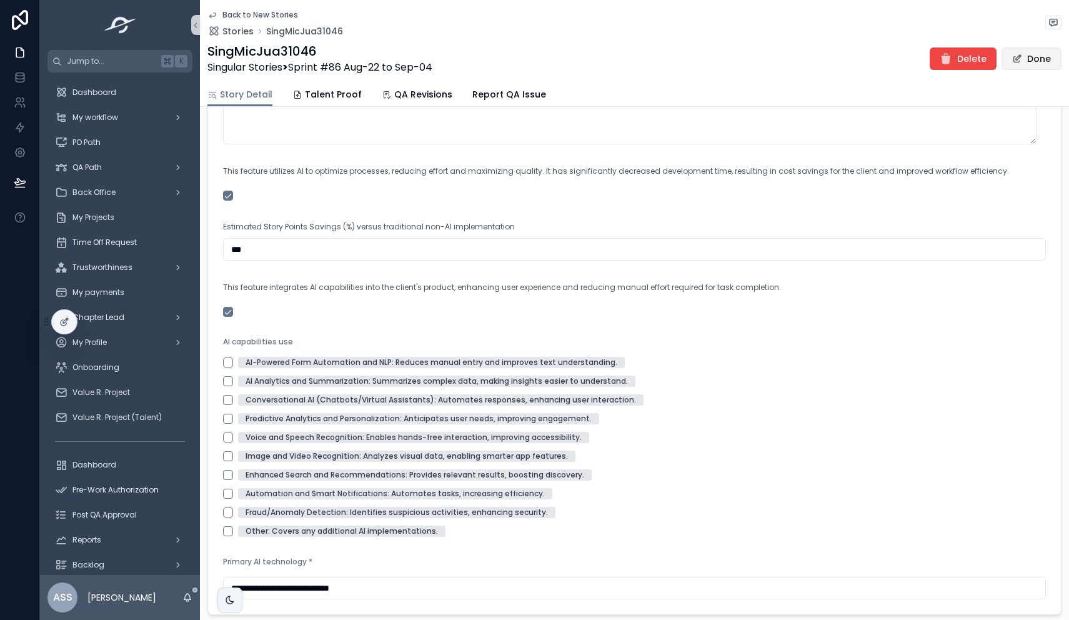
scroll to position [1584, 0]
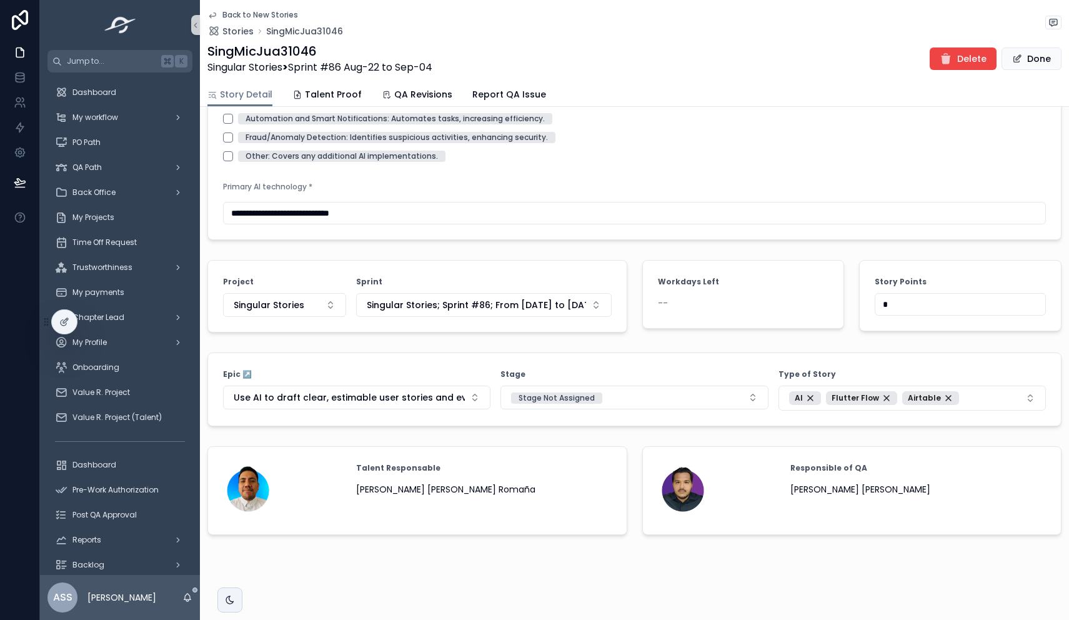
drag, startPoint x: 901, startPoint y: 304, endPoint x: 804, endPoint y: 304, distance: 96.8
click at [786, 150] on div "AI-Powered Form Automation and NLP: Reduces manual entry and improves text unde…" at bounding box center [634, 72] width 823 height 180
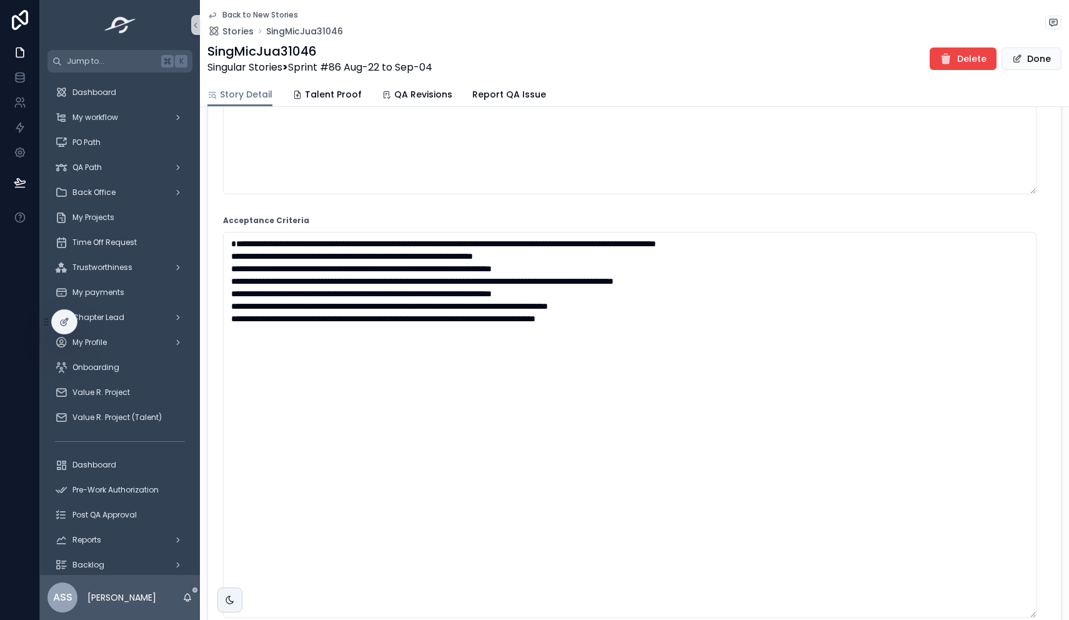
scroll to position [197, 0]
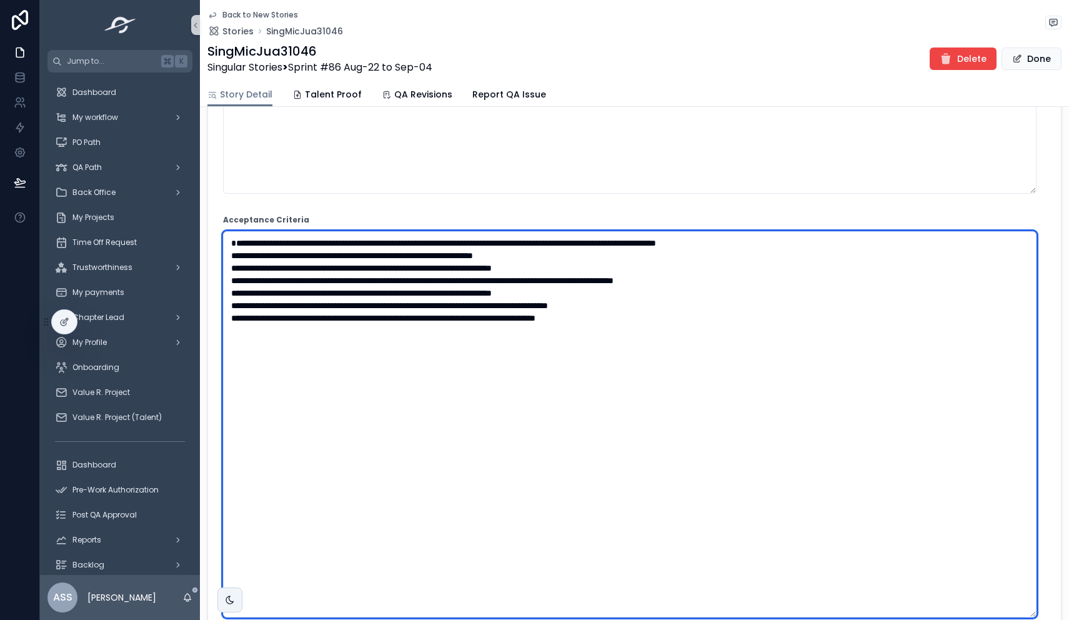
click at [720, 342] on textarea "**********" at bounding box center [629, 424] width 813 height 386
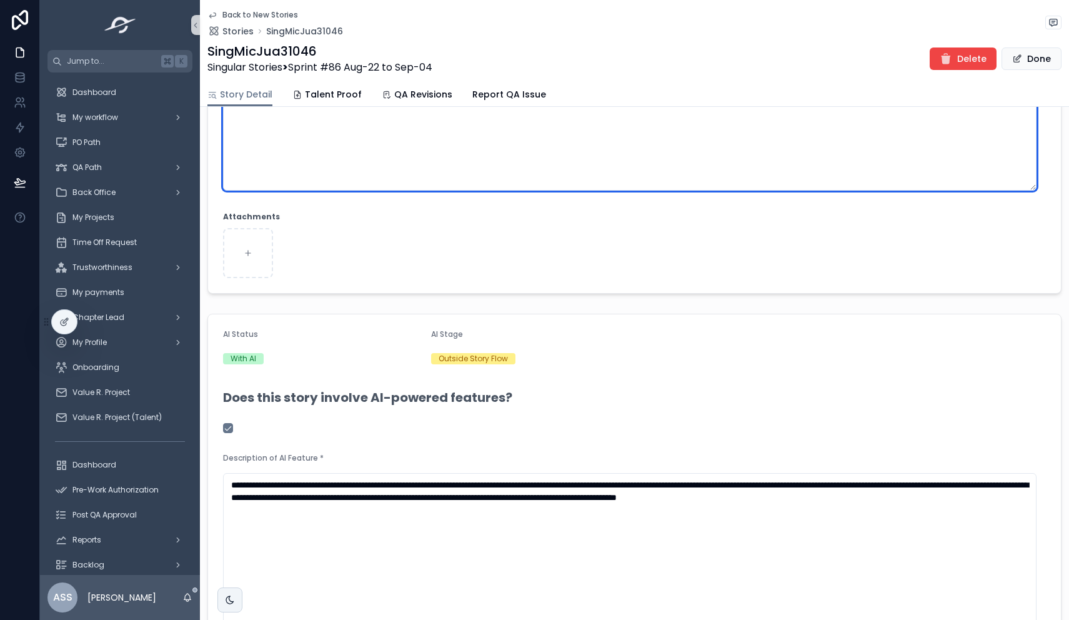
scroll to position [1331, 0]
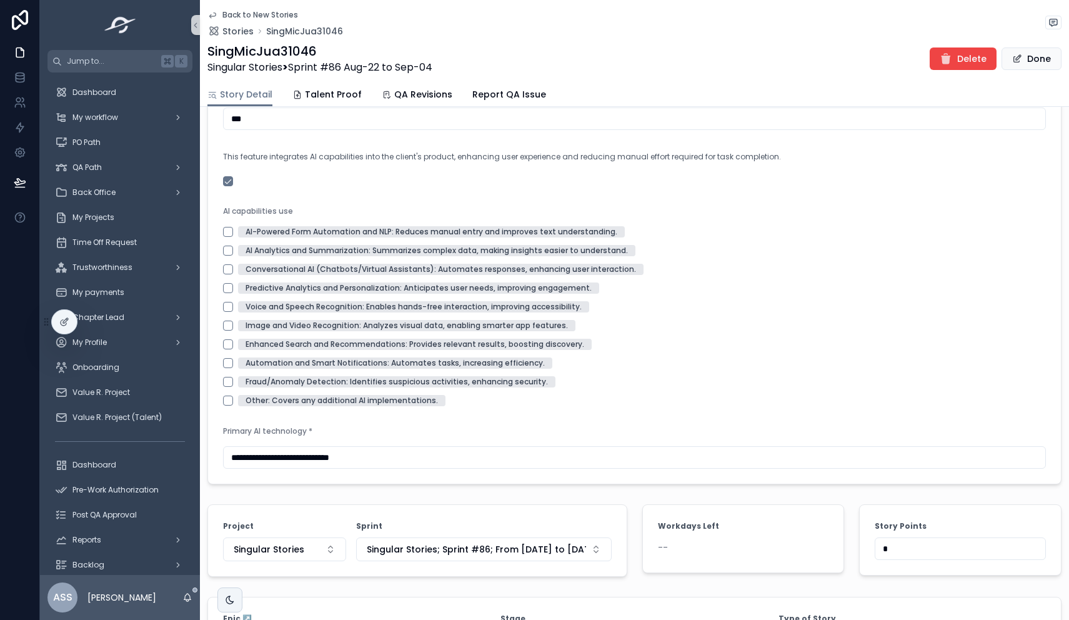
drag, startPoint x: 894, startPoint y: 563, endPoint x: 844, endPoint y: 557, distance: 50.4
click at [851, 557] on div "Story Points *" at bounding box center [959, 540] width 217 height 82
type input "*"
click at [864, 369] on div "Automation and Smart Notifications: Automates tasks, increasing efficiency." at bounding box center [634, 362] width 823 height 11
click at [1018, 54] on span "Done" at bounding box center [1031, 58] width 60 height 22
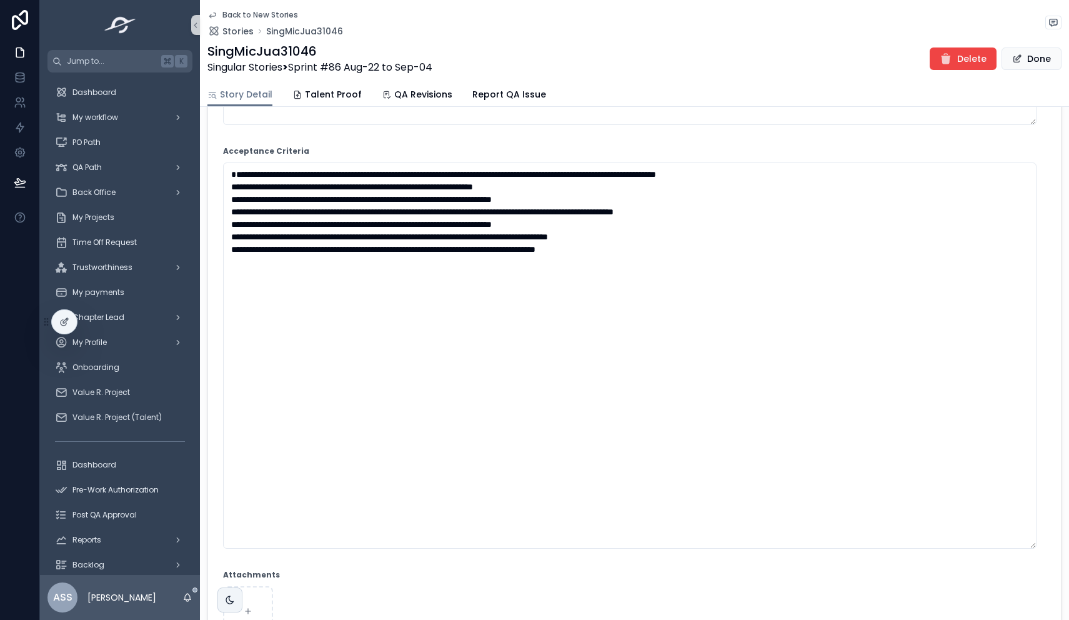
scroll to position [0, 0]
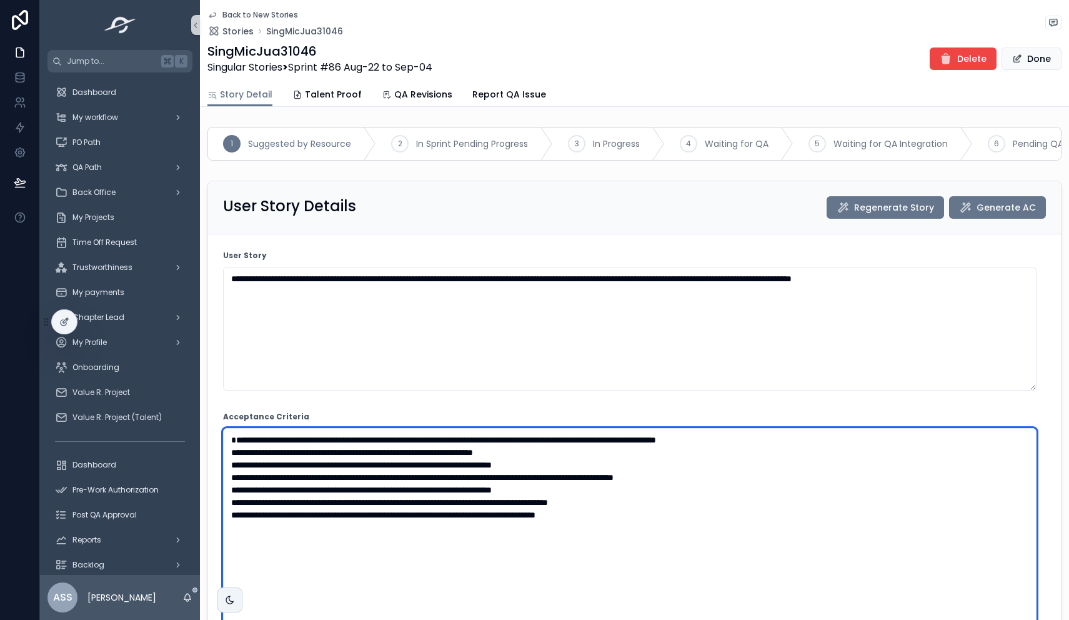
click at [324, 565] on textarea "**********" at bounding box center [629, 621] width 813 height 386
click at [292, 582] on textarea "**********" at bounding box center [629, 621] width 813 height 386
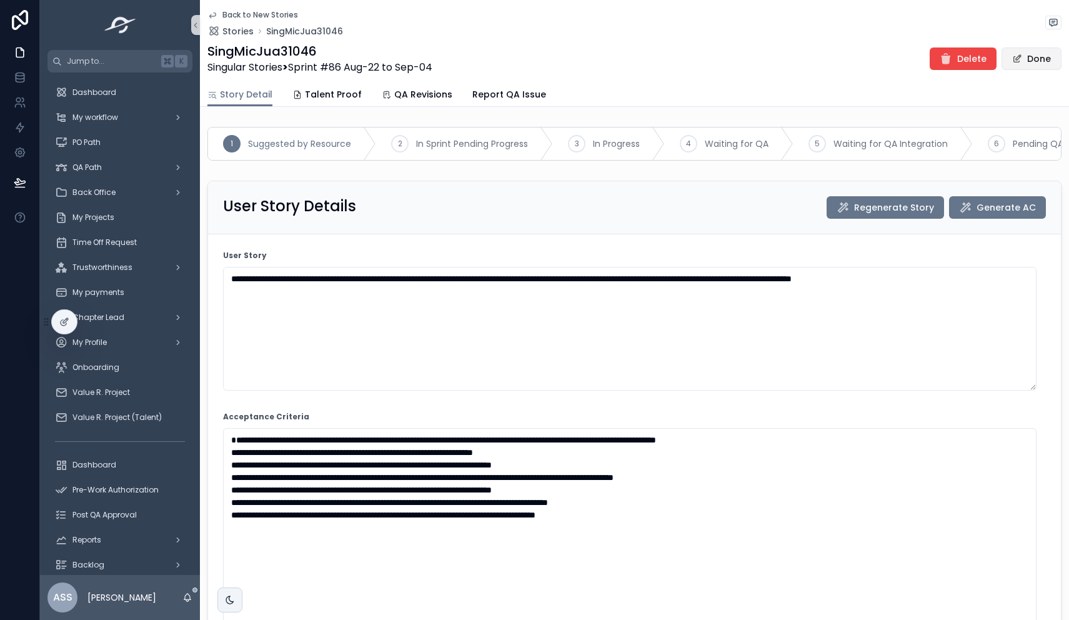
click at [1026, 65] on button "Done" at bounding box center [1031, 58] width 60 height 22
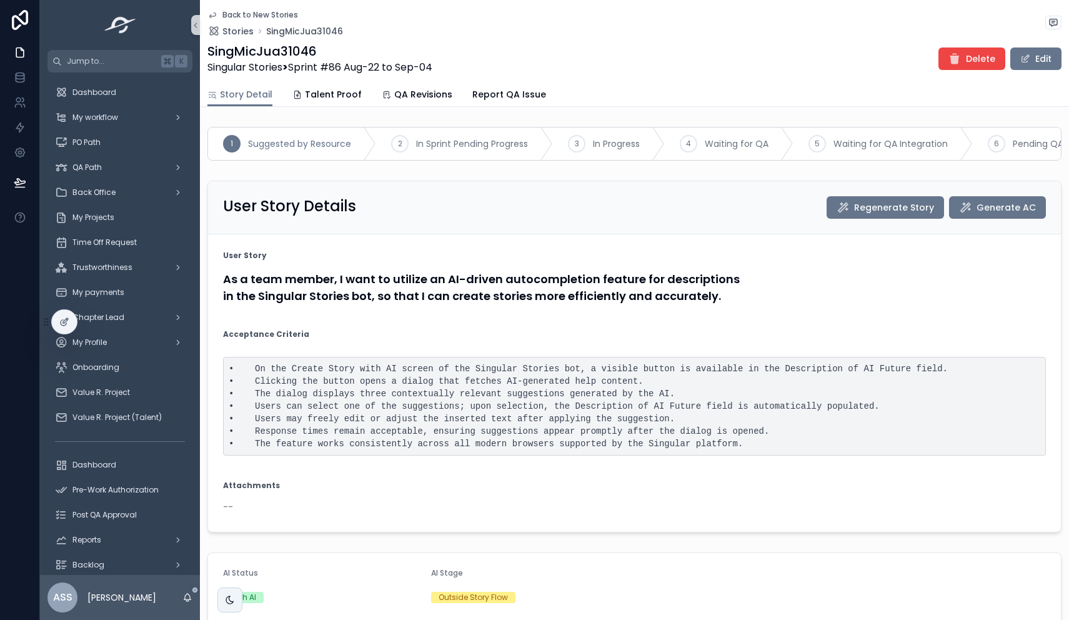
click at [214, 14] on icon "scrollable content" at bounding box center [212, 15] width 10 height 10
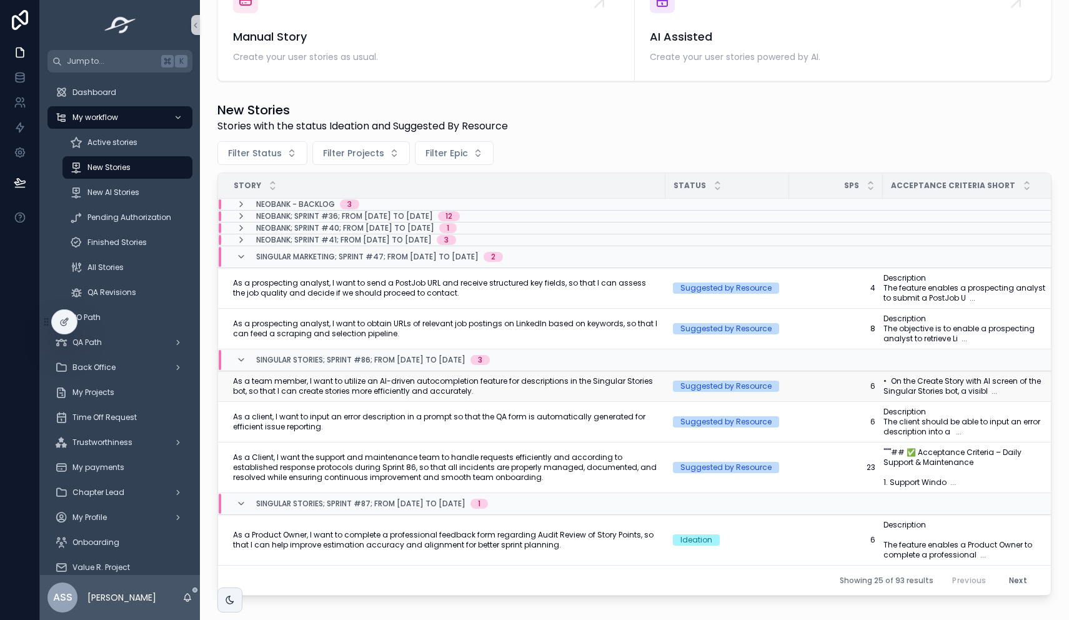
scroll to position [330, 0]
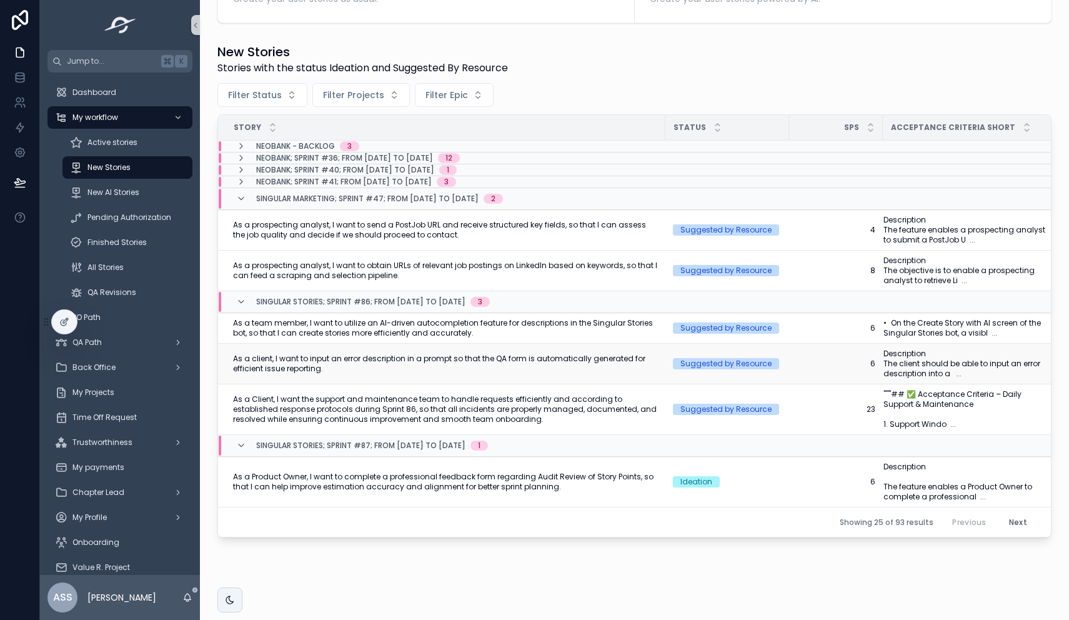
click at [558, 362] on span "As a client, I want to input an error description in a prompt so that the QA fo…" at bounding box center [445, 364] width 425 height 20
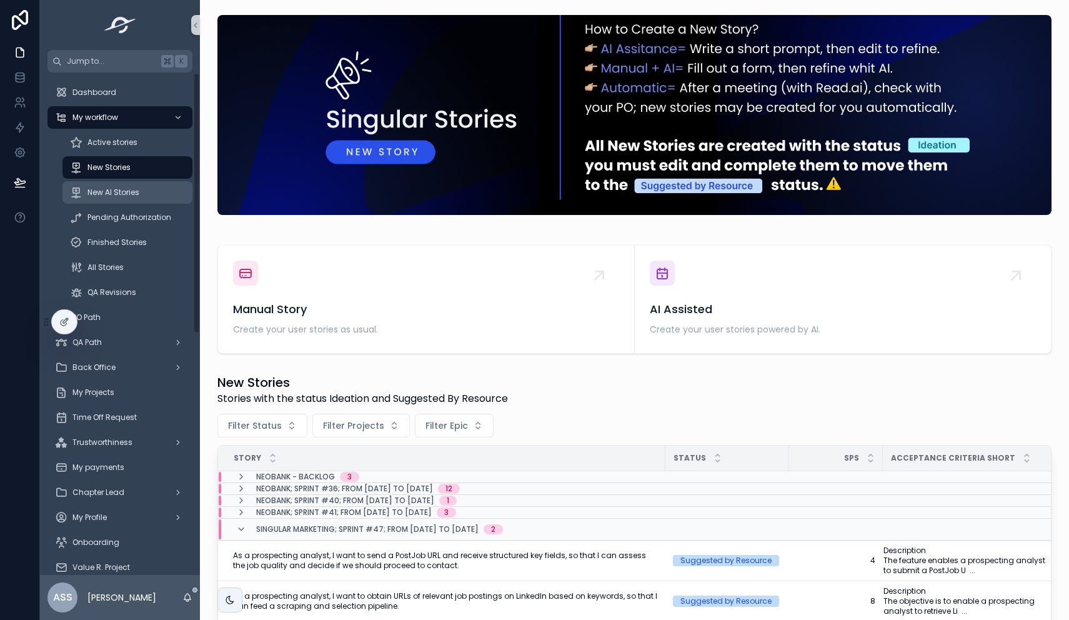
click at [144, 196] on div "New AI Stories" at bounding box center [127, 192] width 115 height 20
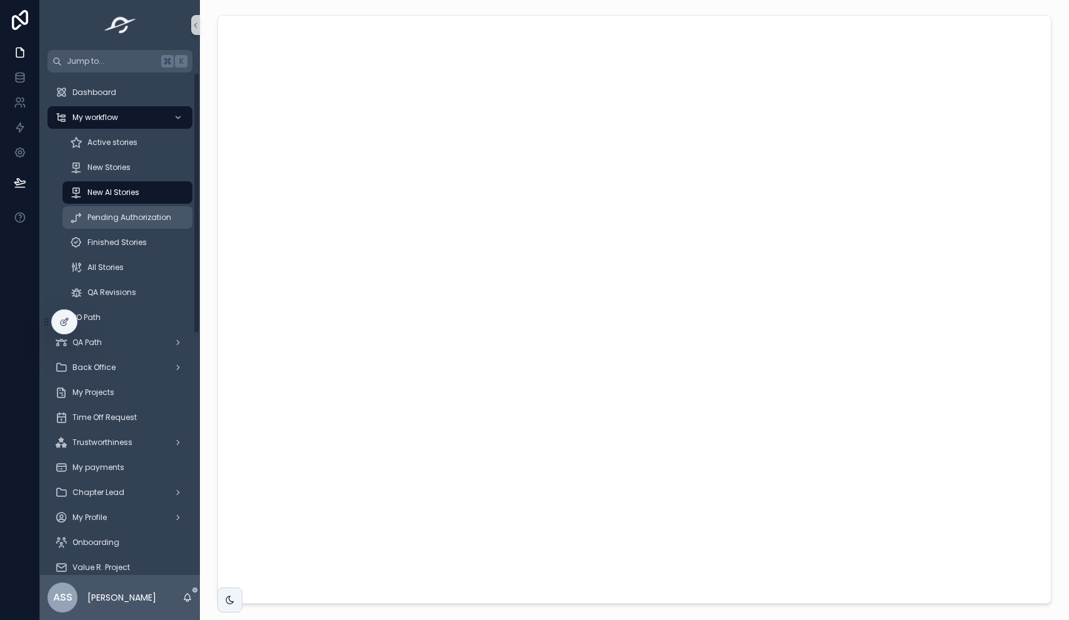
click at [143, 222] on span "Pending Authorization" at bounding box center [129, 217] width 84 height 10
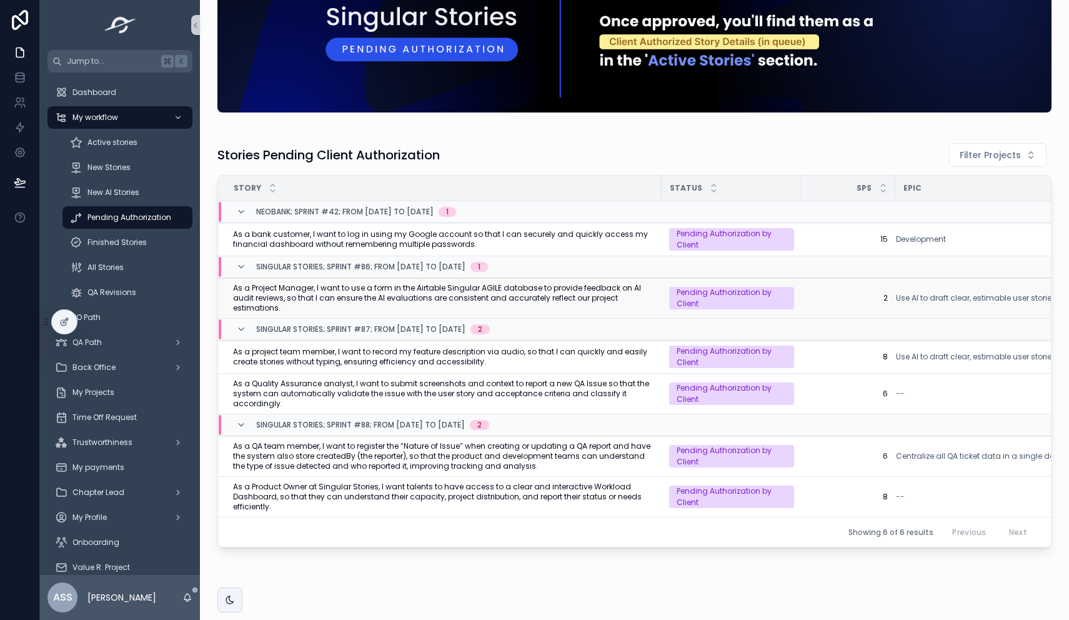
scroll to position [101, 0]
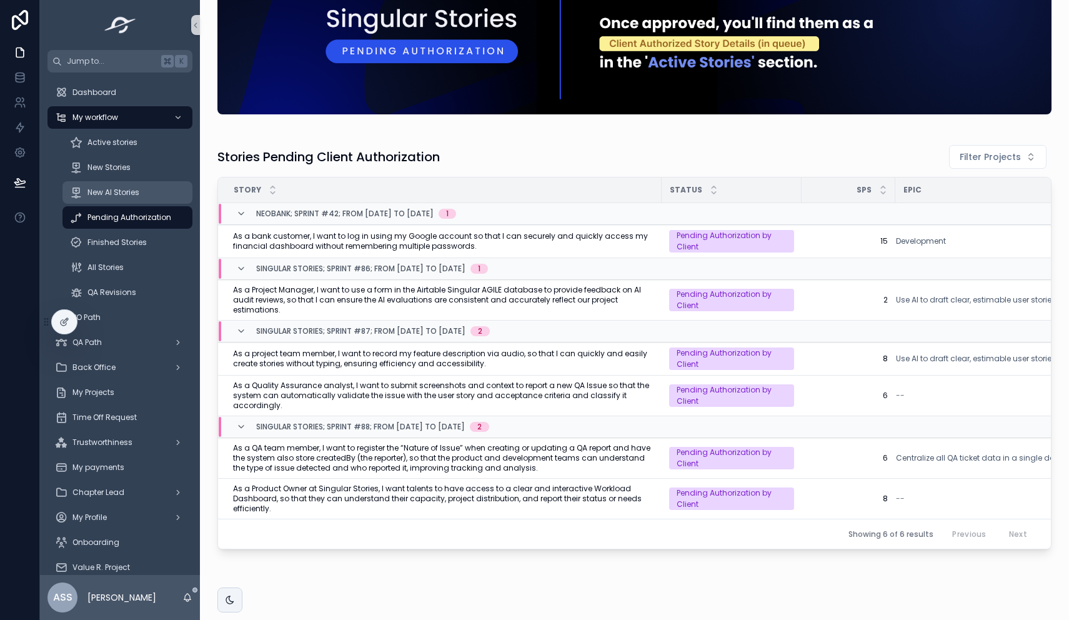
click at [114, 195] on span "New AI Stories" at bounding box center [113, 192] width 52 height 10
